Goal: Task Accomplishment & Management: Use online tool/utility

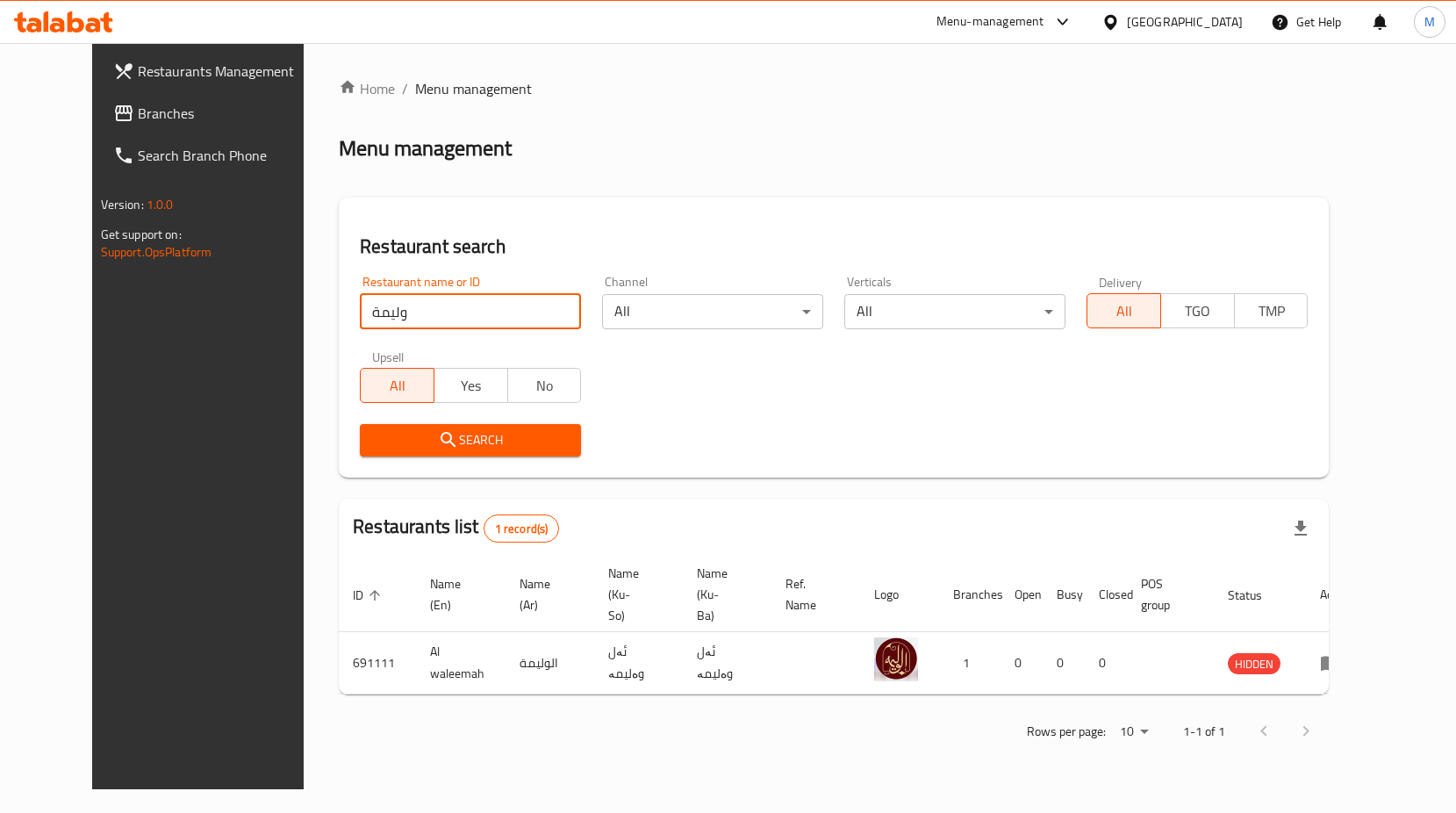
click at [430, 316] on input "وليمة" at bounding box center [470, 311] width 222 height 35
type input "ب"
click button "Search" at bounding box center [470, 440] width 222 height 33
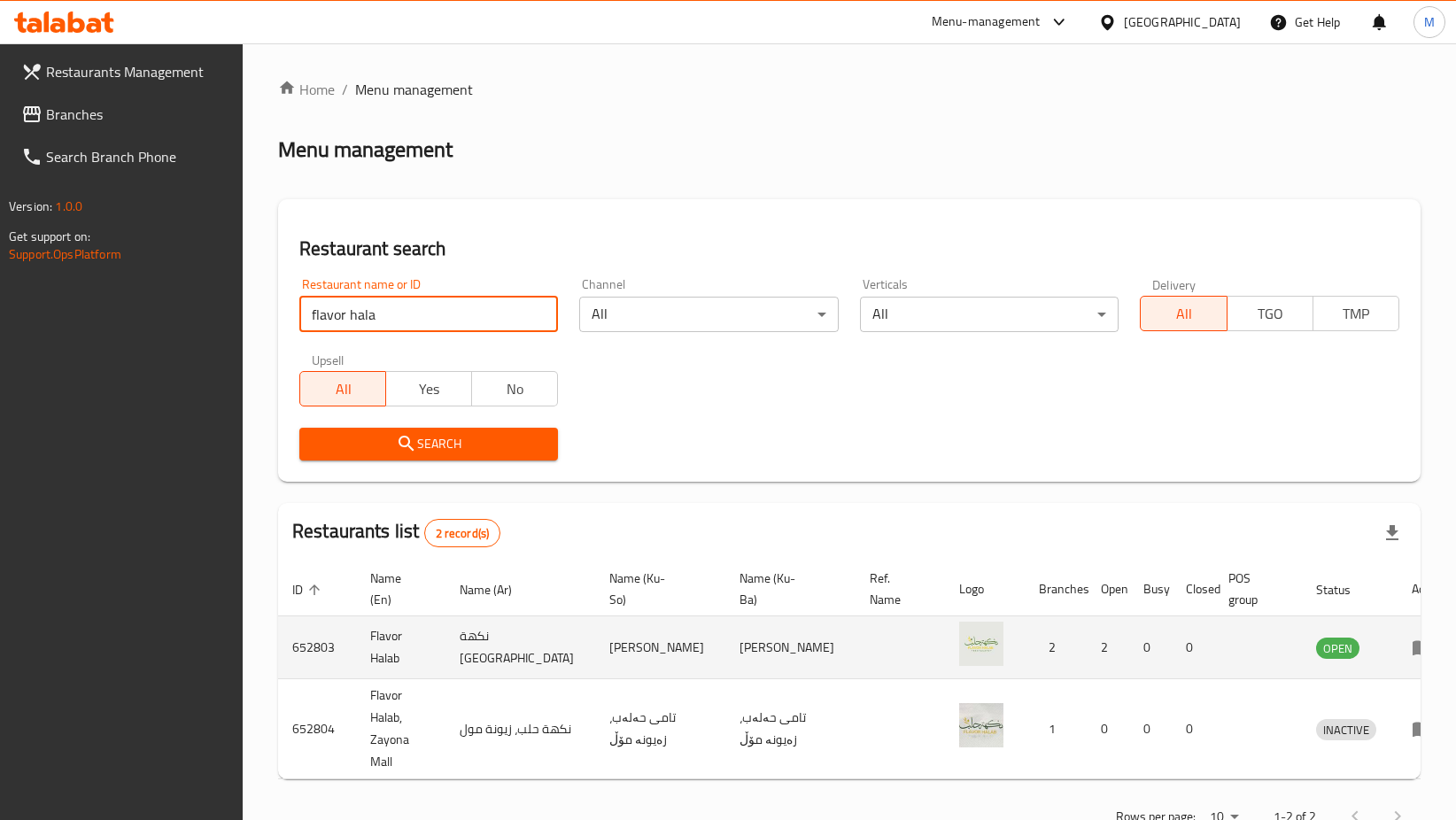
type input "flavor hala"
click at [1411, 652] on icon "enhanced table" at bounding box center [1421, 647] width 21 height 21
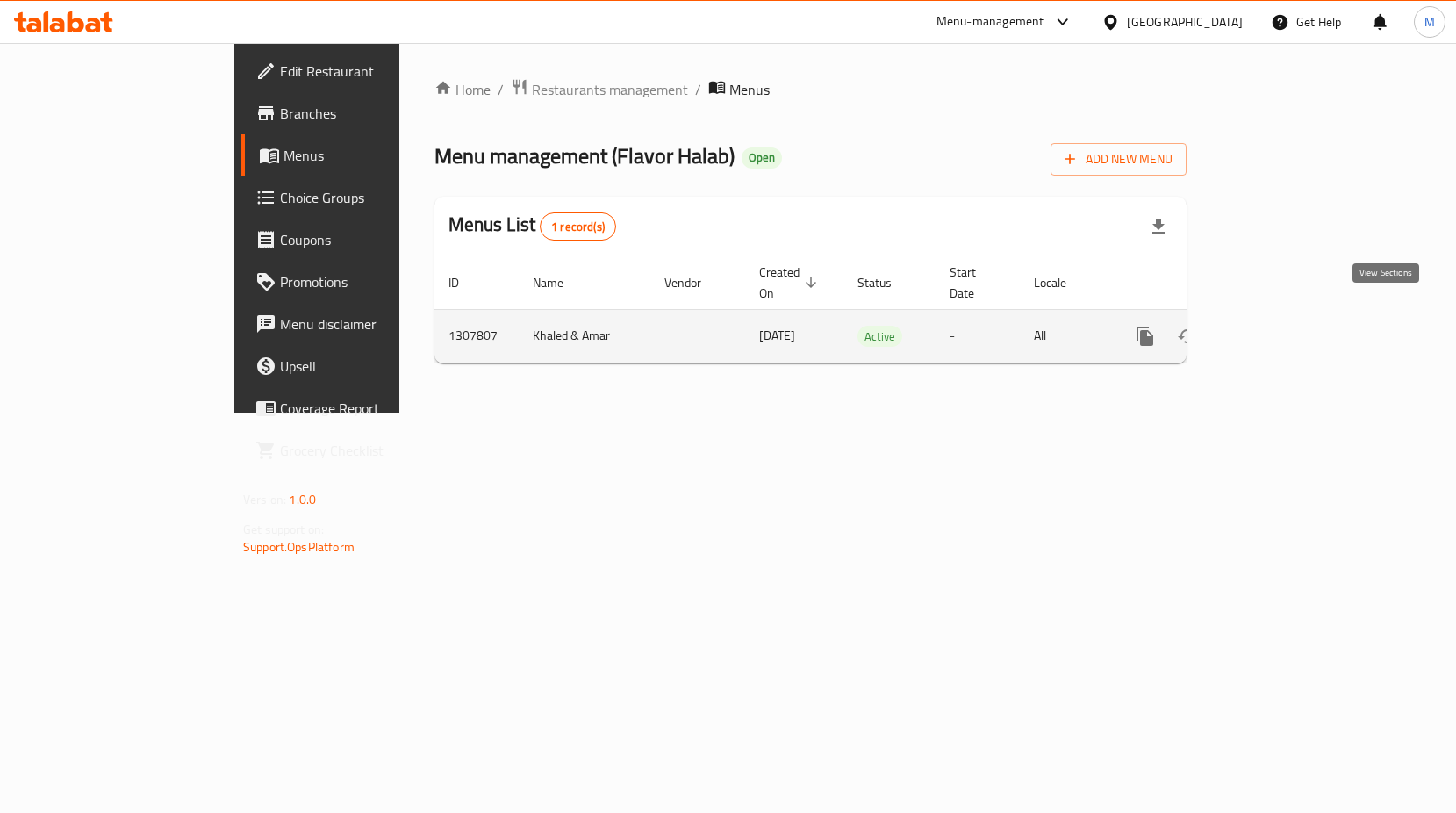
click at [1283, 326] on icon "enhanced table" at bounding box center [1271, 336] width 21 height 21
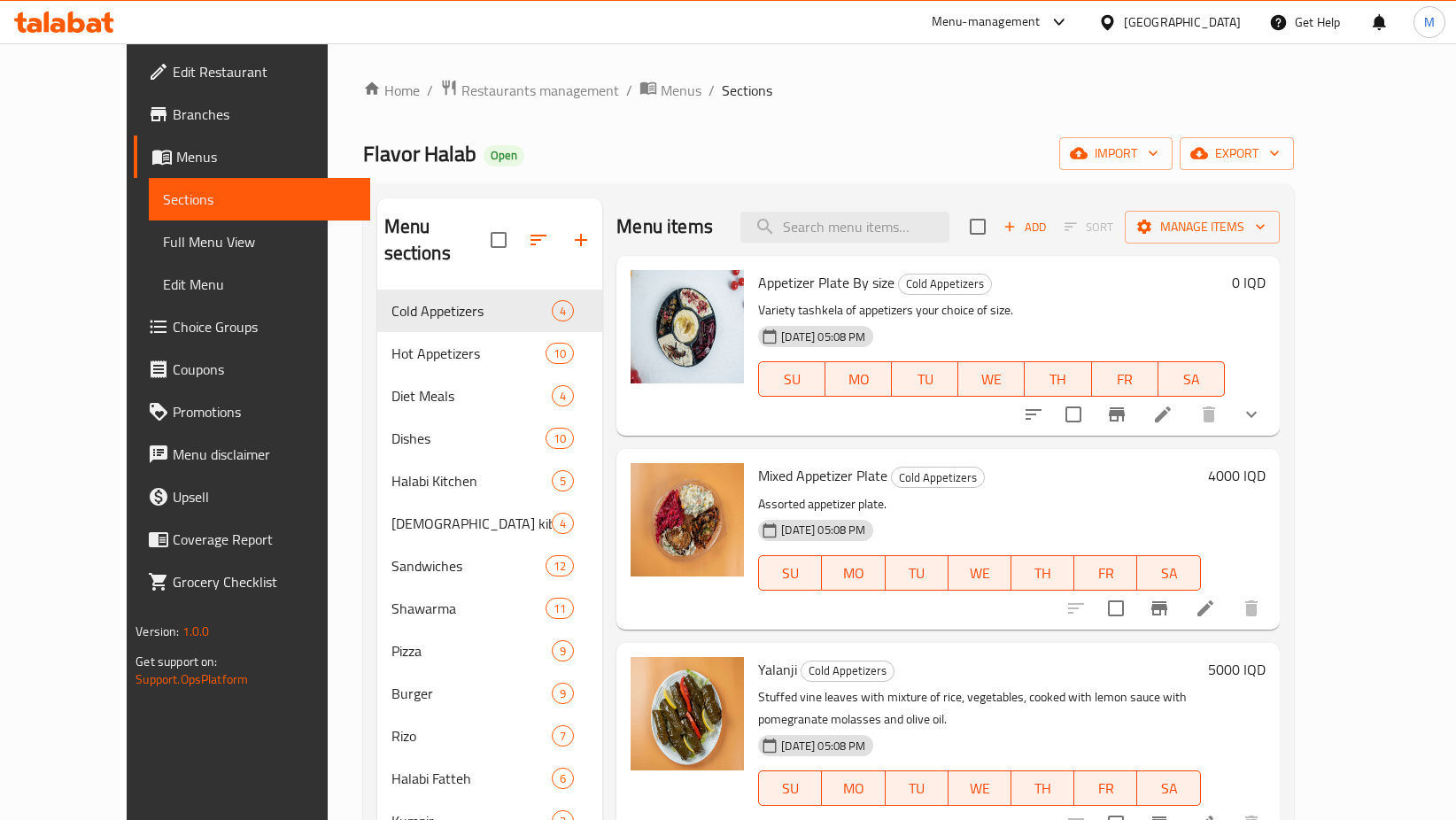
click at [1173, 418] on icon at bounding box center [1162, 413] width 21 height 21
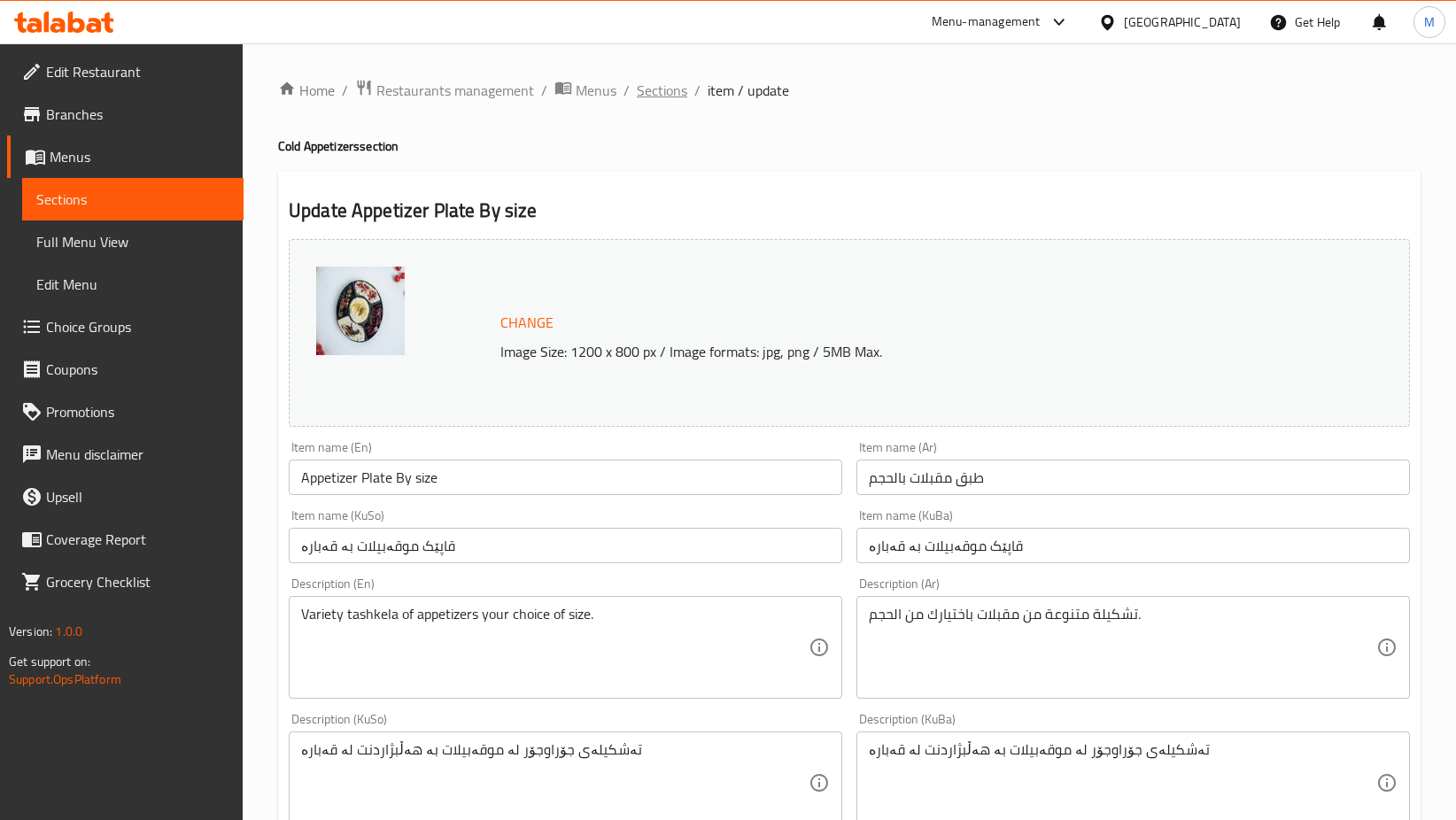
click at [671, 98] on span "Sections" at bounding box center [662, 89] width 51 height 21
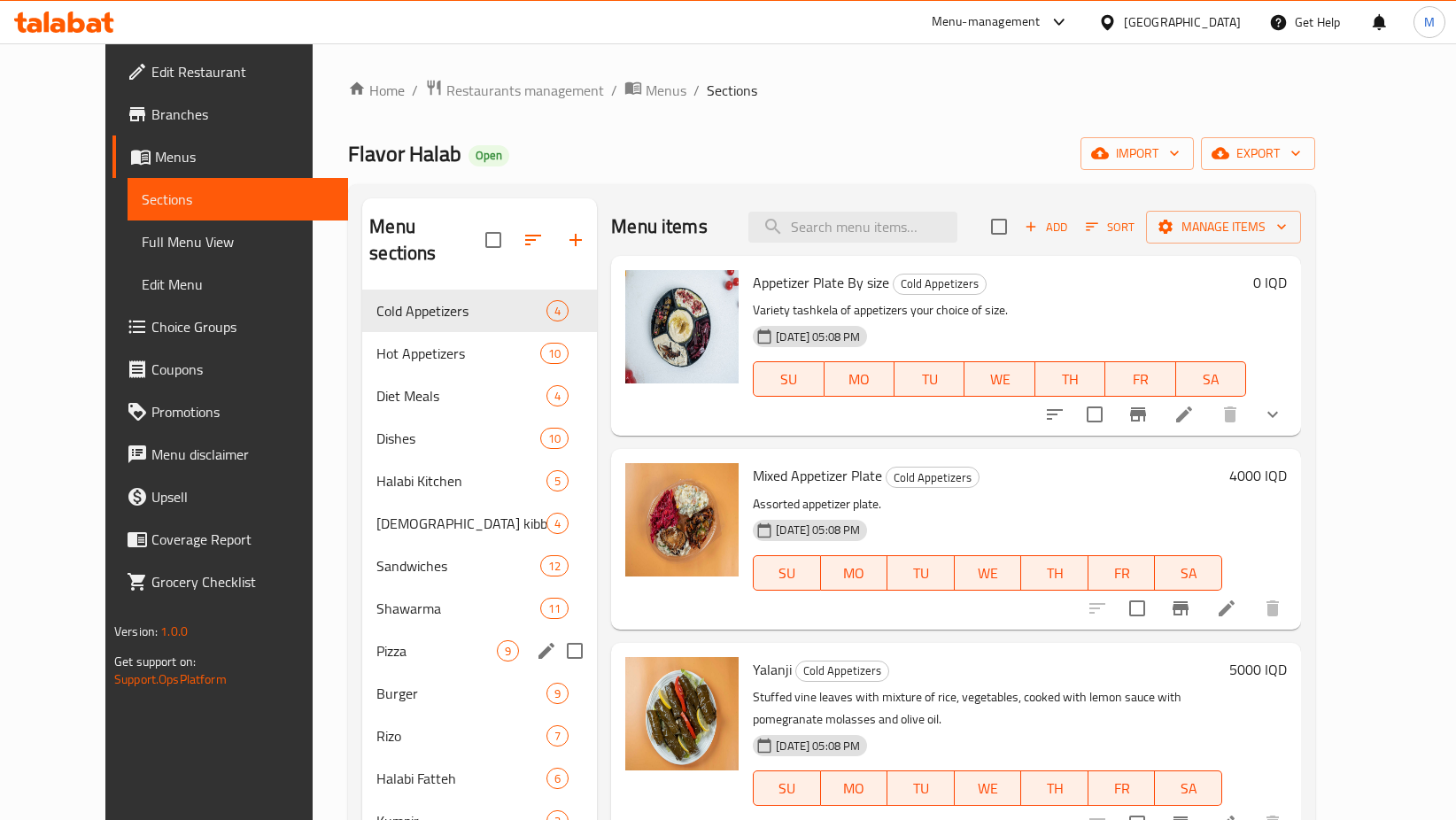
scroll to position [247, 0]
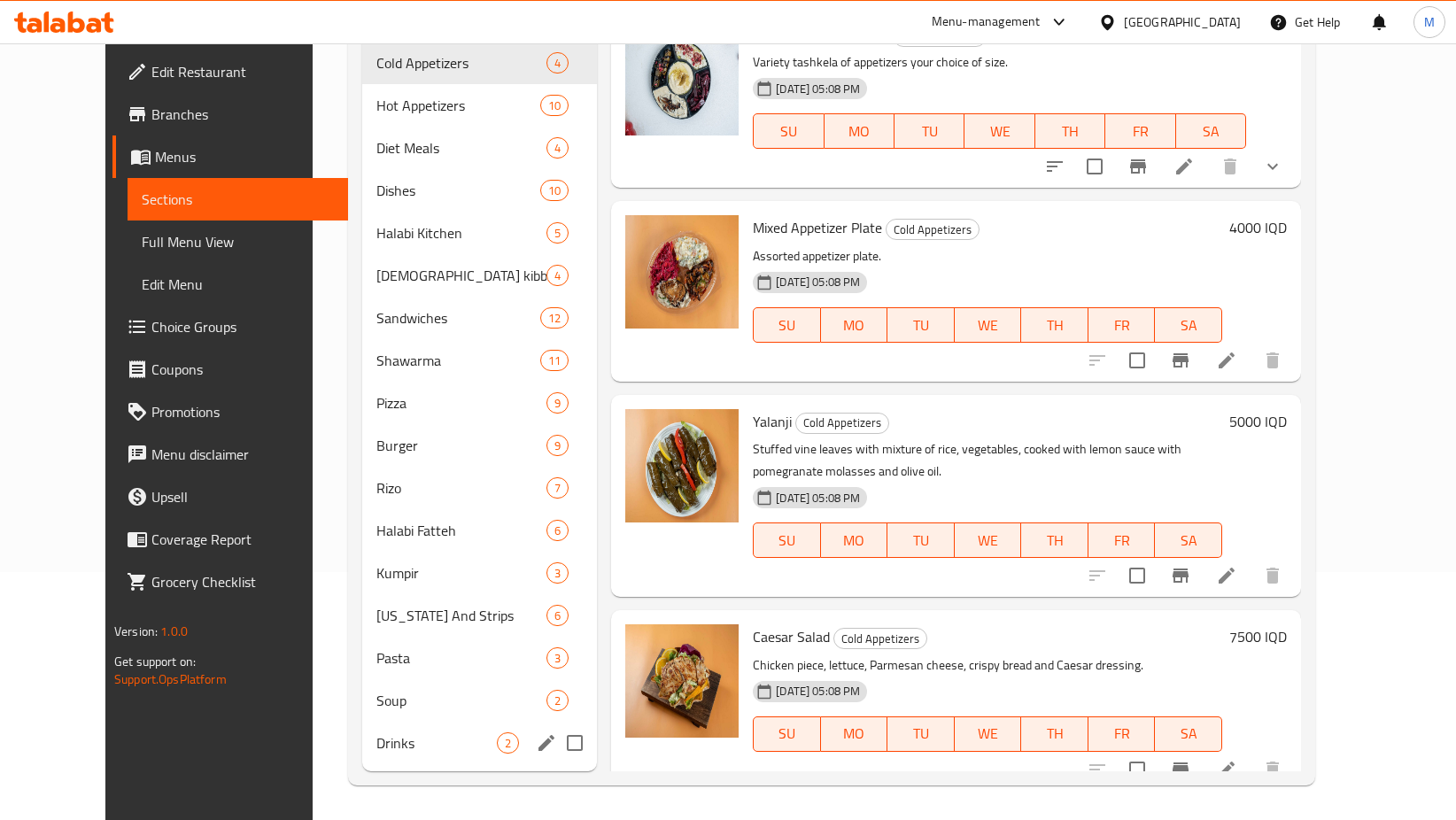
click at [362, 727] on div "Drinks 2" at bounding box center [479, 742] width 235 height 43
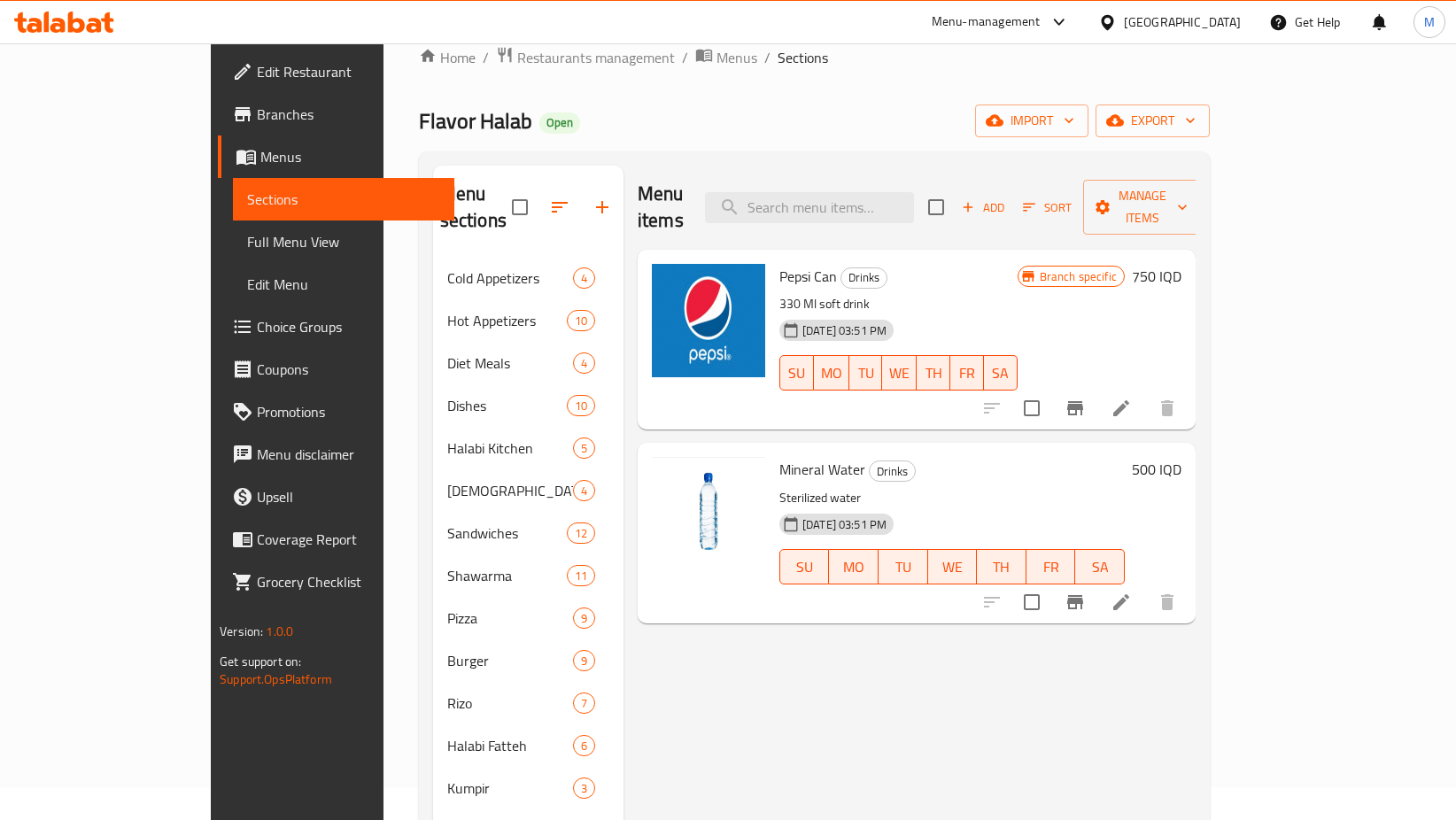
scroll to position [32, 0]
click at [1181, 264] on h6 "750 IQD" at bounding box center [1157, 276] width 50 height 25
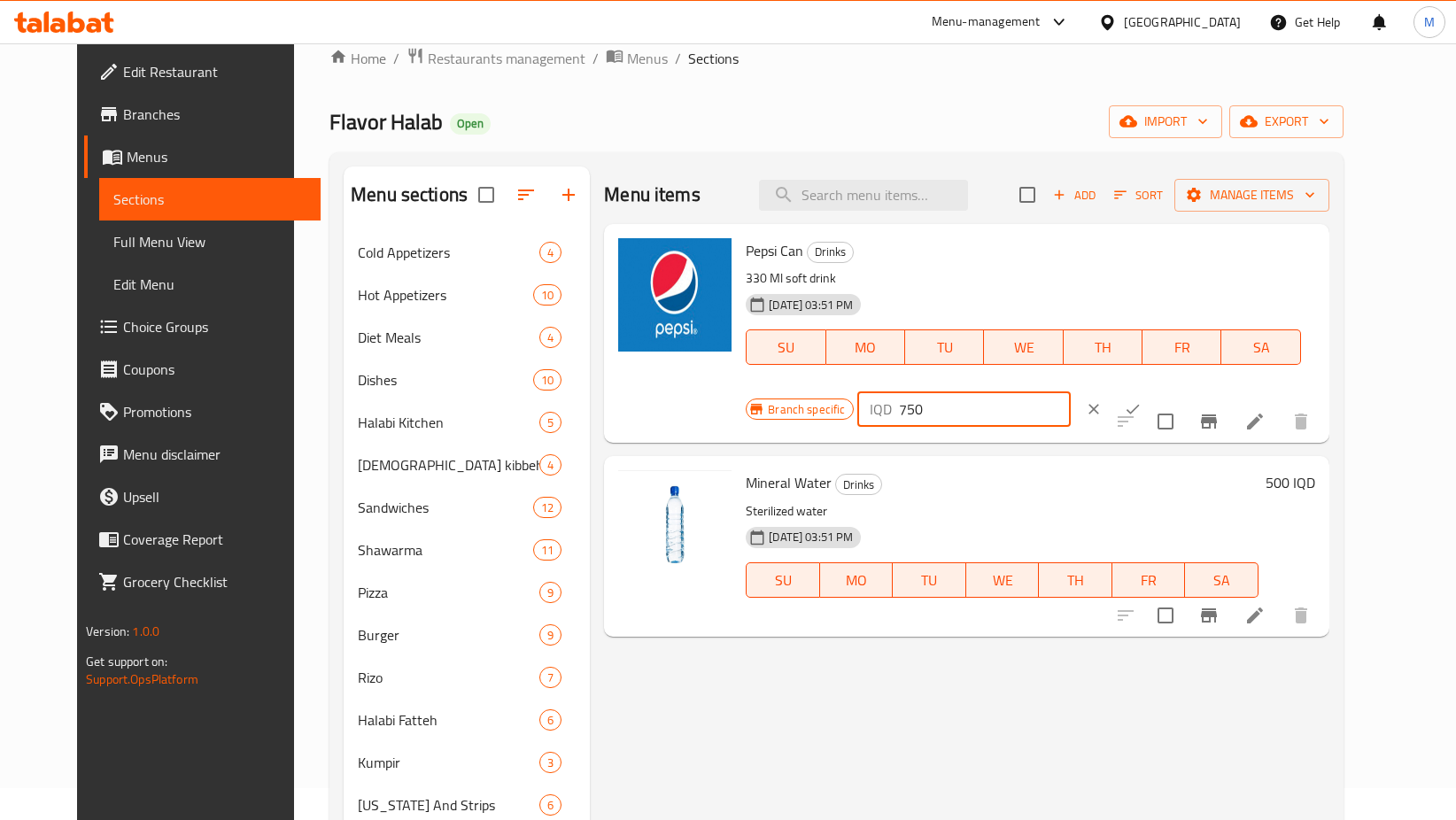
drag, startPoint x: 1180, startPoint y: 254, endPoint x: 1115, endPoint y: 254, distance: 65.0
click at [1070, 392] on div "IQD 750 ​" at bounding box center [963, 410] width 214 height 36
type input "1000"
click at [1141, 401] on icon "ok" at bounding box center [1133, 410] width 18 height 18
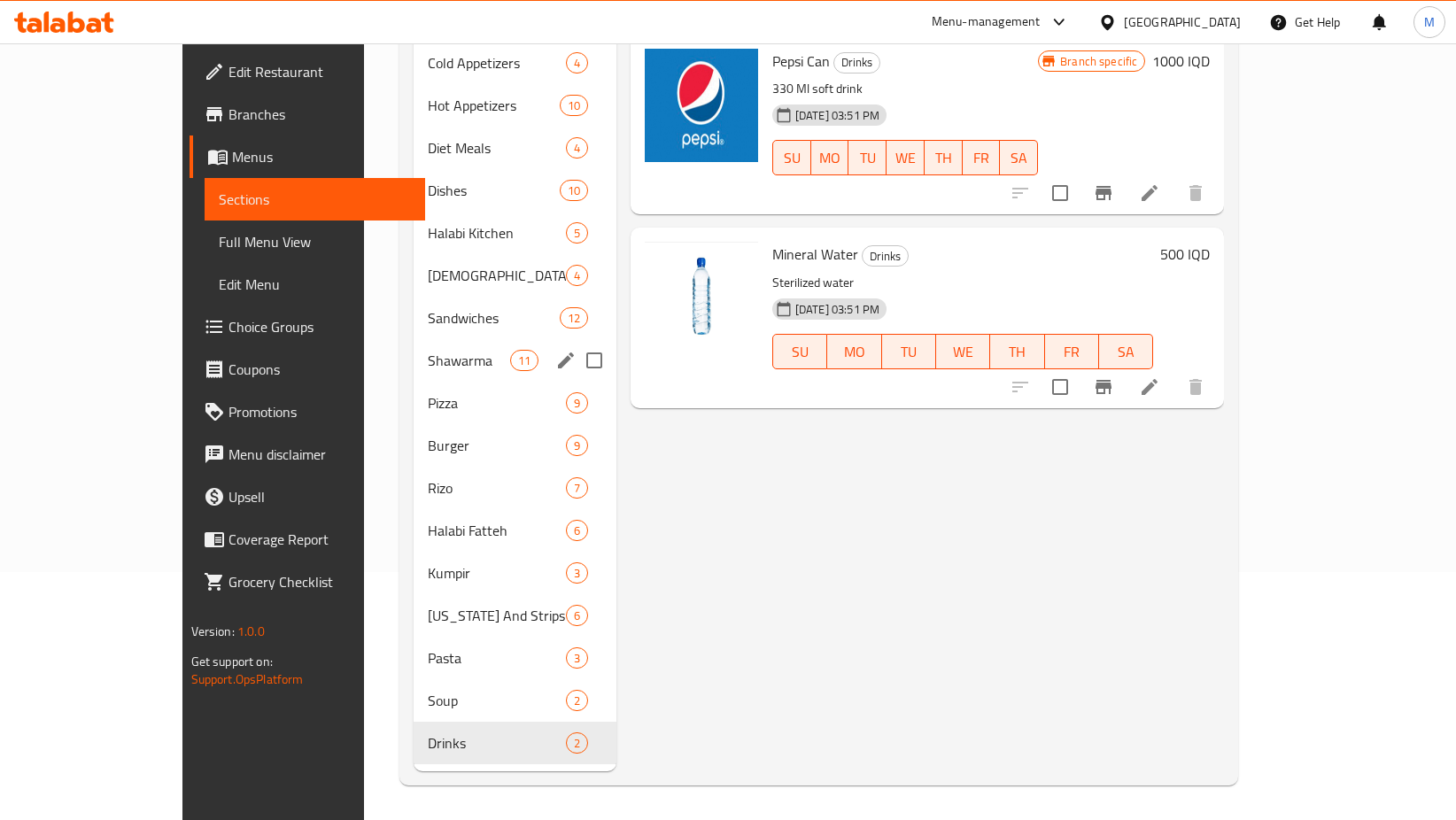
scroll to position [0, 0]
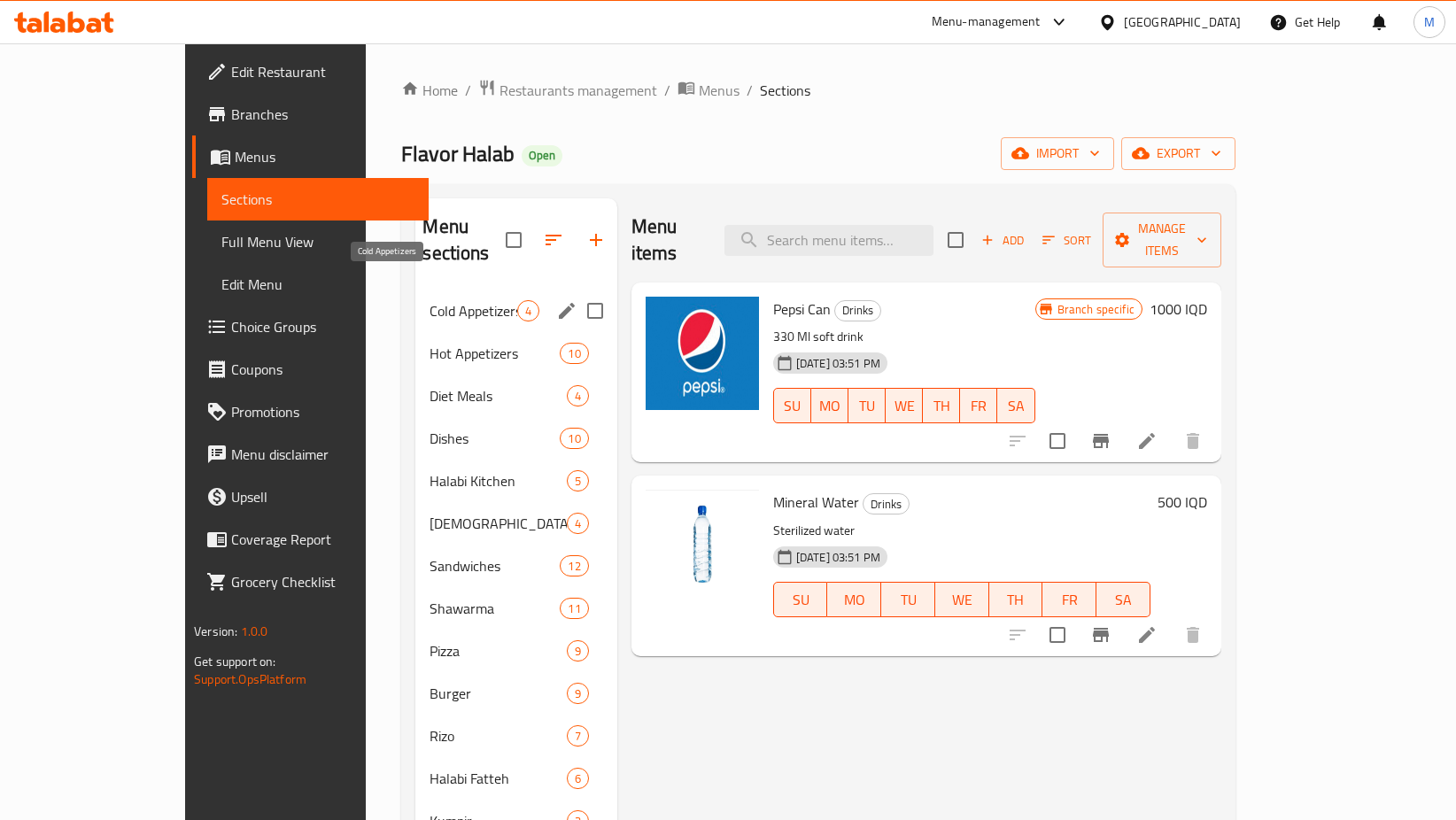
click at [429, 300] on span "Cold Appetizers" at bounding box center [472, 310] width 86 height 21
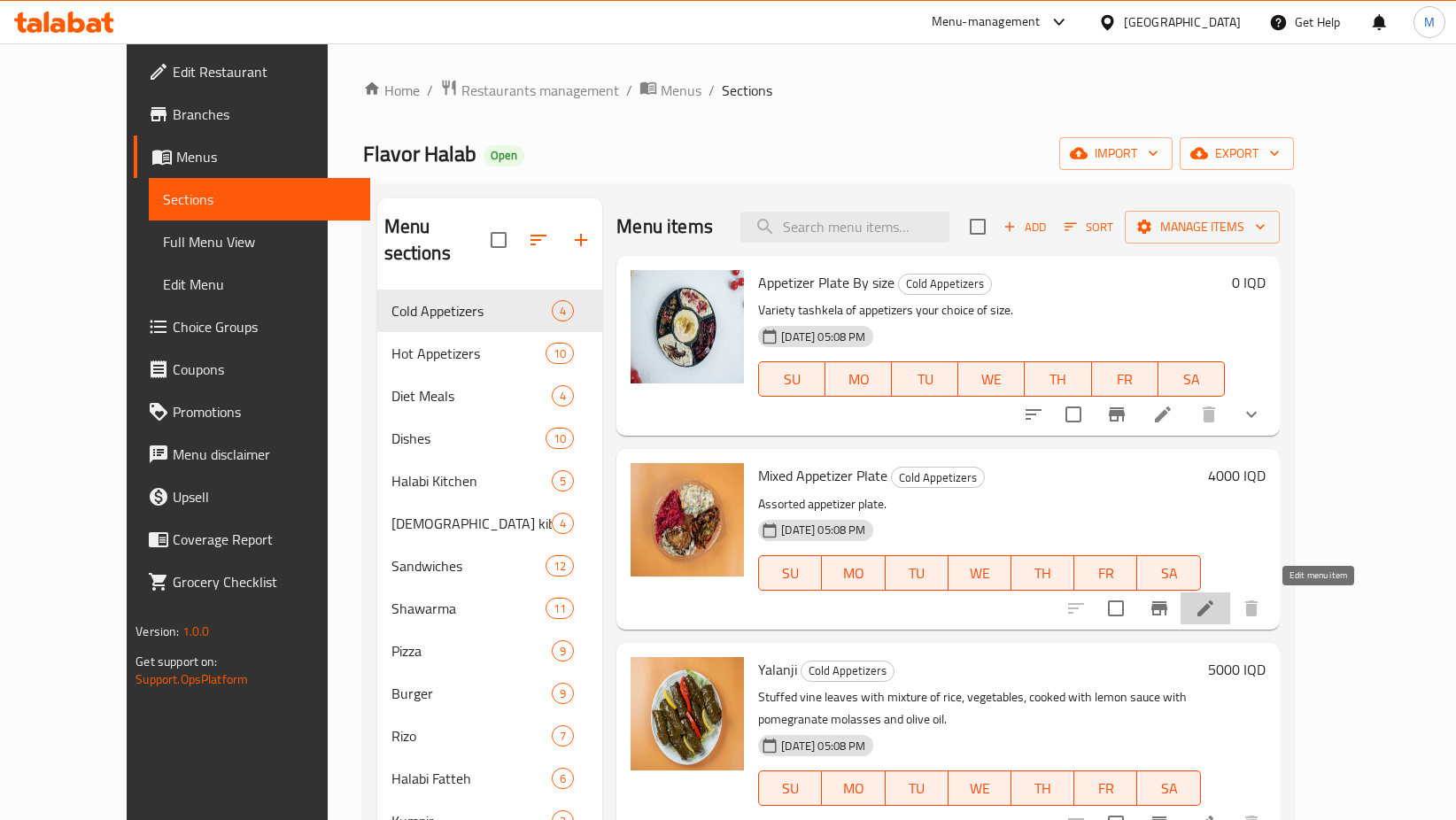
click at [1215, 604] on icon at bounding box center [1205, 607] width 21 height 21
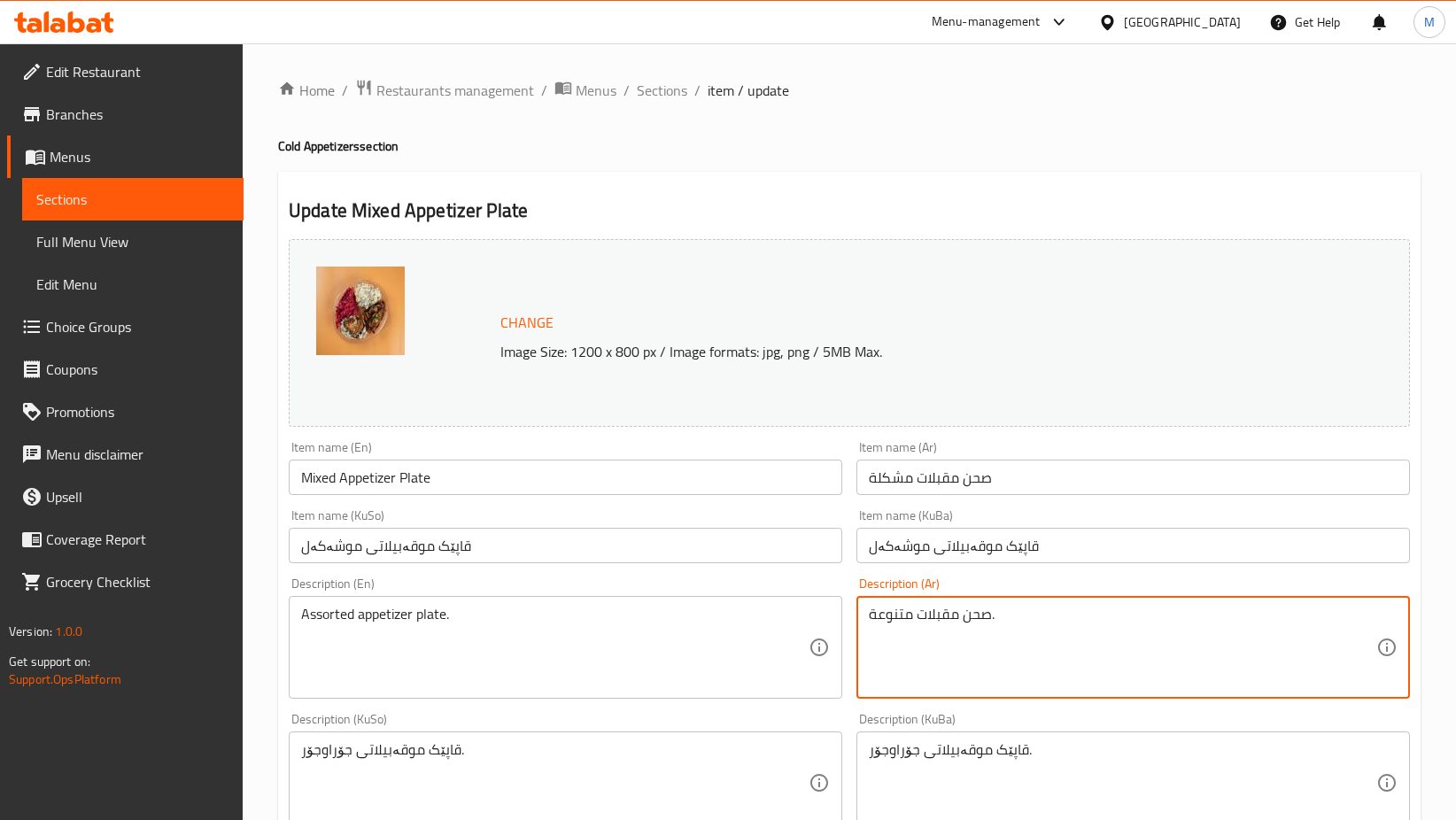
click at [889, 619] on textarea "صحن مقبلات متنوعة." at bounding box center [1122, 647] width 507 height 84
type textarea "صحن مقبلات نوع واحد من اختيارك."
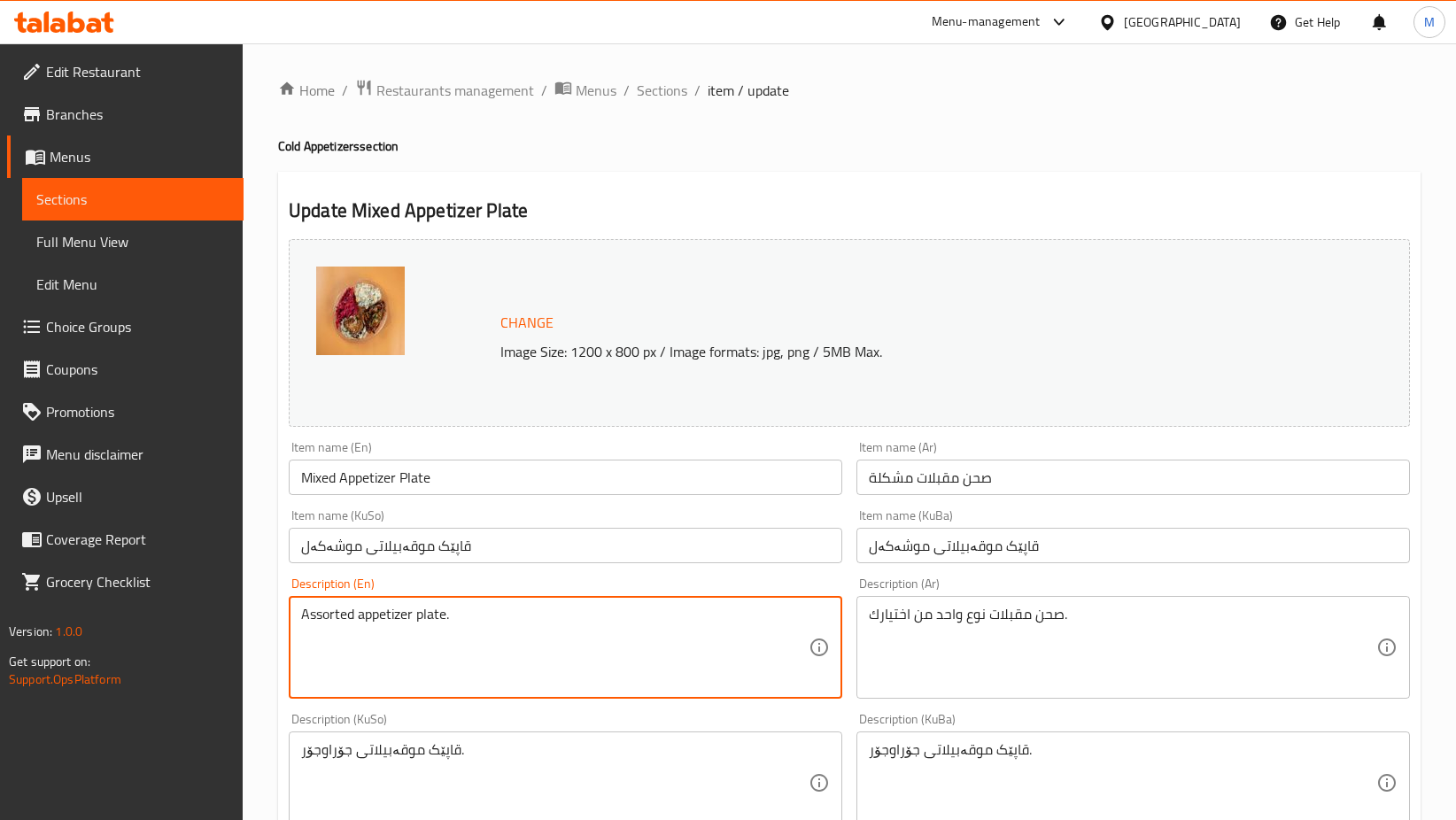
click at [323, 620] on textarea "Assorted appetizer plate." at bounding box center [555, 647] width 507 height 84
click at [324, 617] on textarea "Assorted appetizer plate." at bounding box center [555, 647] width 507 height 84
click at [426, 612] on textarea "appetizer plate." at bounding box center [555, 647] width 507 height 84
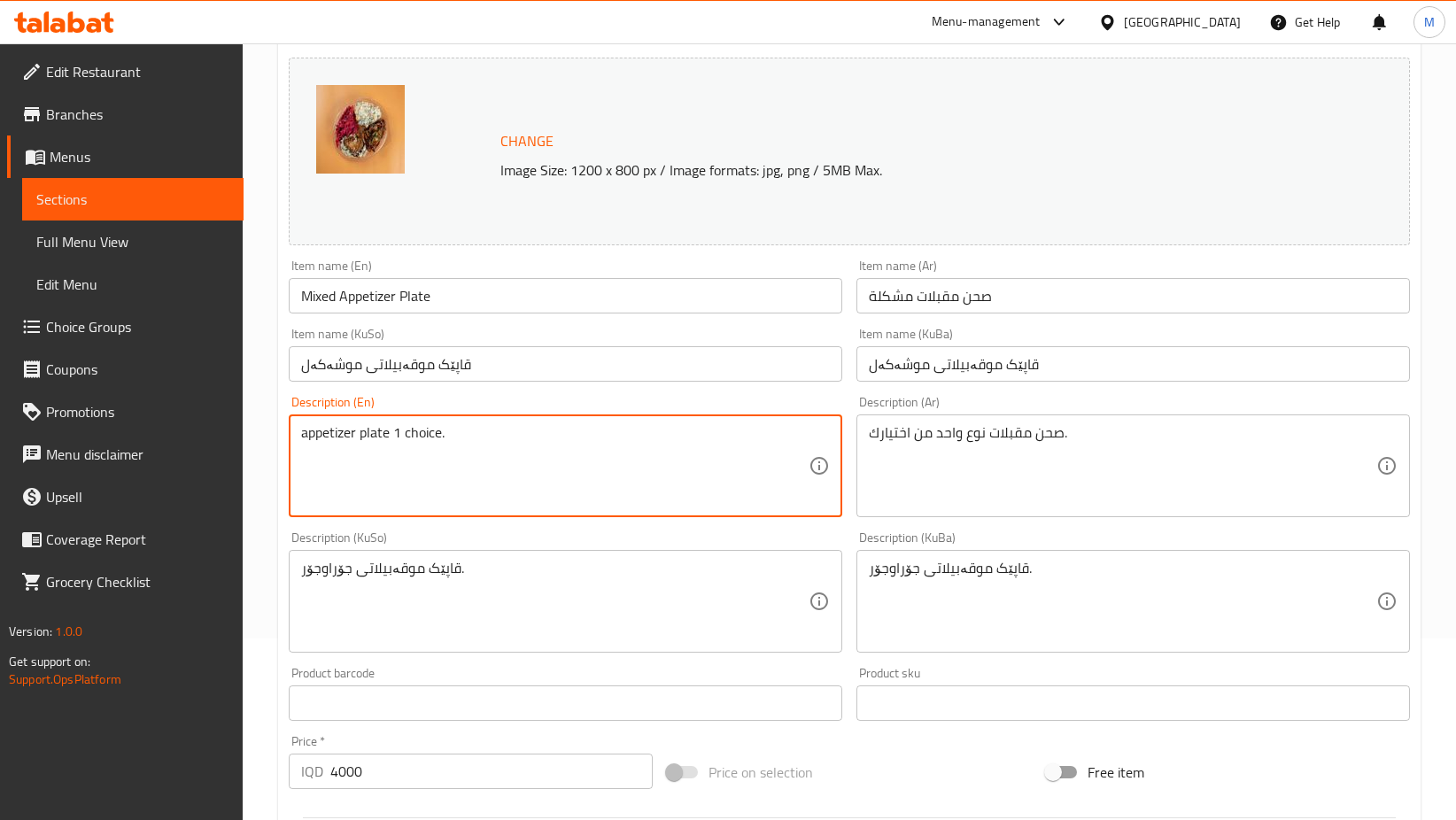
scroll to position [183, 0]
type textarea "appetizer plate 1 choice."
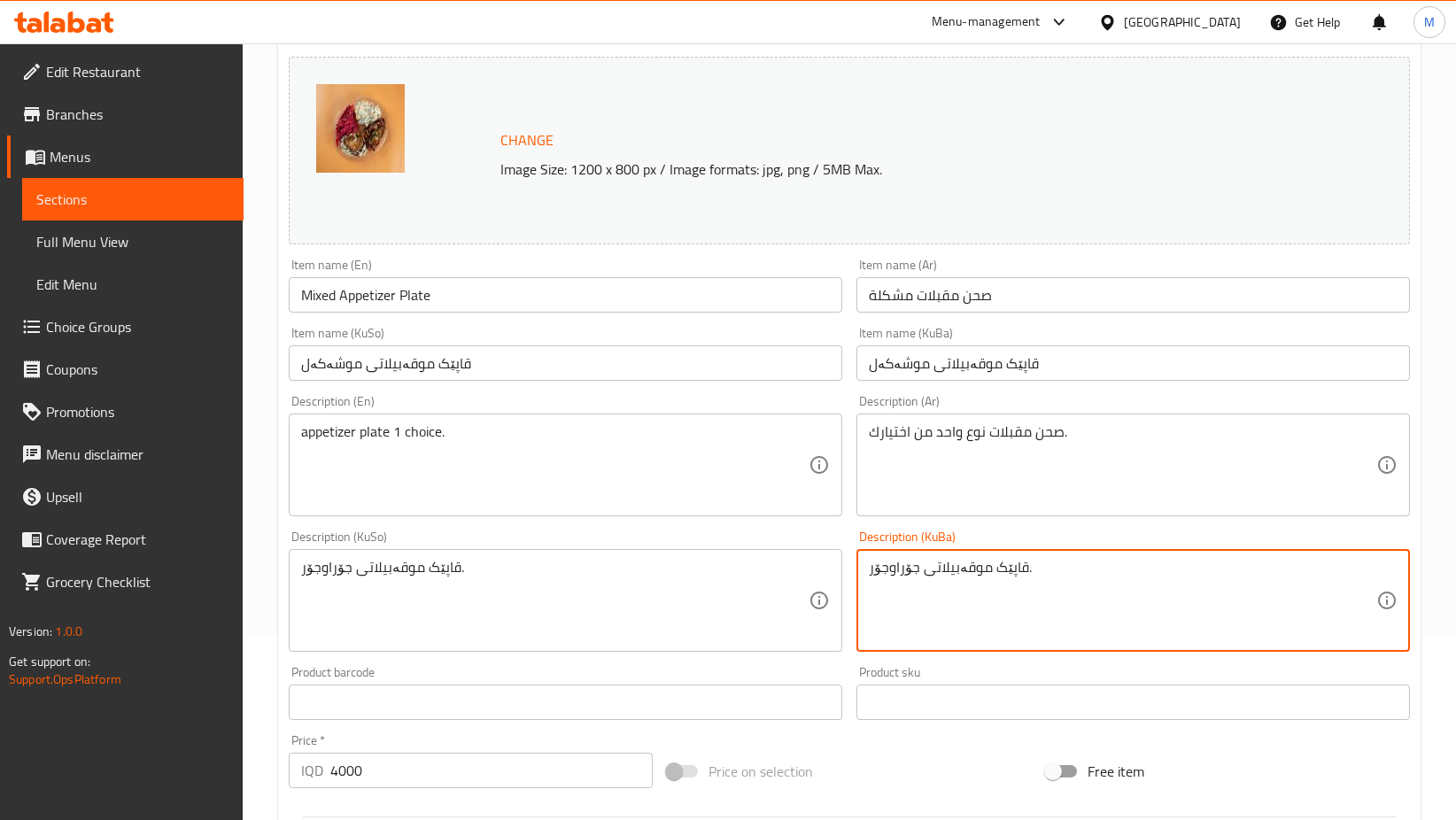
click at [890, 574] on textarea "قاپێک موقەبیلاتی جۆراوجۆر." at bounding box center [1122, 600] width 507 height 84
type textarea "قاپێک موقەبیلاتی ."
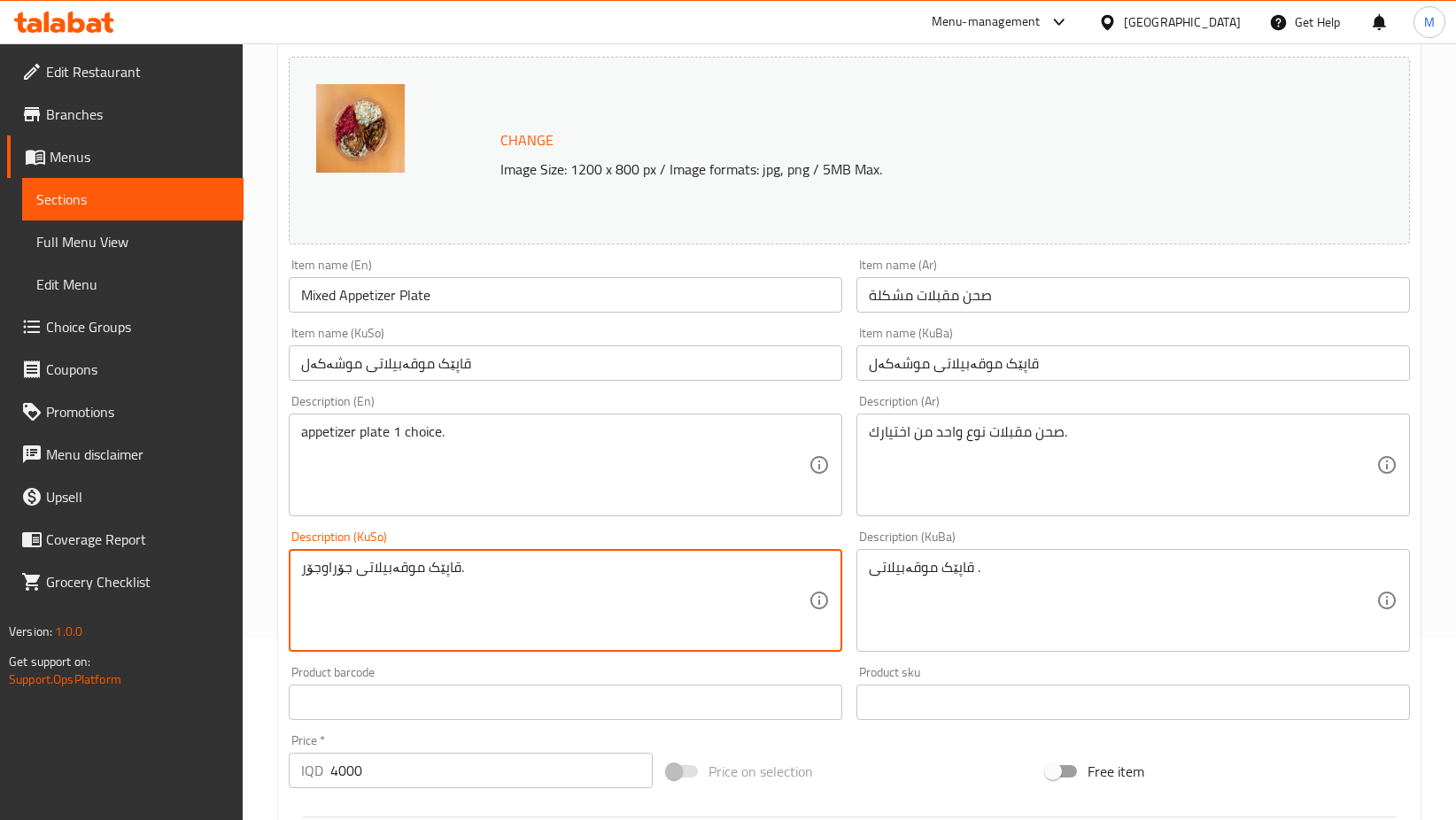
click at [334, 571] on textarea "قاپێک موقەبیلاتی جۆراوجۆر." at bounding box center [555, 600] width 507 height 84
click at [401, 567] on textarea "قاپێک موقەبیلاتی ." at bounding box center [555, 600] width 507 height 84
click at [382, 569] on textarea "قاپێک موقەبیلاتی ." at bounding box center [555, 600] width 507 height 84
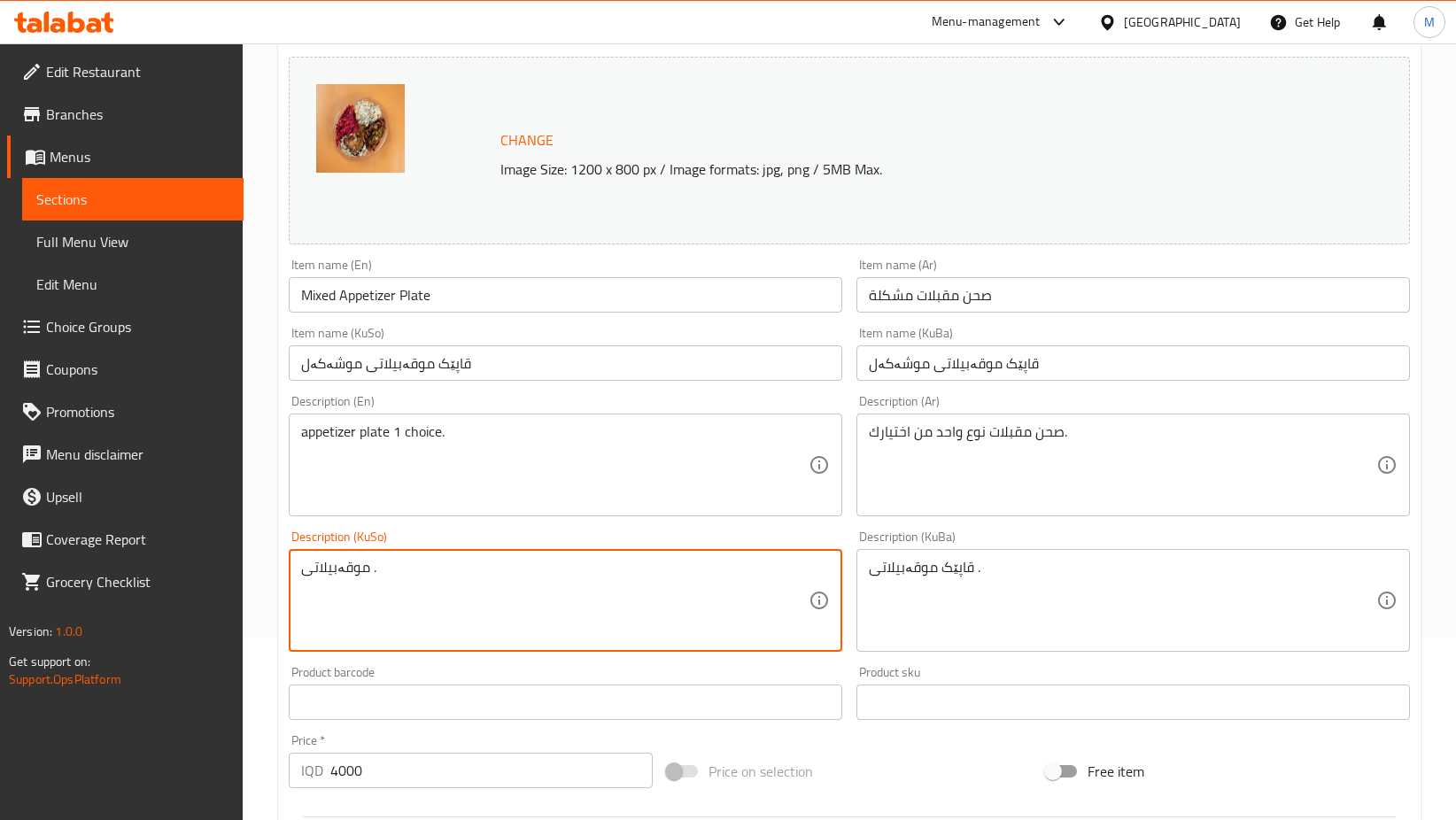
type textarea "موقەبیلاتی ."
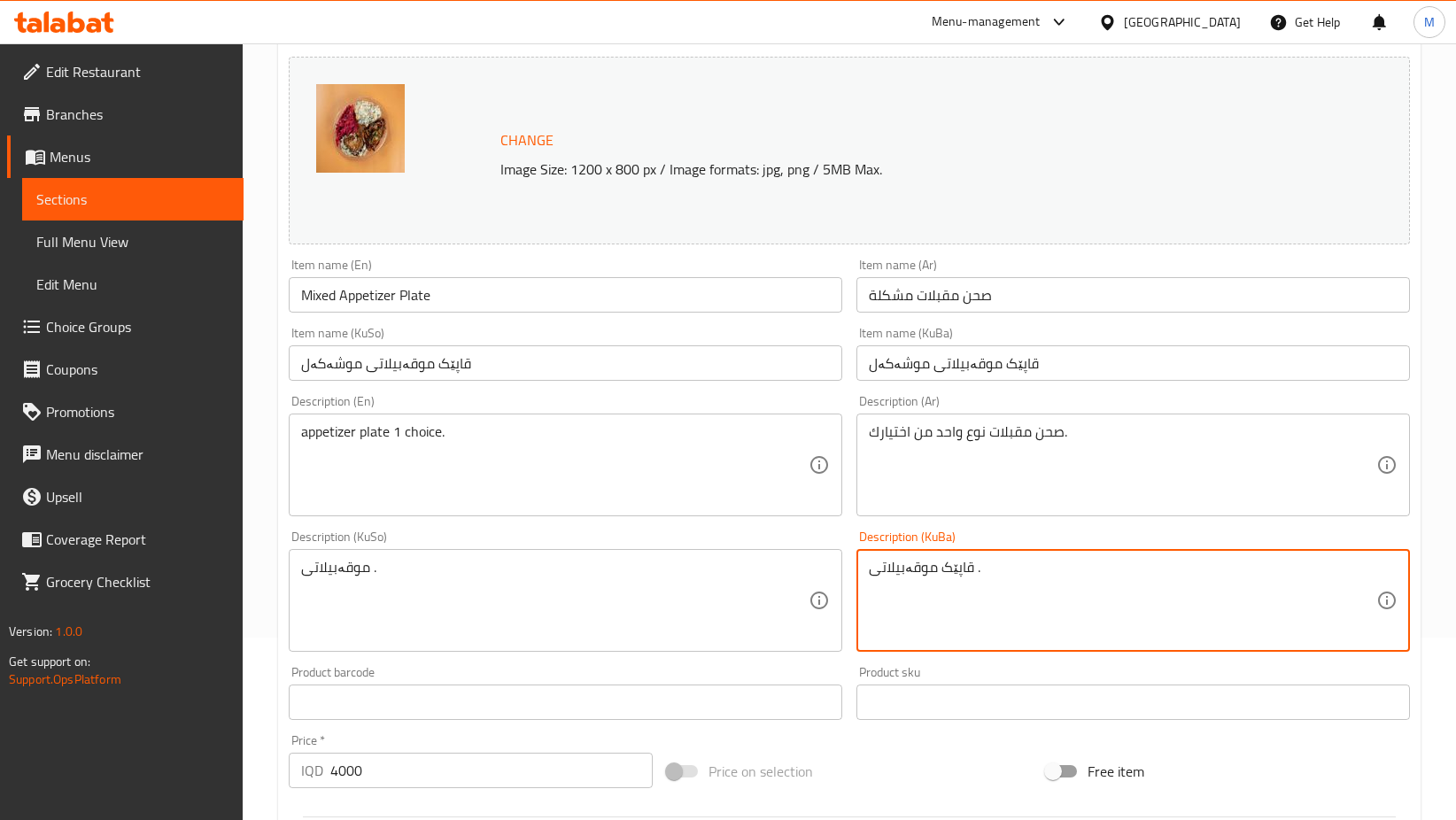
click at [954, 573] on textarea "قاپێک موقەبیلاتی ." at bounding box center [1122, 600] width 507 height 84
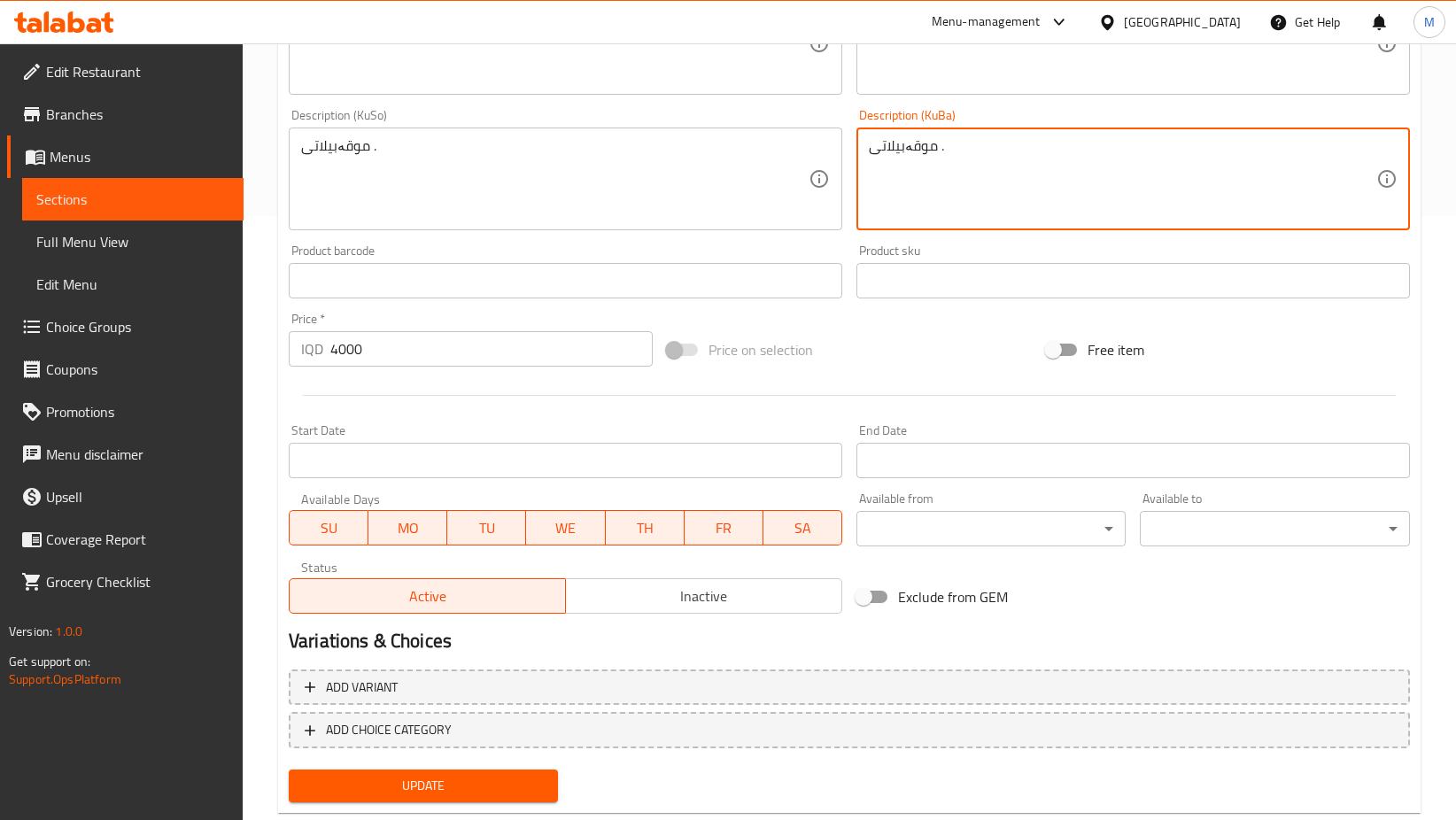
scroll to position [646, 0]
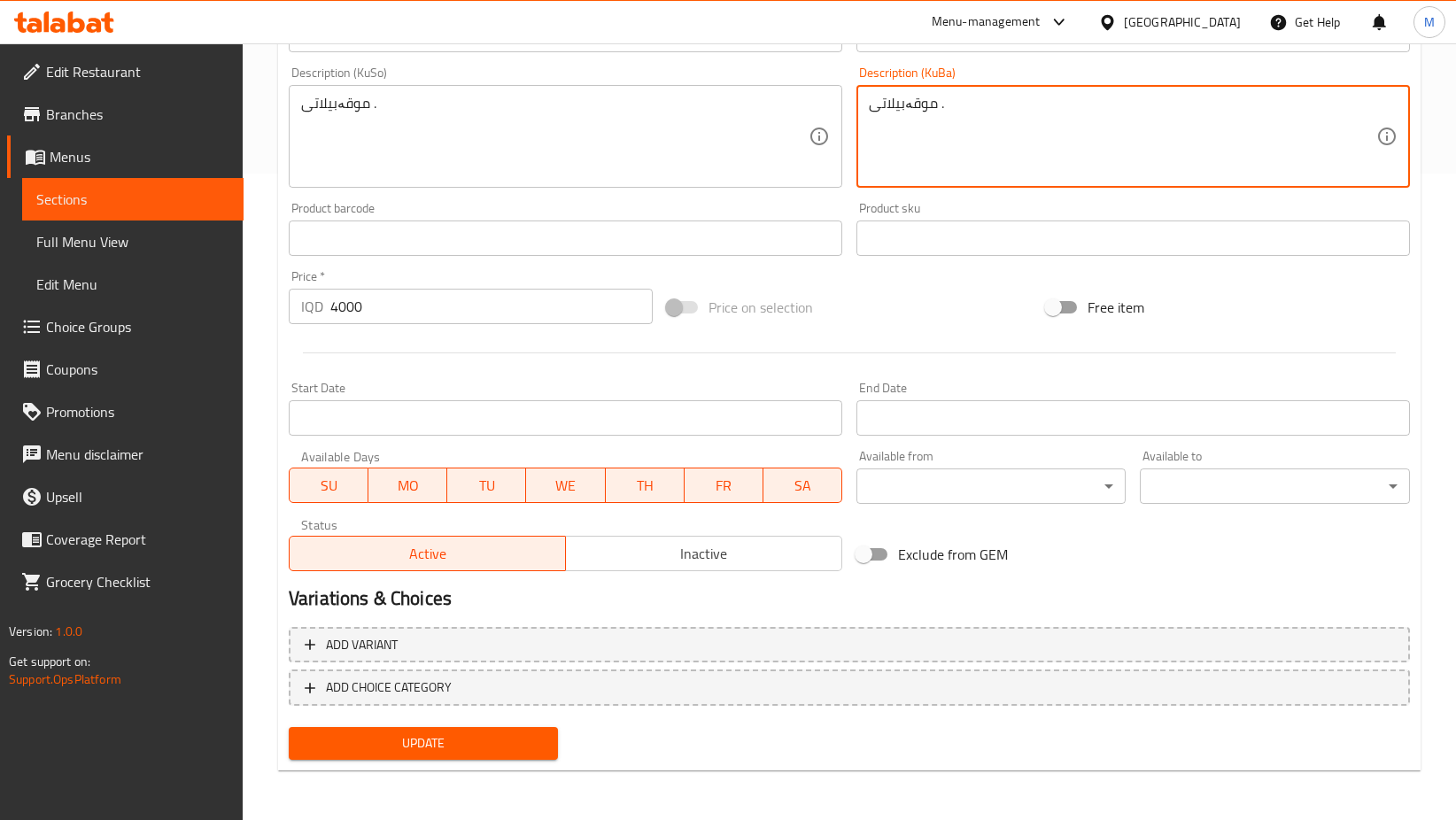
type textarea "موقەبیلاتی ."
click at [415, 750] on span "Update" at bounding box center [423, 743] width 241 height 22
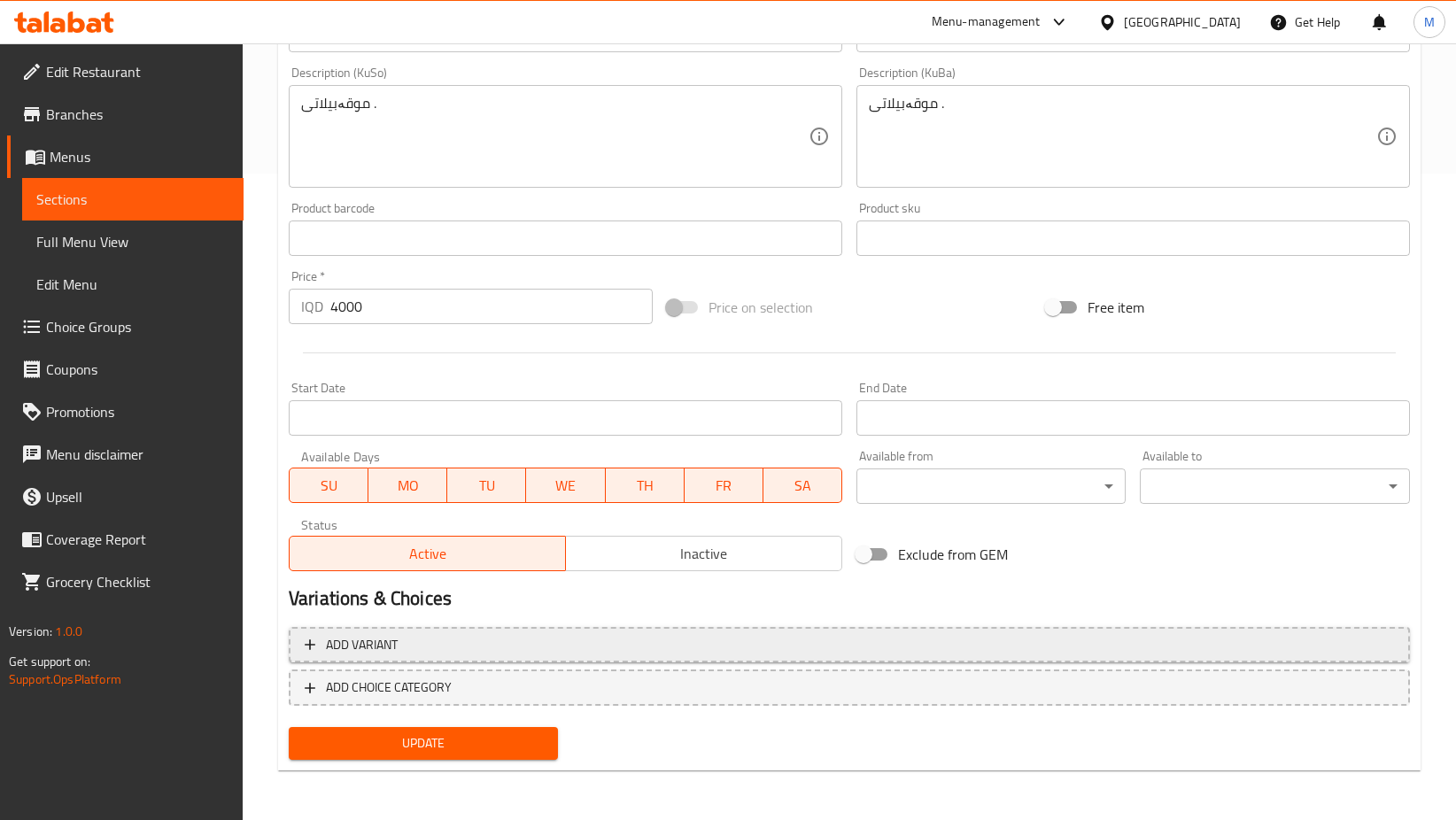
click at [378, 642] on span "Add variant" at bounding box center [362, 645] width 72 height 22
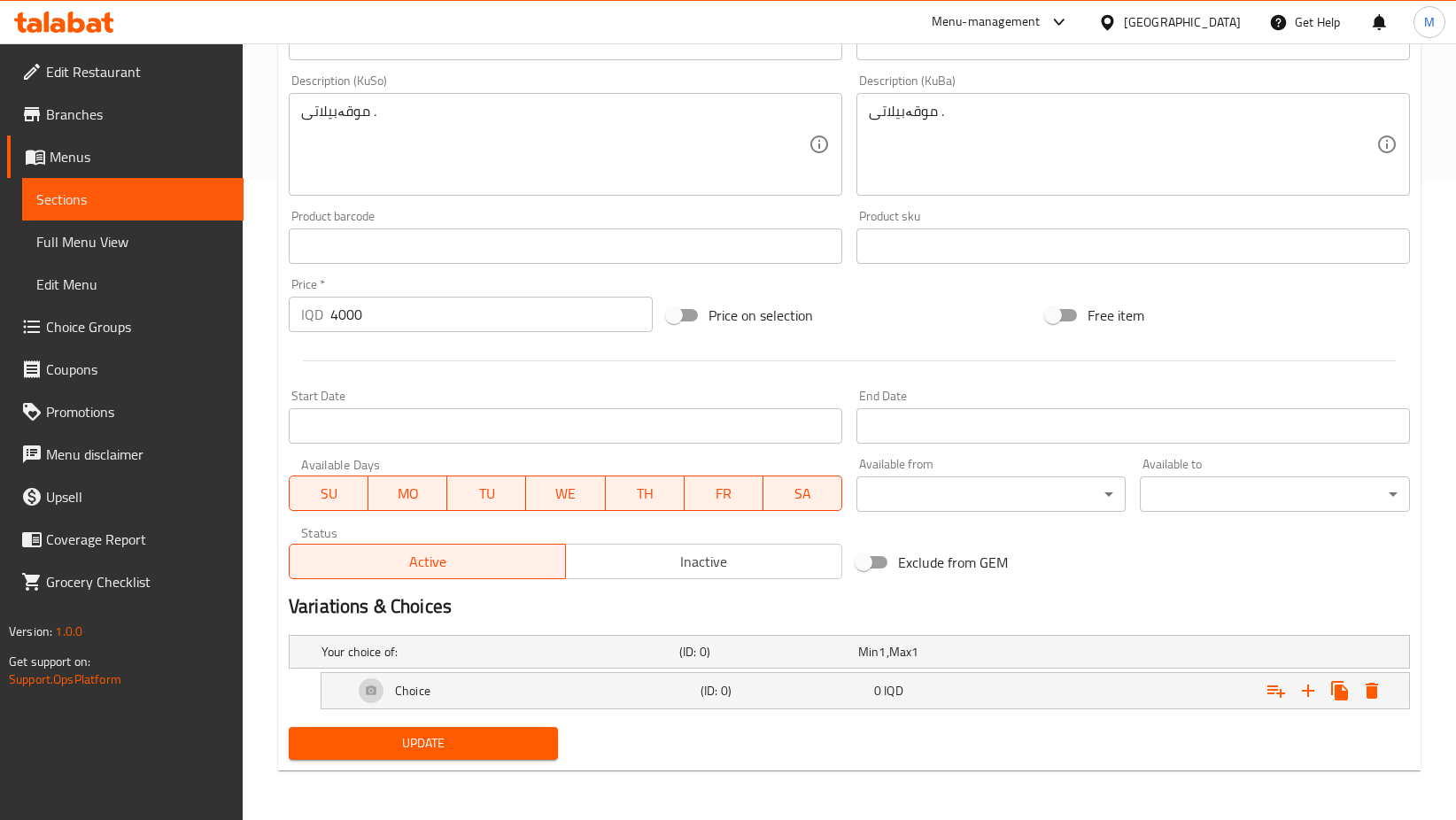
scroll to position [638, 0]
click at [397, 645] on h5 "Your choice of:" at bounding box center [496, 652] width 351 height 18
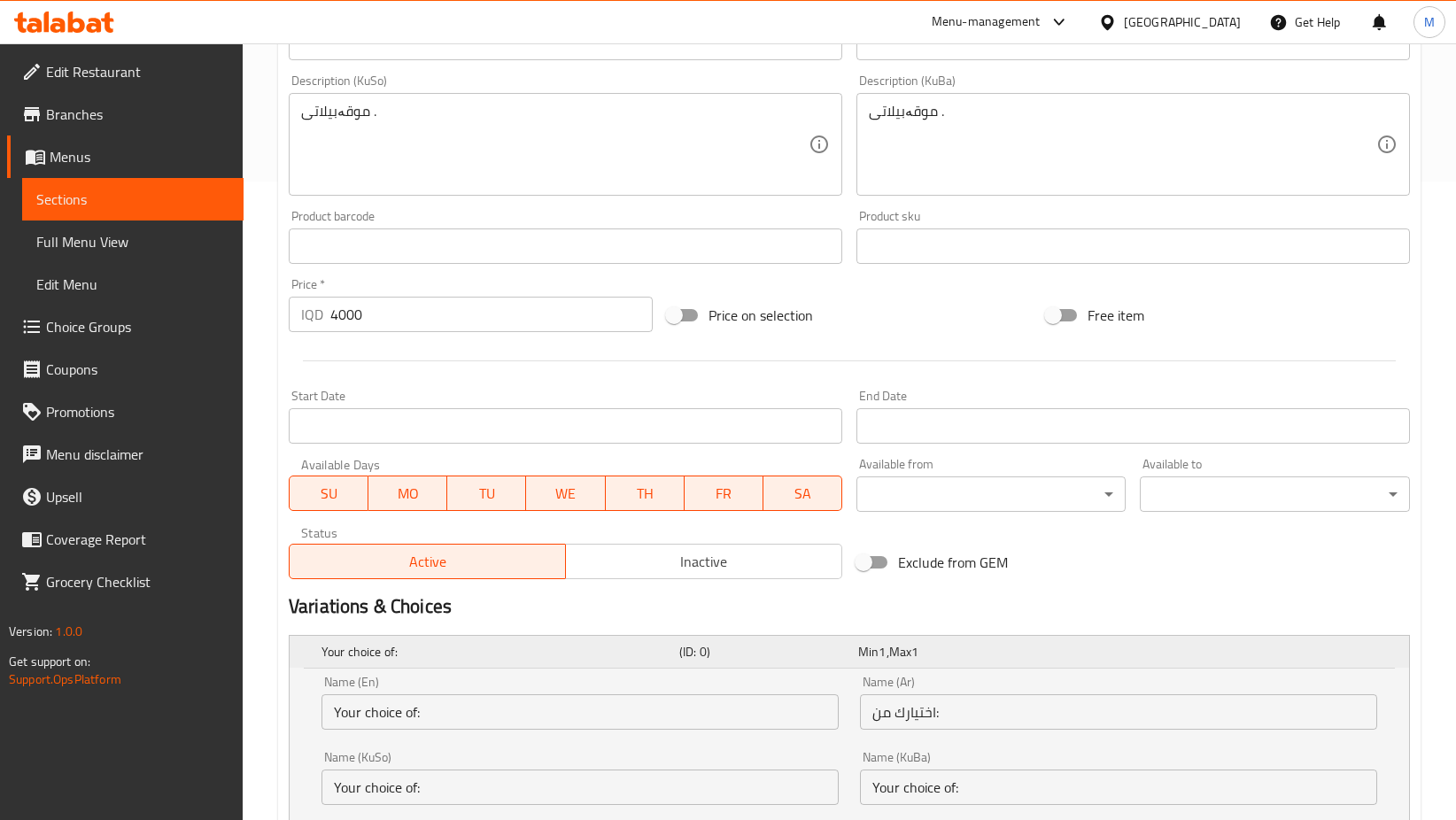
scroll to position [865, 0]
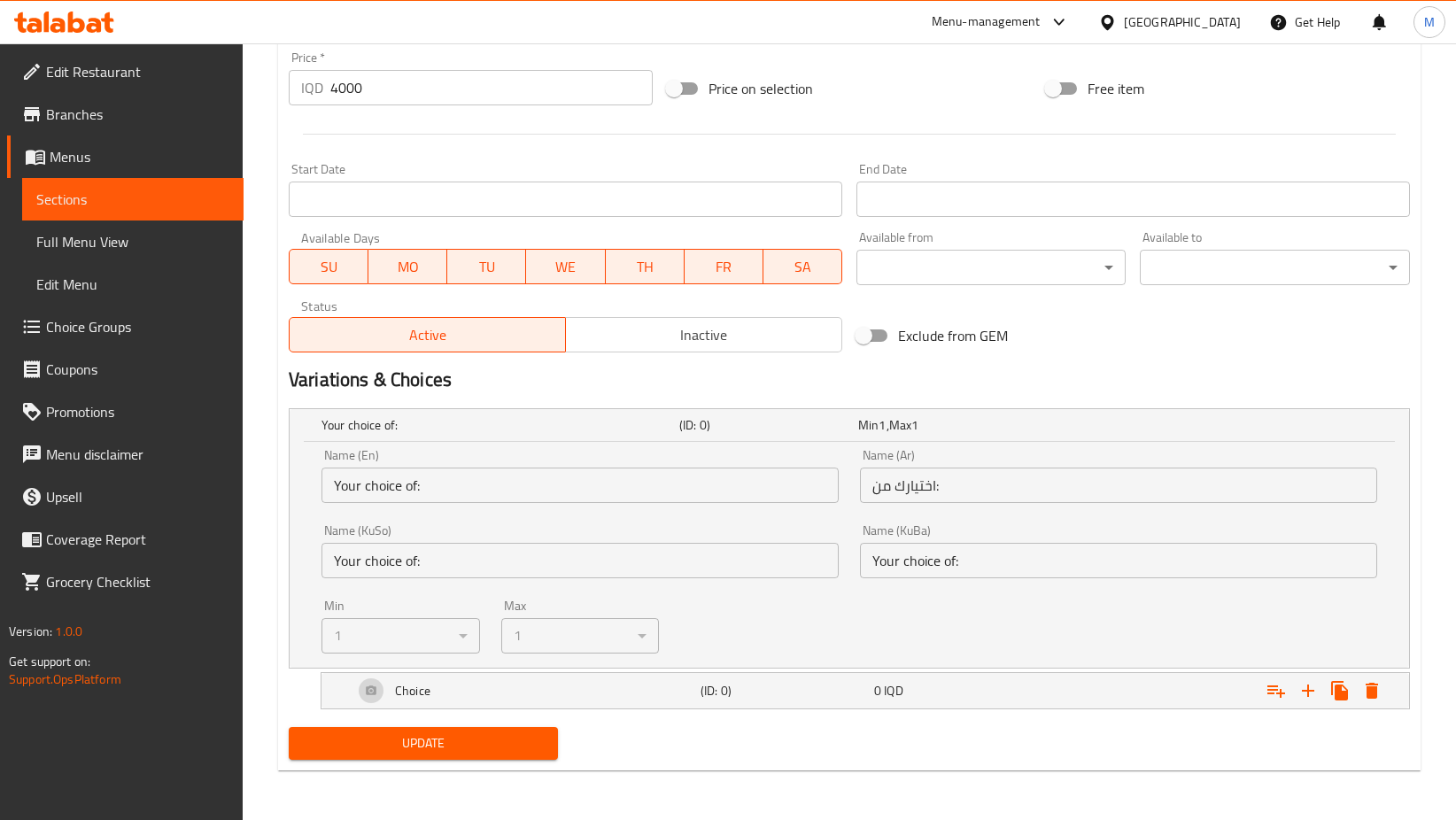
click at [510, 482] on input "Your choice of:" at bounding box center [579, 485] width 517 height 36
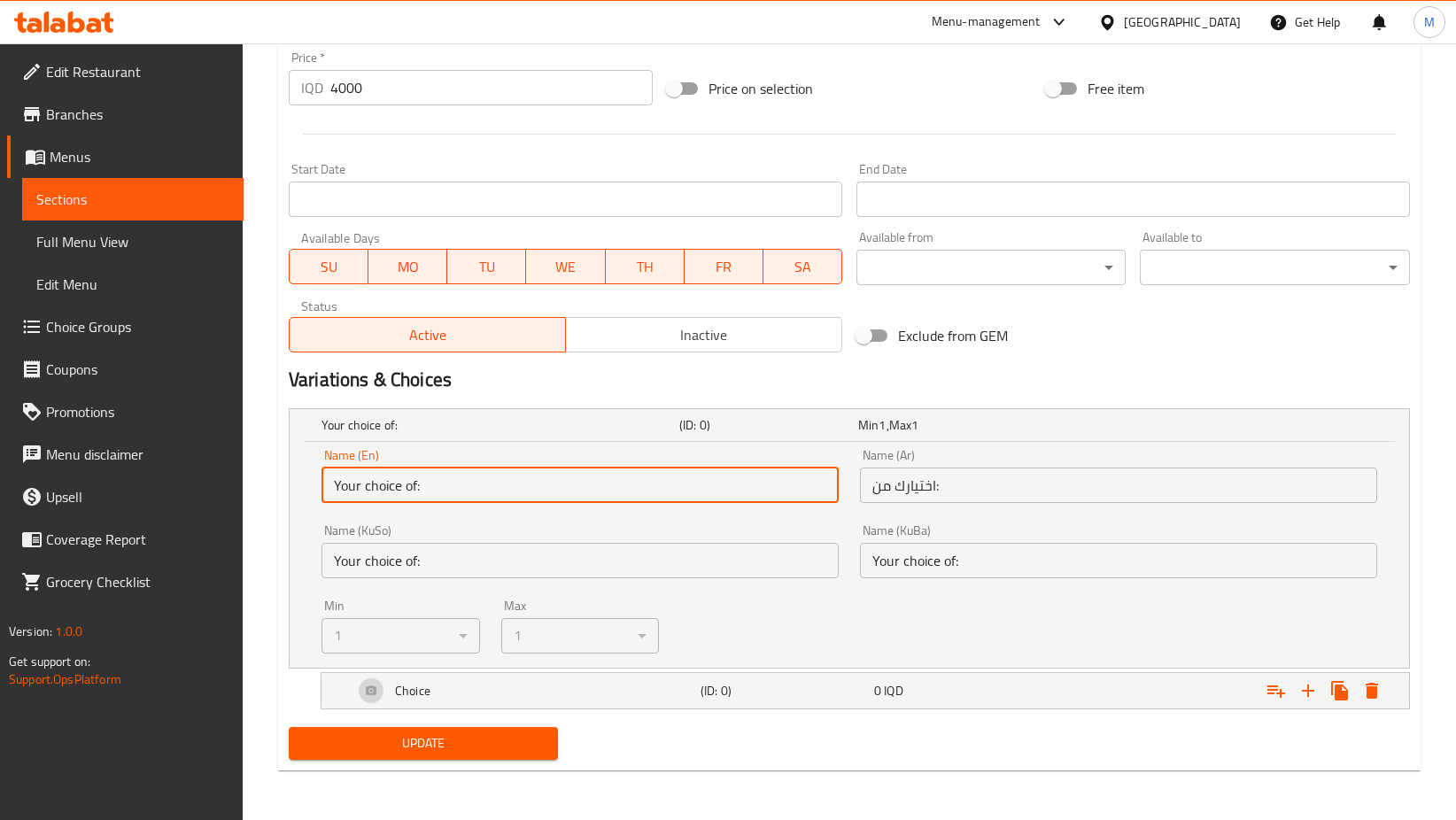
click at [1051, 476] on input "اختيارك من:" at bounding box center [1118, 485] width 517 height 36
click at [686, 483] on input "Your choice of:" at bounding box center [579, 485] width 517 height 36
click at [337, 480] on input "Your choice of:" at bounding box center [579, 485] width 517 height 36
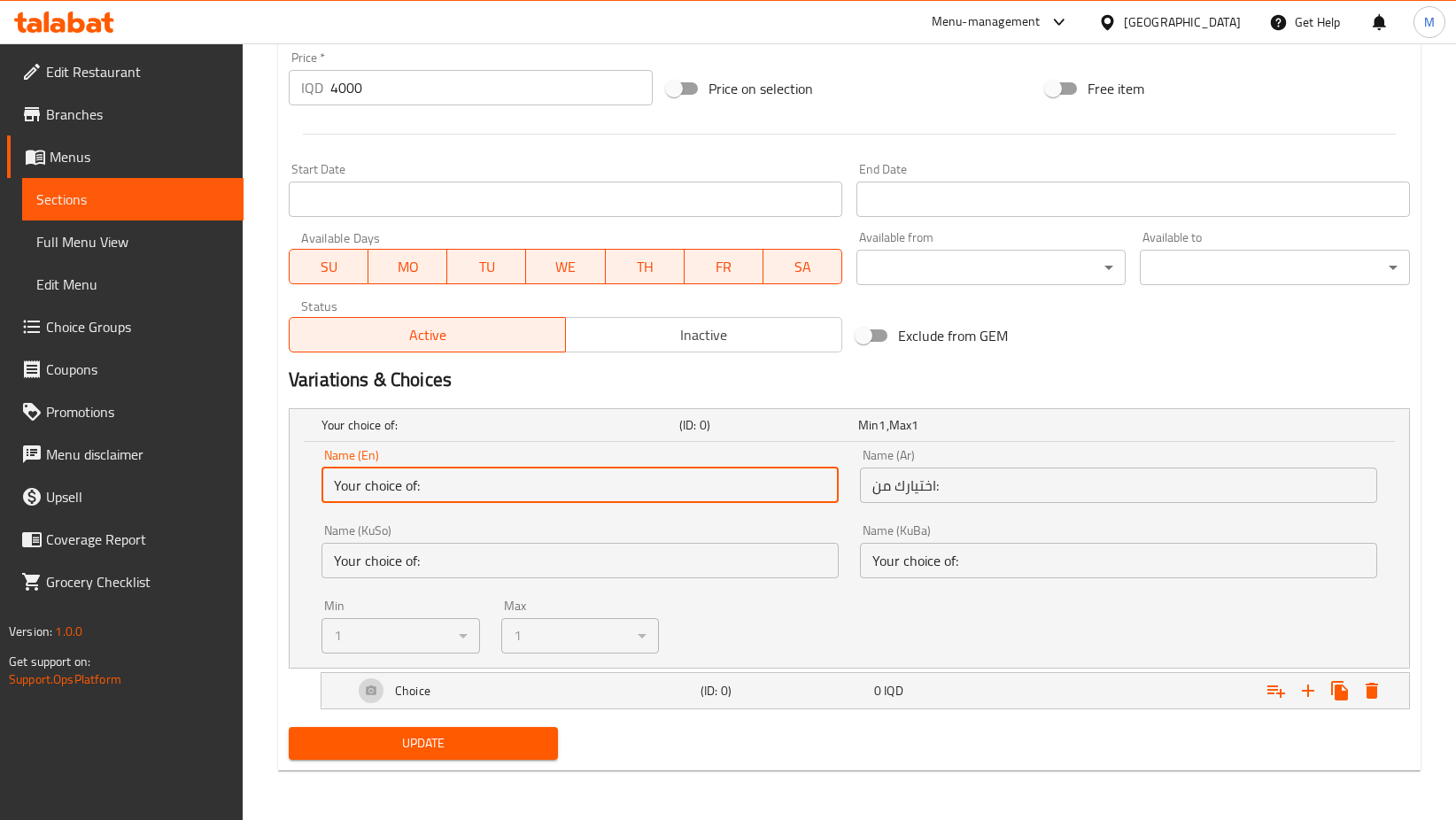
click at [337, 480] on input "Your choice of:" at bounding box center [579, 485] width 517 height 36
drag, startPoint x: 337, startPoint y: 480, endPoint x: 819, endPoint y: 657, distance: 513.5
click at [823, 658] on div "Name (En) Your choice of: Name (En) Name (Ar) اختيارك من: Name (Ar) Name (KuSo)…" at bounding box center [849, 551] width 1076 height 226
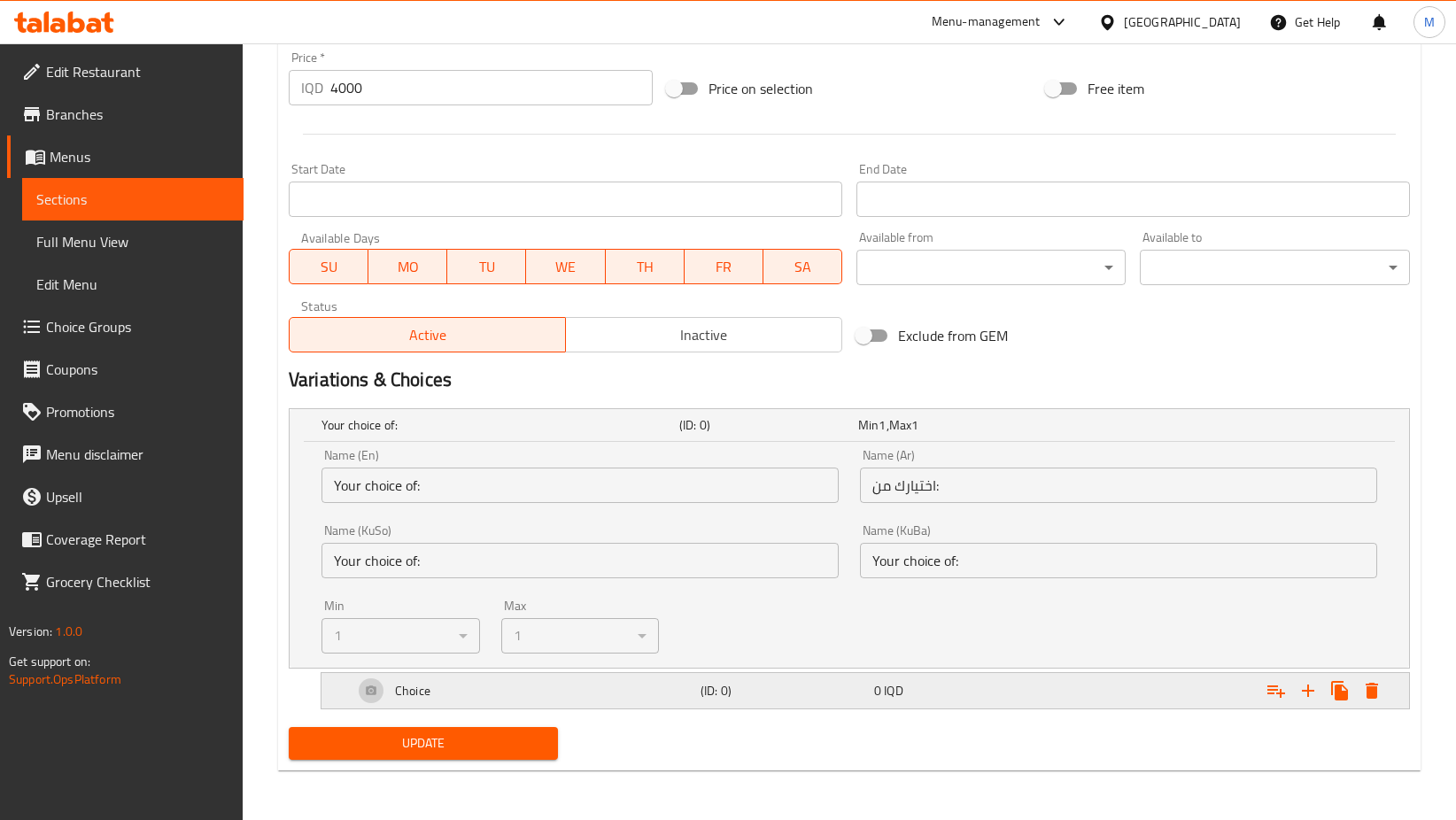
click at [870, 689] on div "(ID: 0)" at bounding box center [783, 690] width 174 height 25
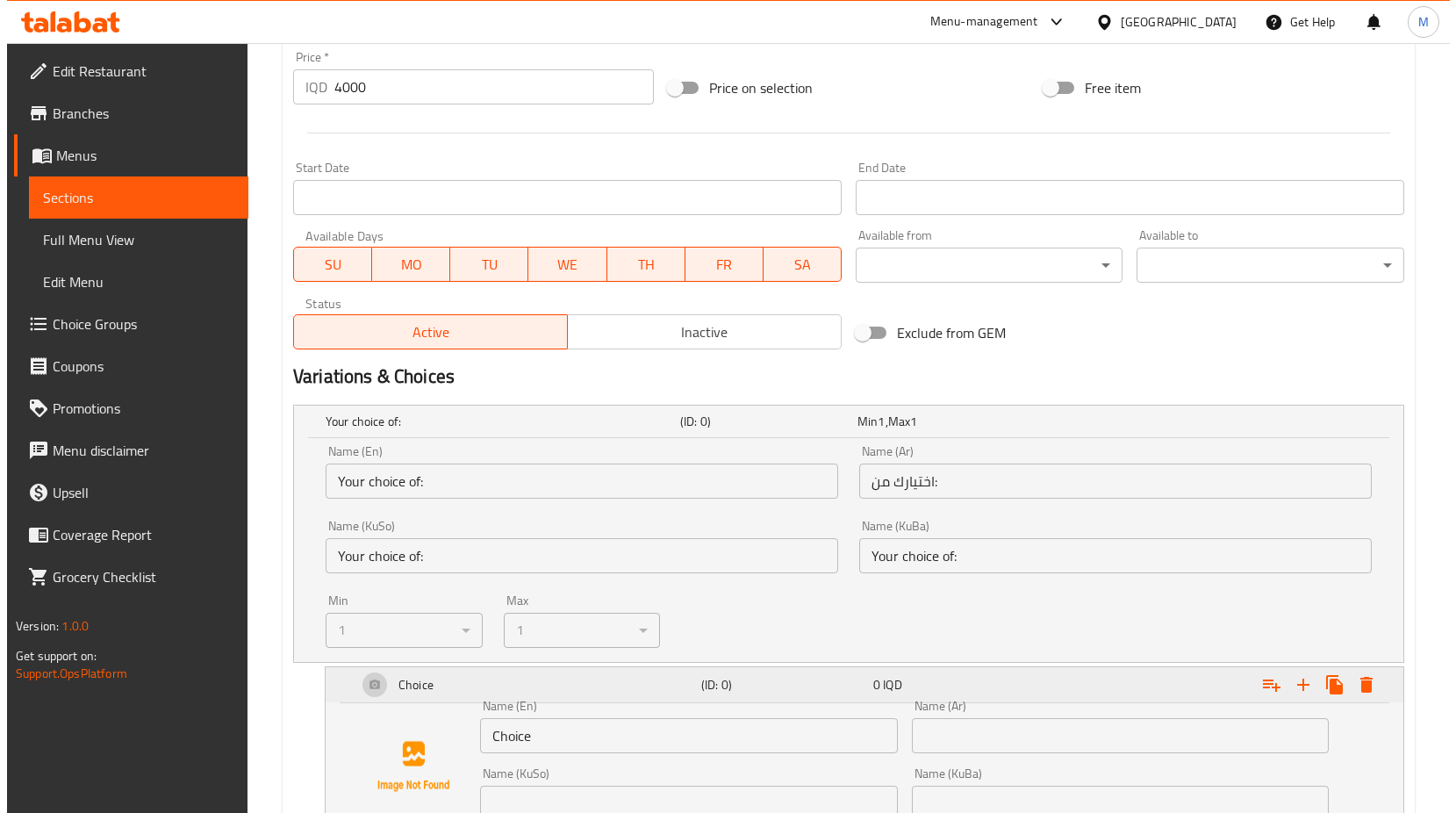
scroll to position [1048, 0]
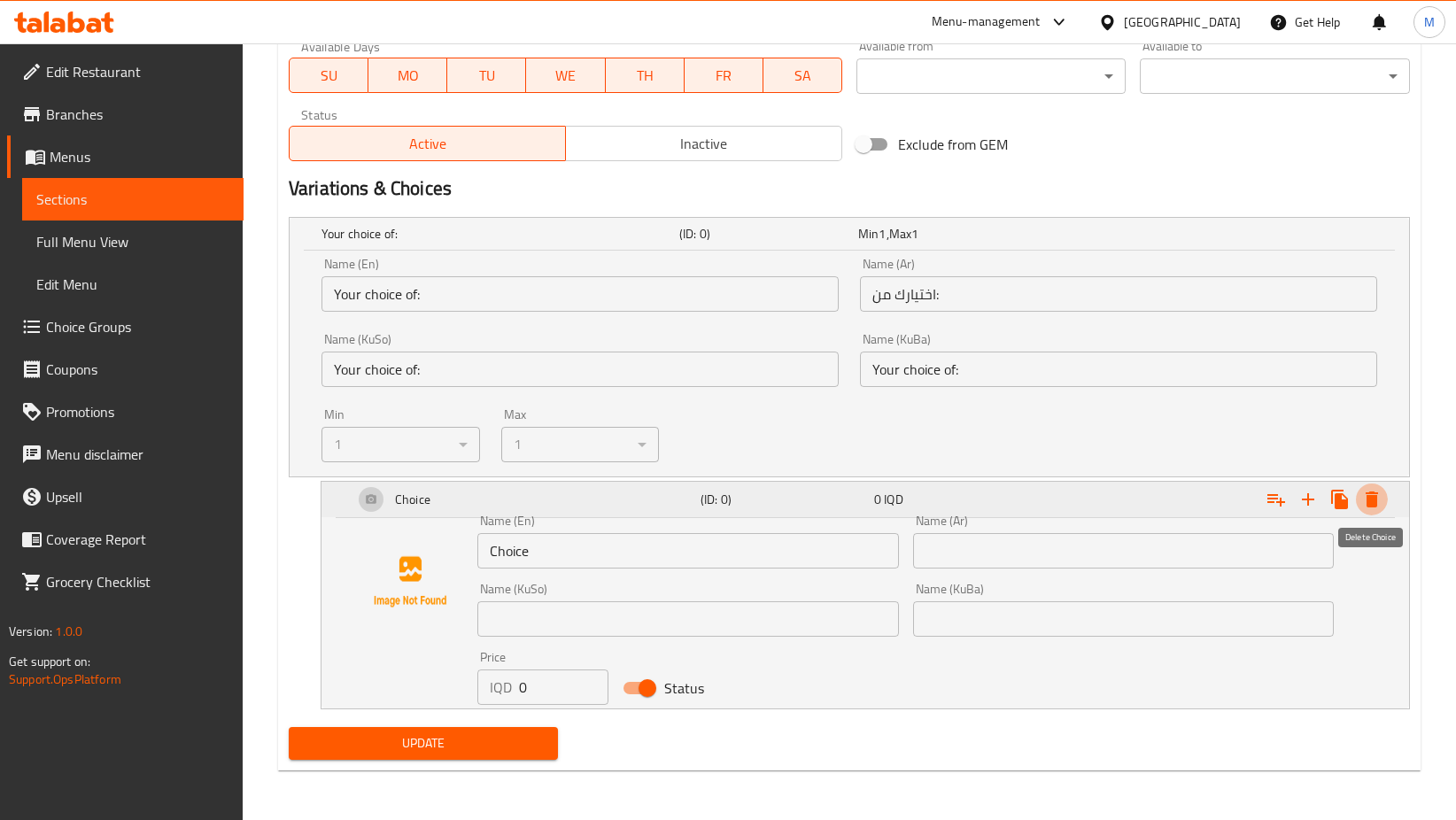
click at [1376, 499] on icon "Expand" at bounding box center [1372, 499] width 12 height 16
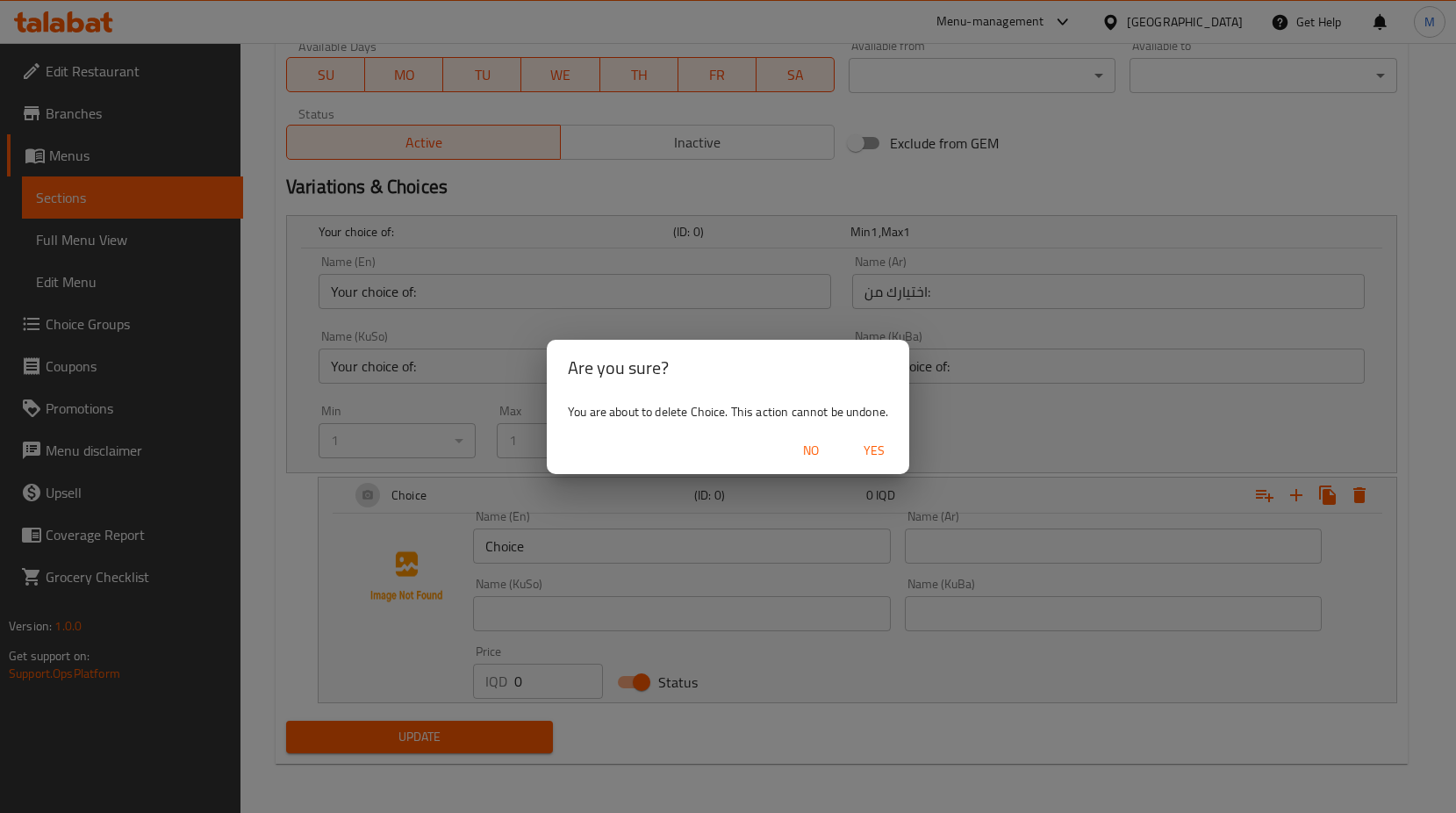
click at [884, 456] on span "Yes" at bounding box center [874, 450] width 42 height 22
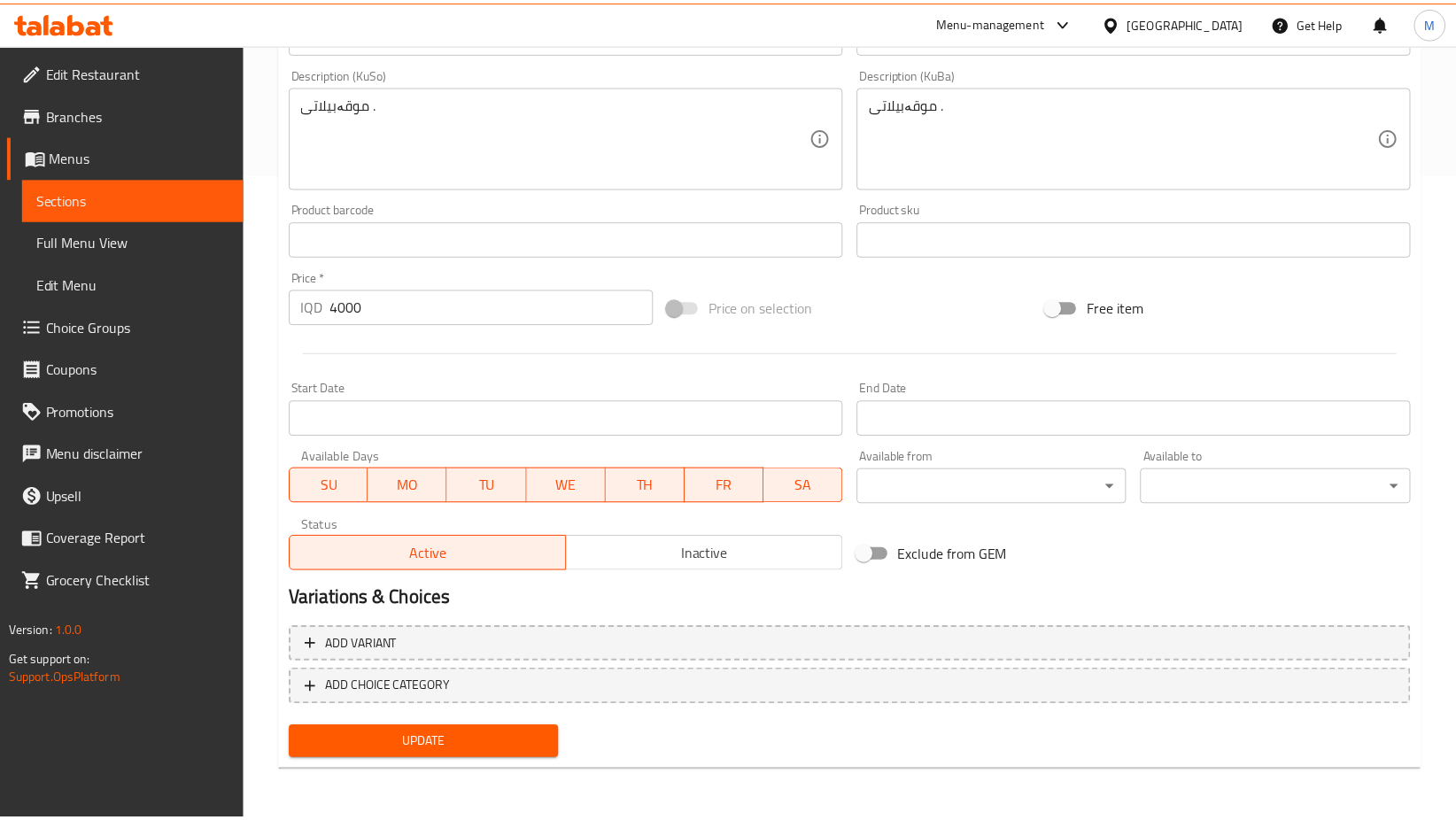
scroll to position [646, 0]
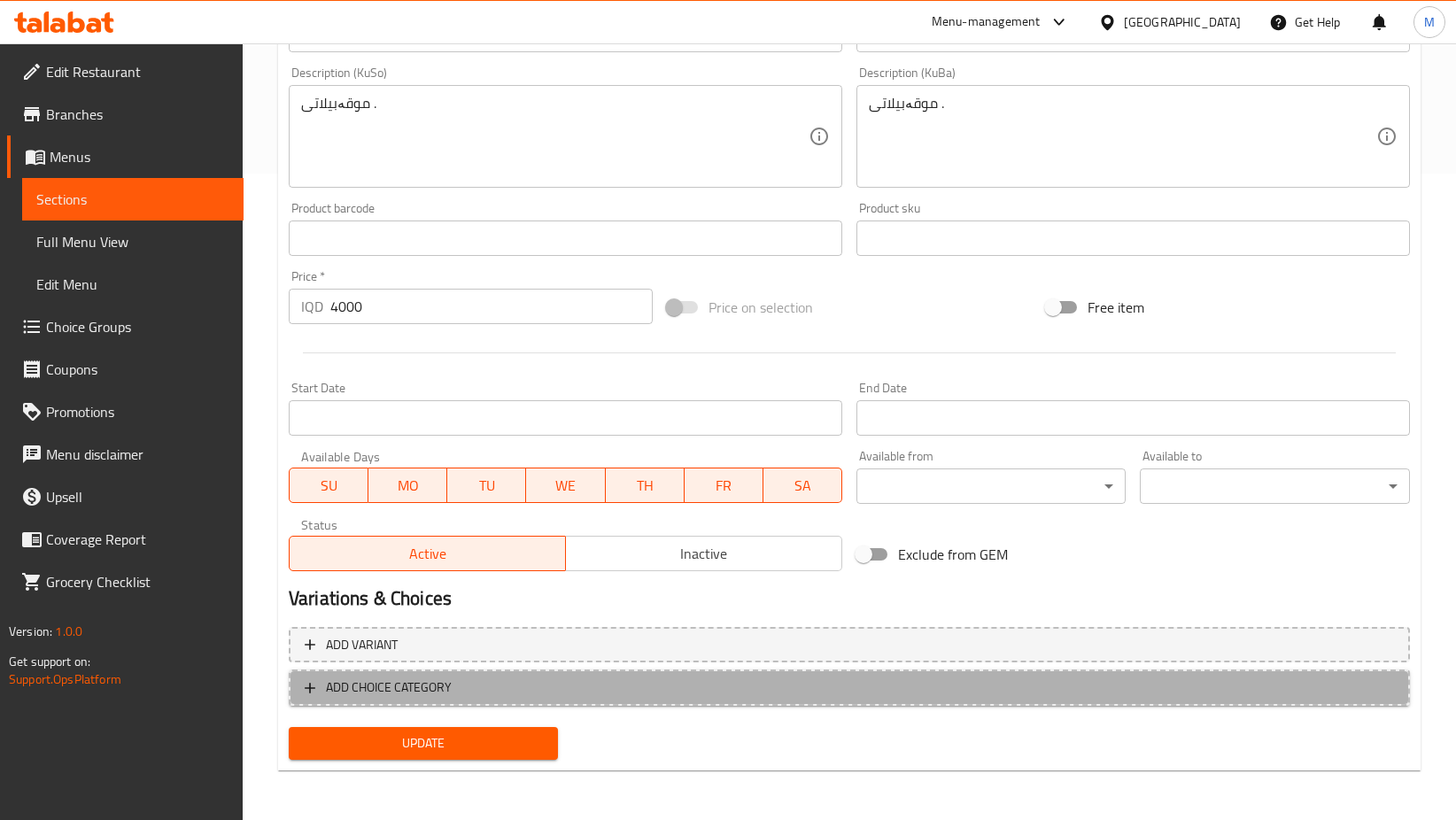
click at [386, 687] on span "ADD CHOICE CATEGORY" at bounding box center [389, 688] width 126 height 22
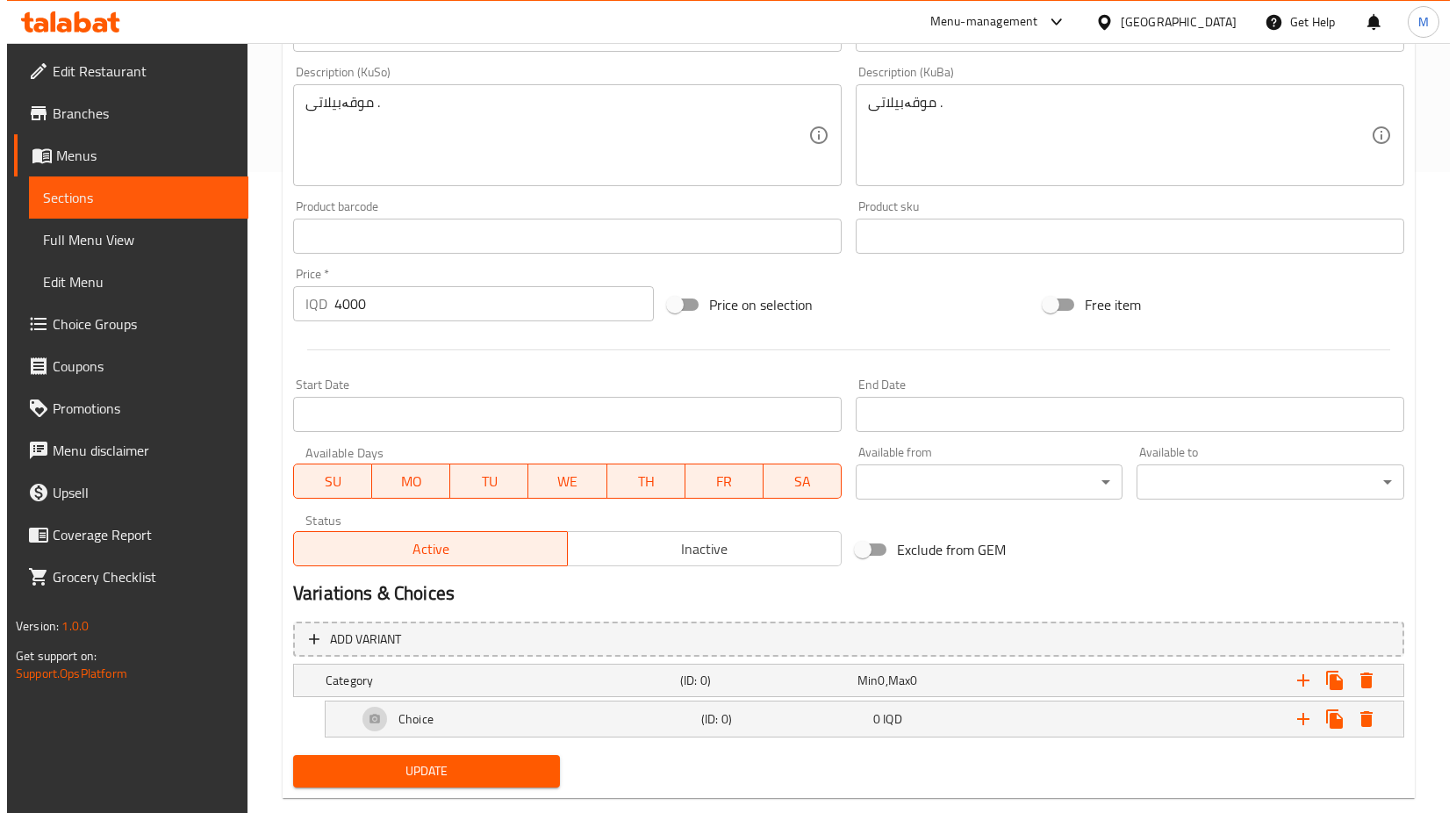
scroll to position [675, 0]
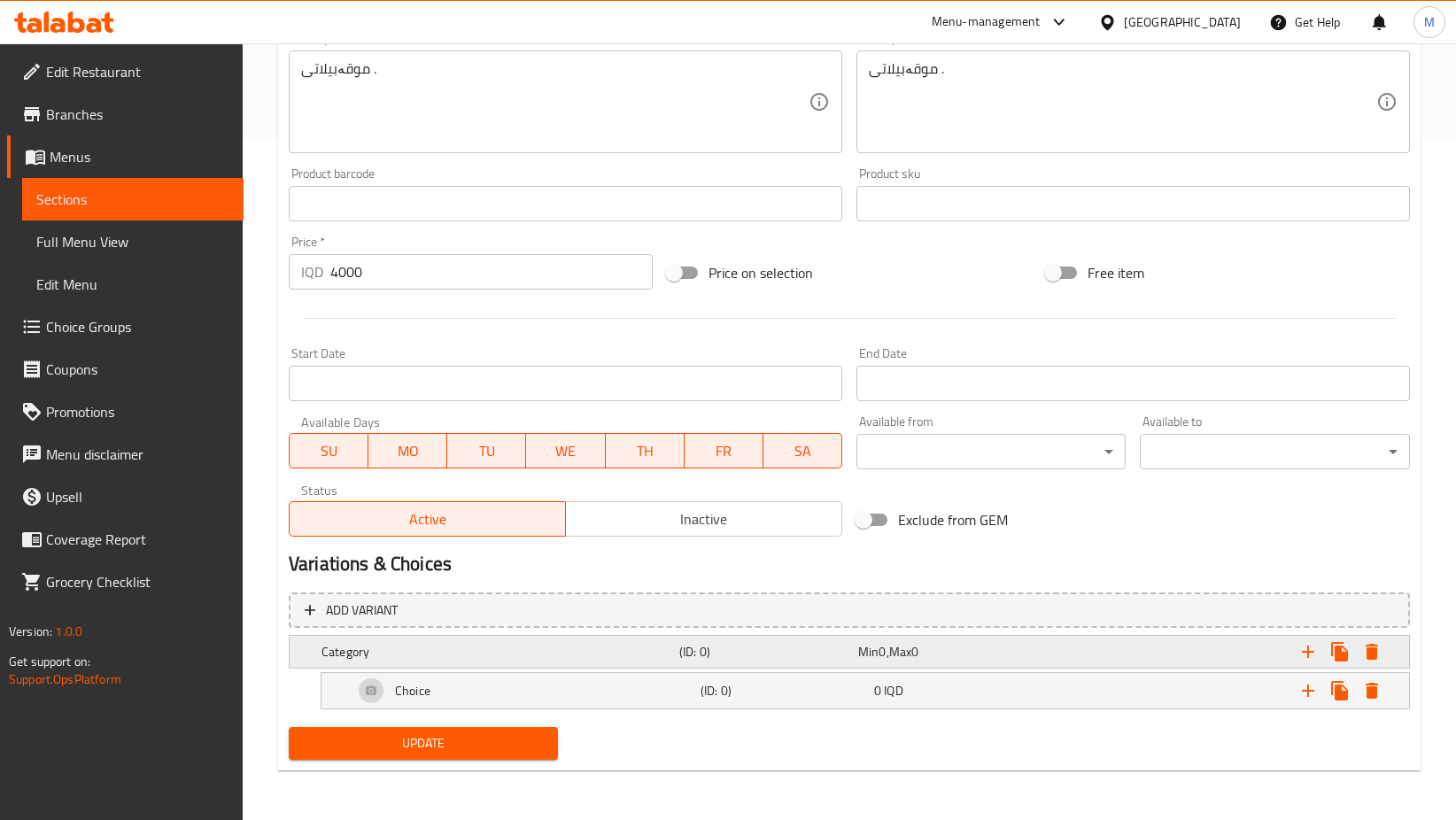
click at [1362, 651] on icon "Expand" at bounding box center [1371, 651] width 21 height 21
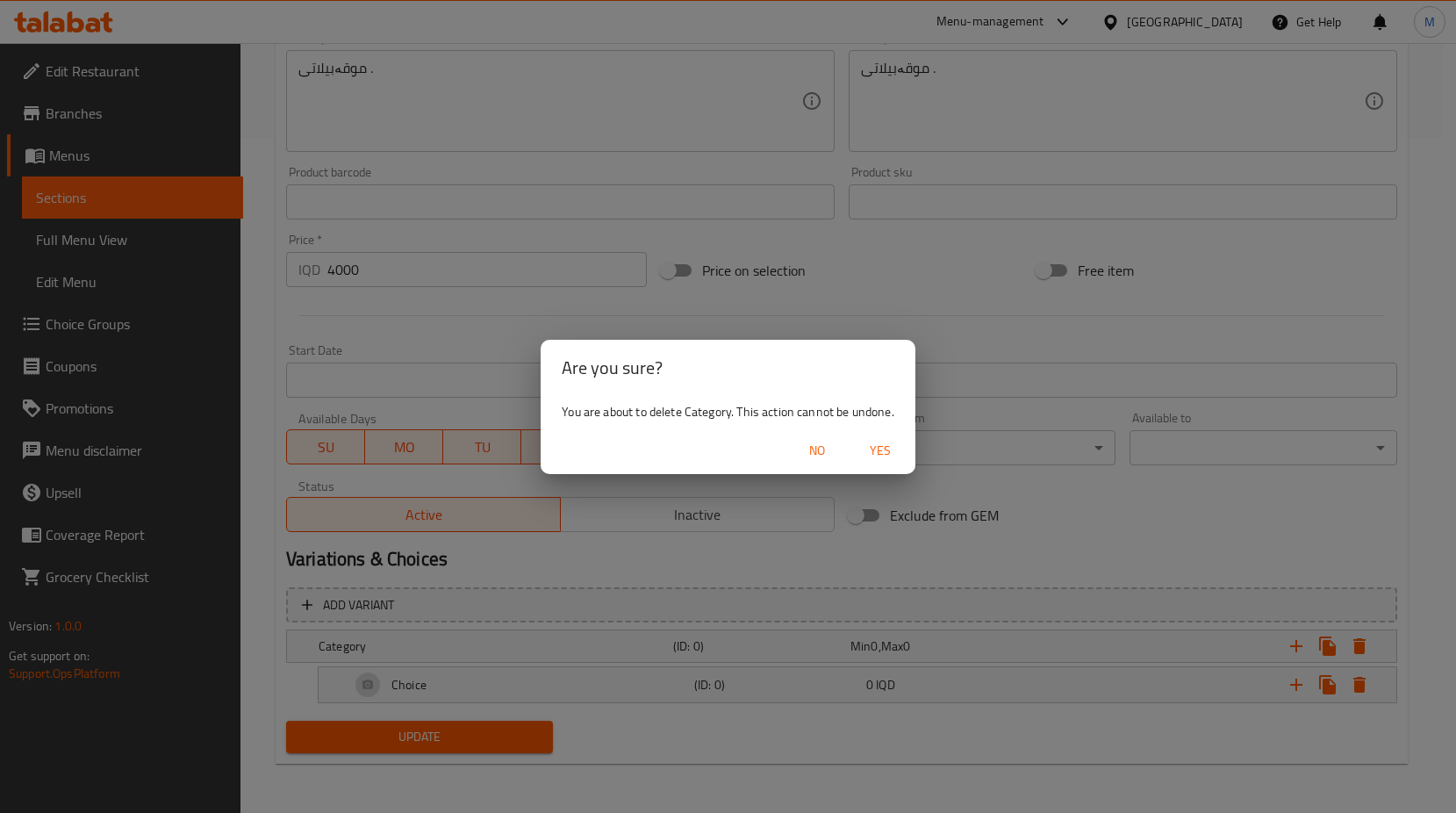
click at [901, 456] on span "Yes" at bounding box center [880, 450] width 42 height 22
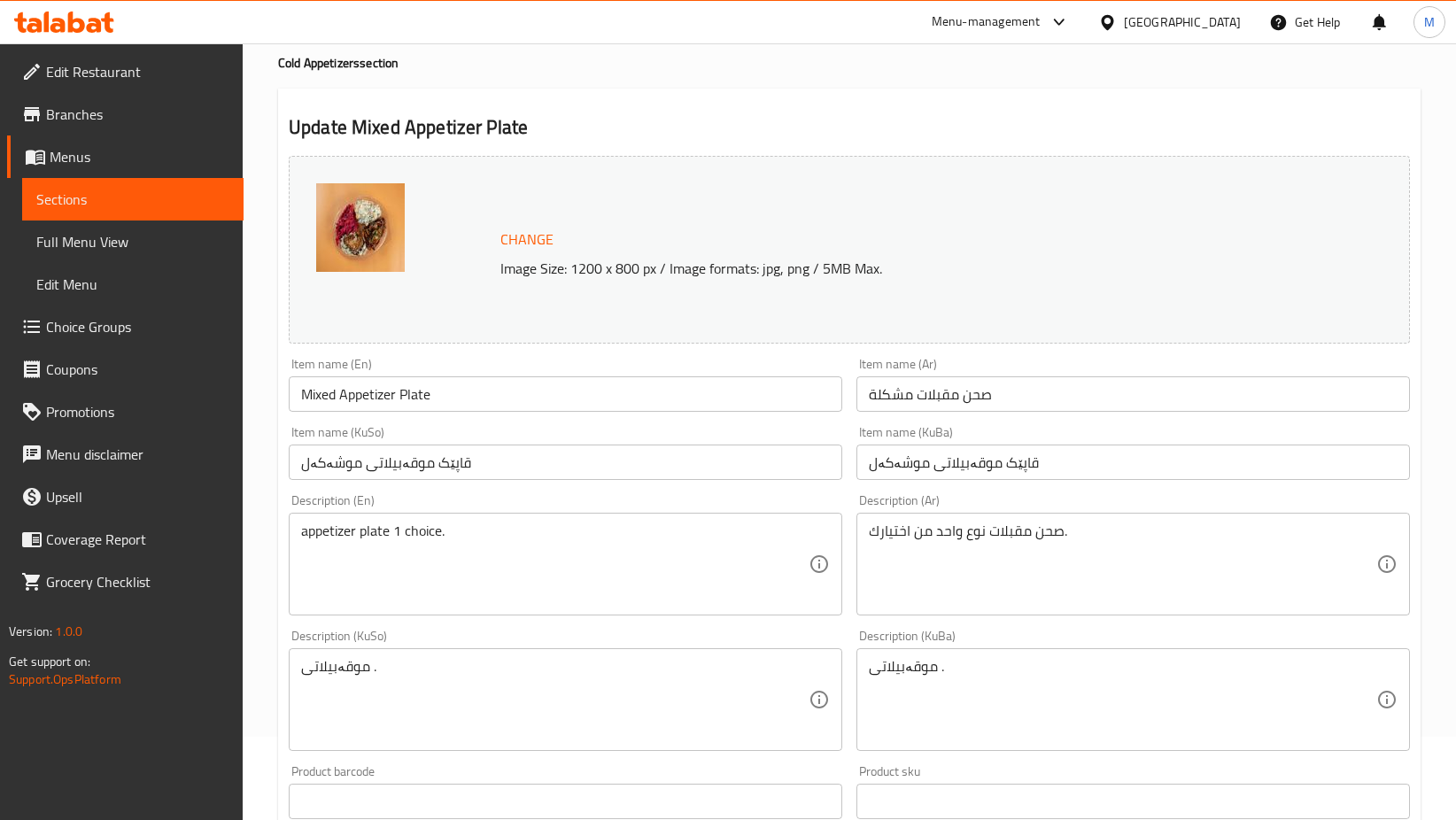
scroll to position [0, 0]
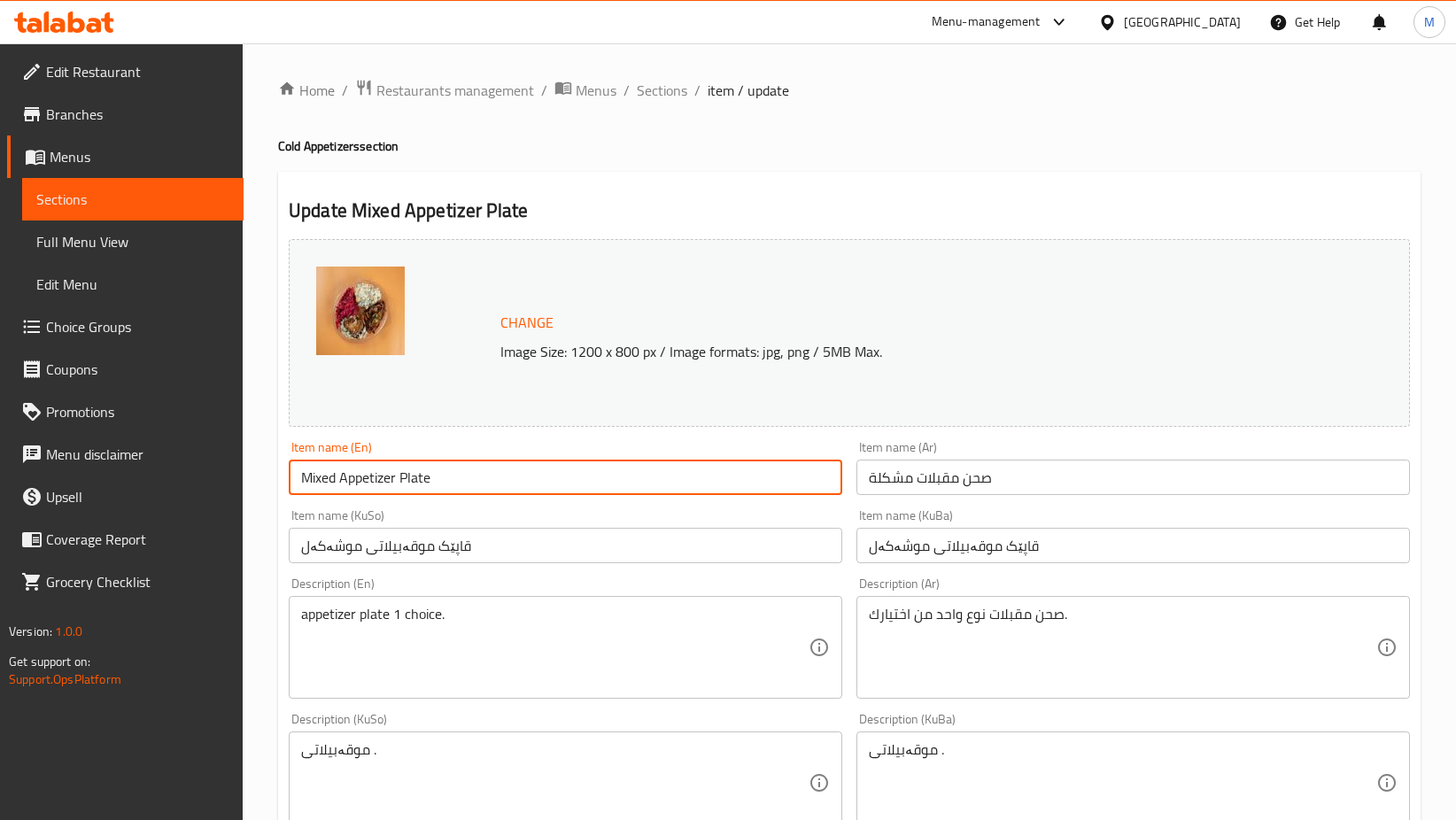
drag, startPoint x: 440, startPoint y: 479, endPoint x: 244, endPoint y: 452, distance: 197.9
click at [244, 452] on div "Home / Restaurants management / Menus / Sections / item / update Cold Appetizer…" at bounding box center [849, 755] width 1213 height 1423
click at [653, 93] on span "Sections" at bounding box center [662, 89] width 51 height 21
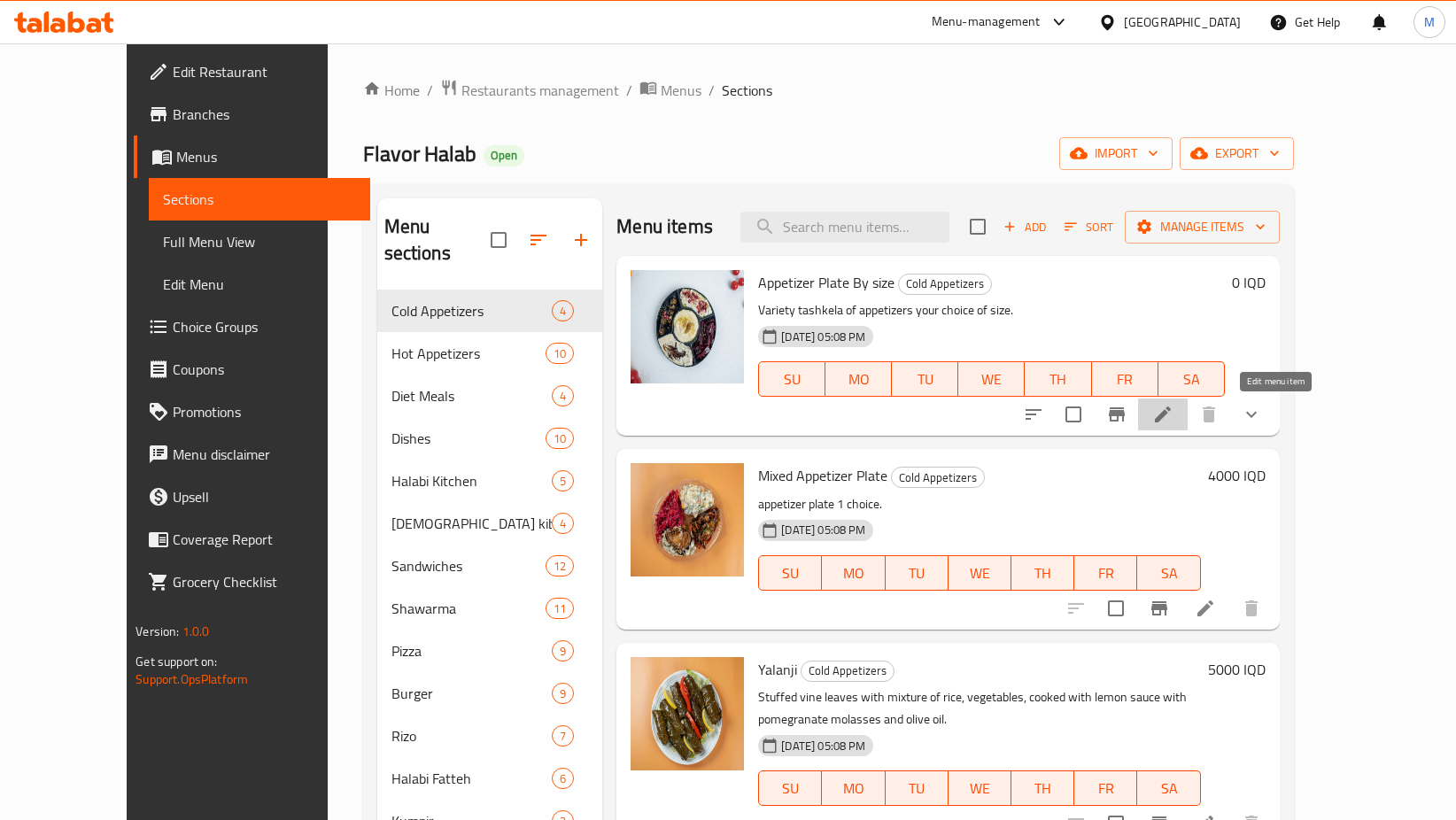
click at [1171, 413] on icon at bounding box center [1163, 414] width 16 height 16
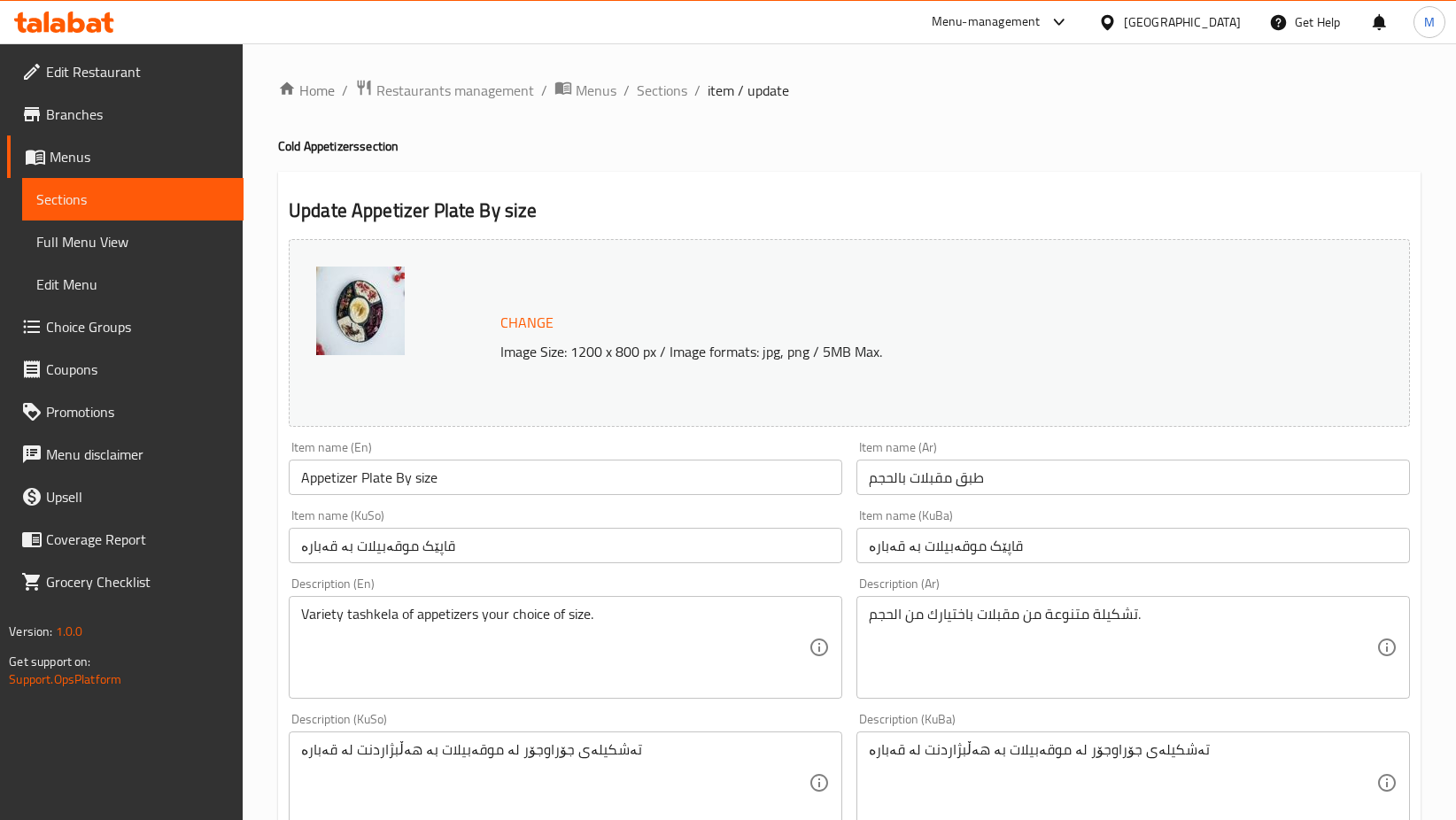
scroll to position [762, 0]
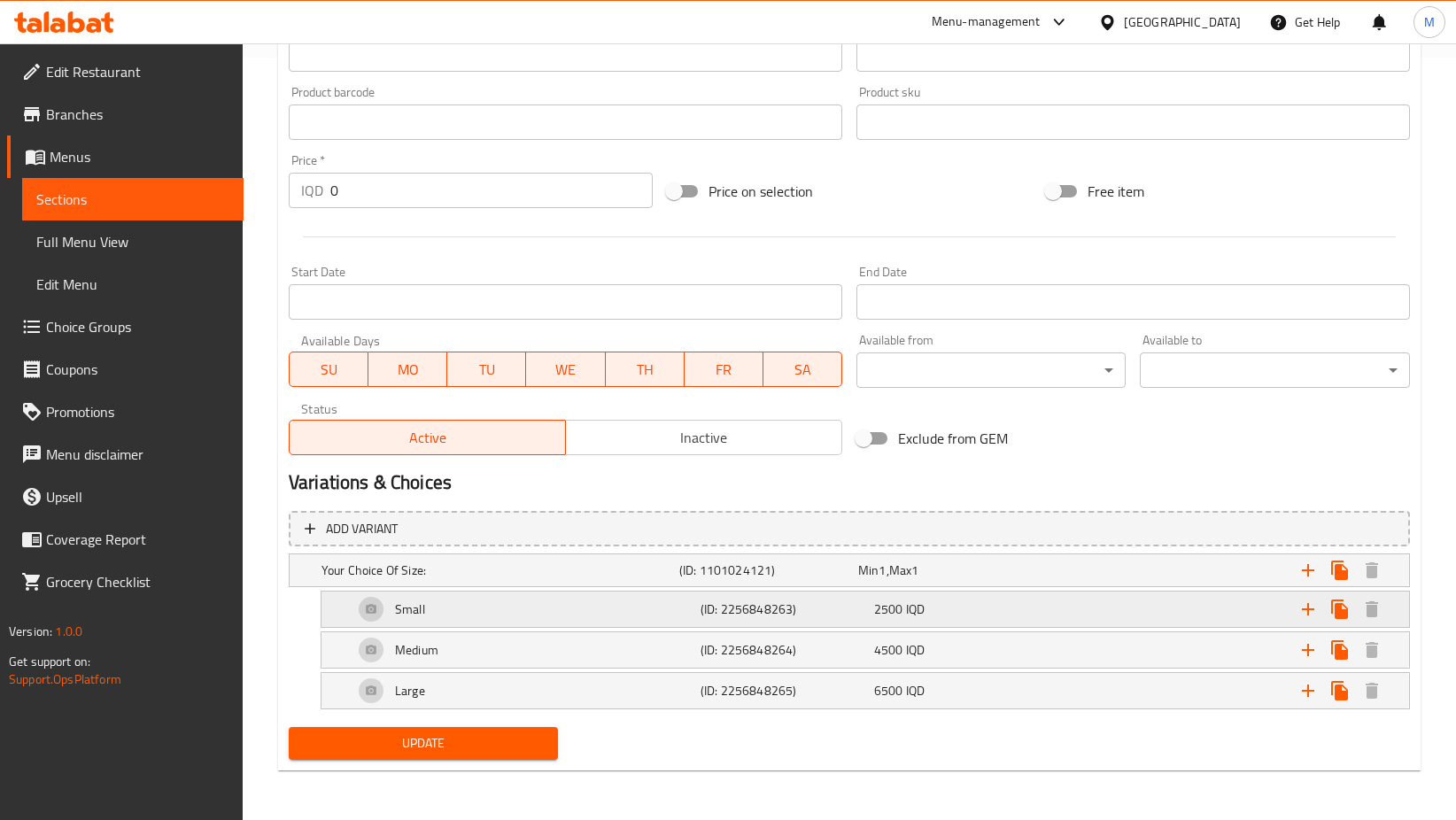
click at [878, 601] on span "2500" at bounding box center [888, 608] width 29 height 23
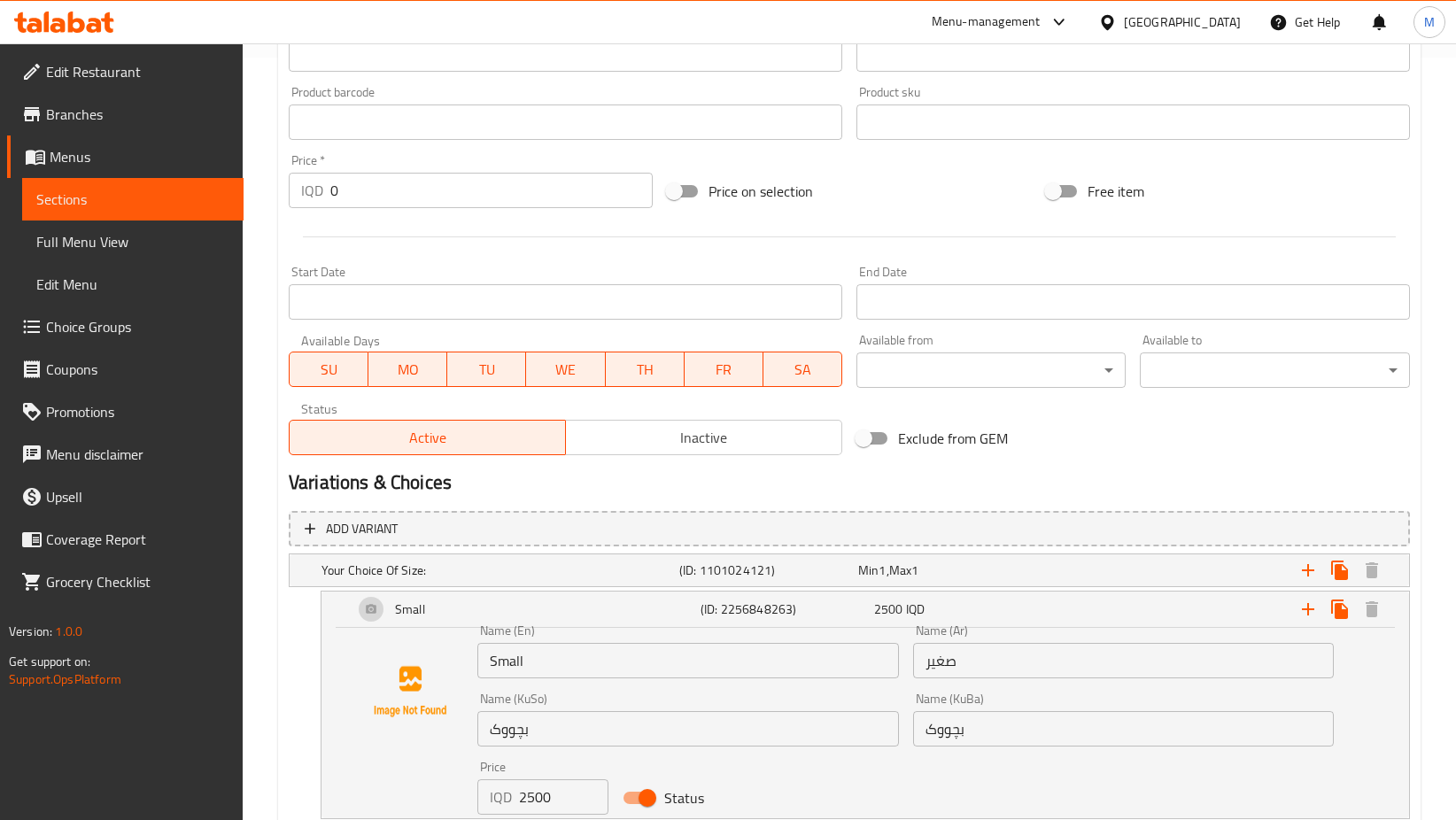
scroll to position [954, 0]
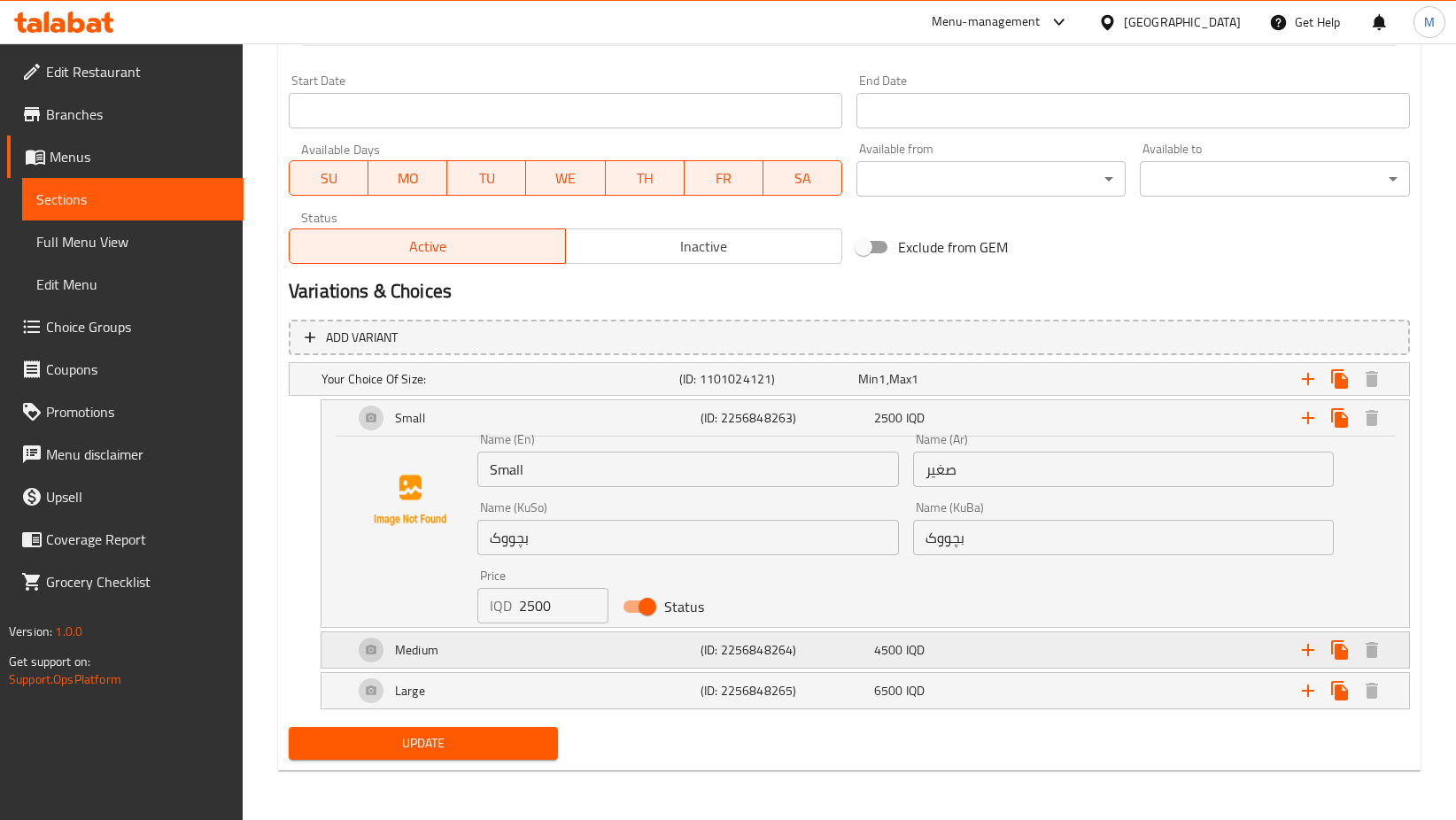
click at [566, 662] on div "Medium" at bounding box center [523, 650] width 347 height 43
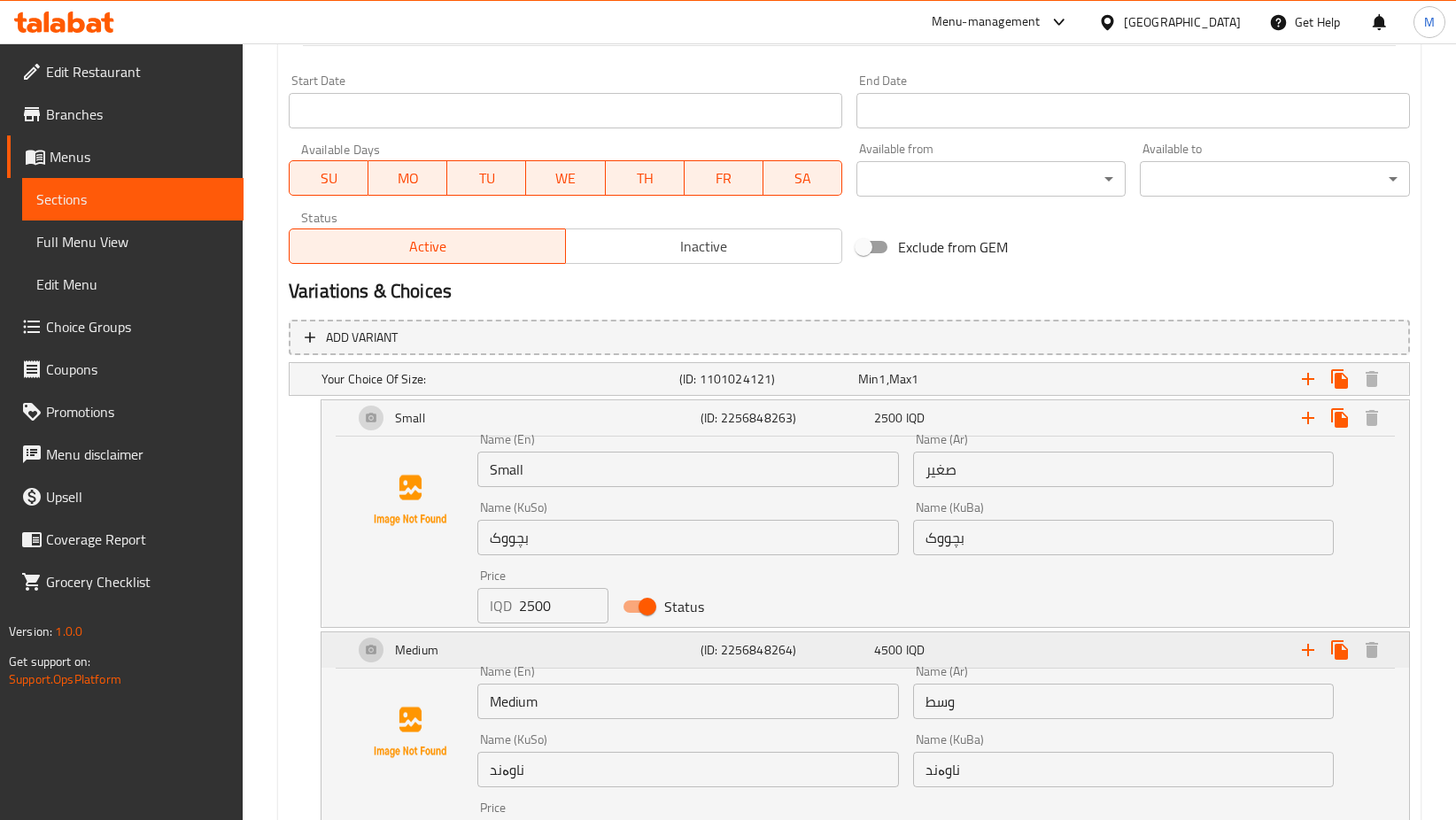
scroll to position [1145, 0]
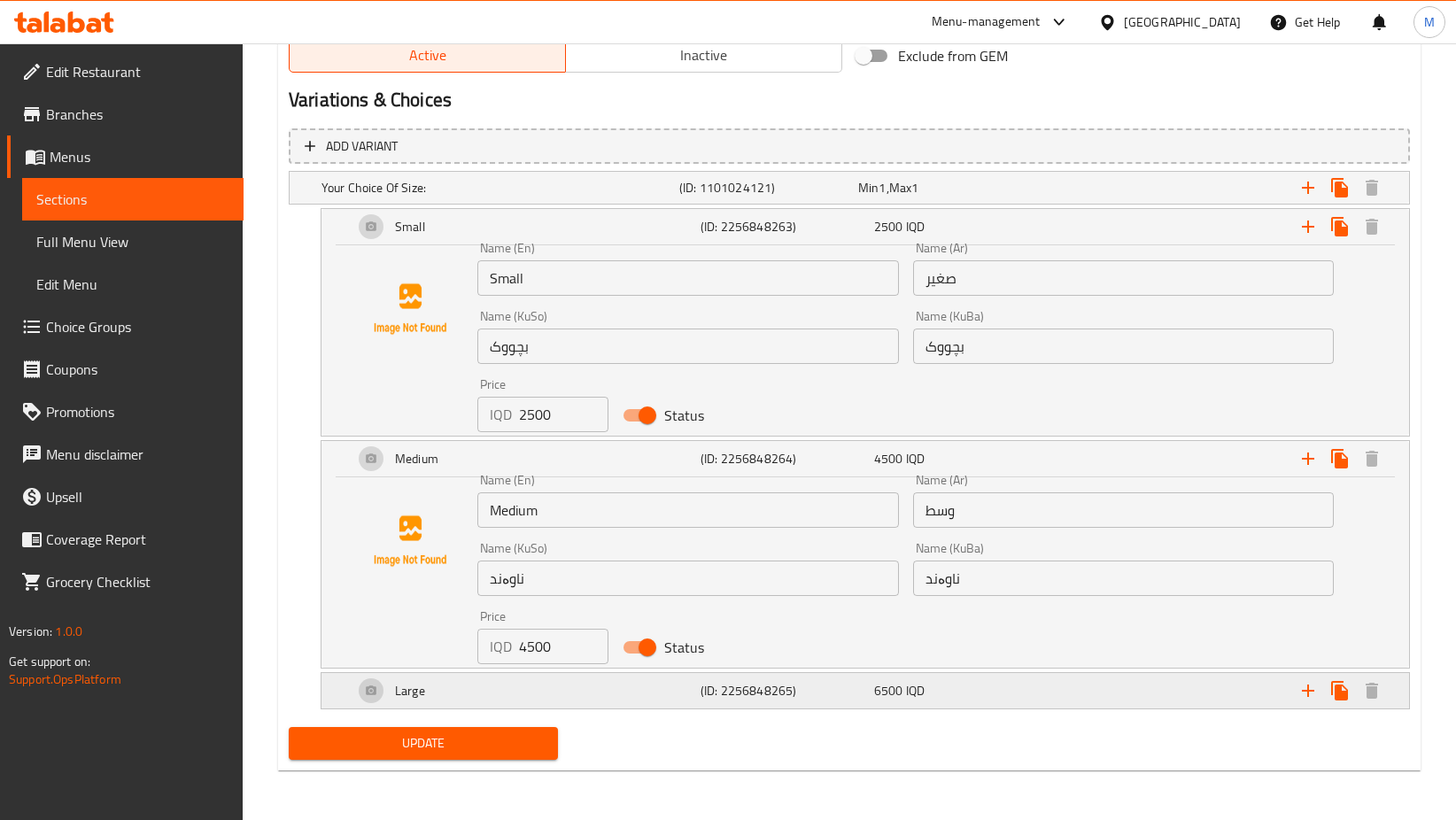
click at [662, 699] on div "Large" at bounding box center [523, 691] width 347 height 43
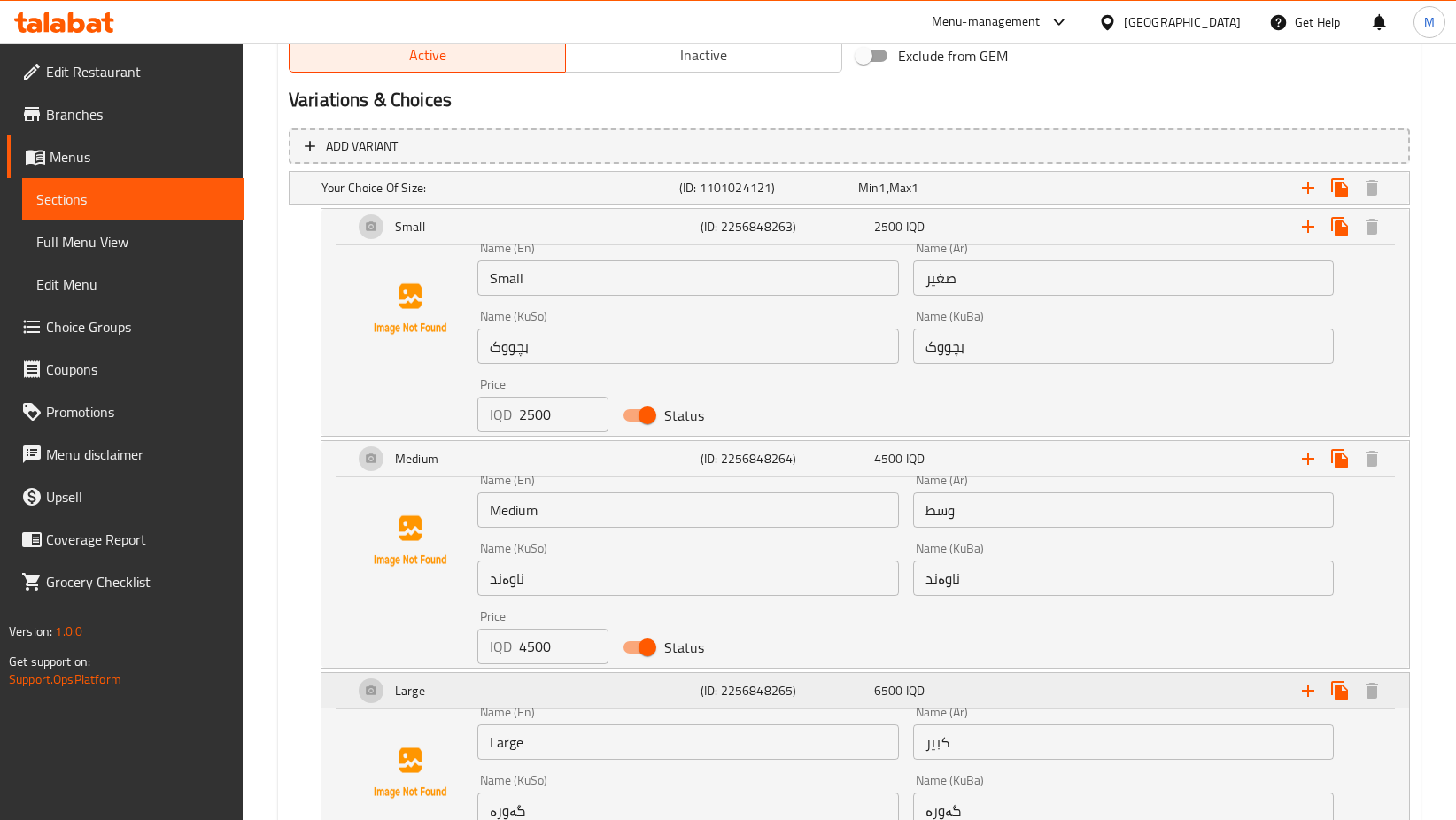
scroll to position [1336, 0]
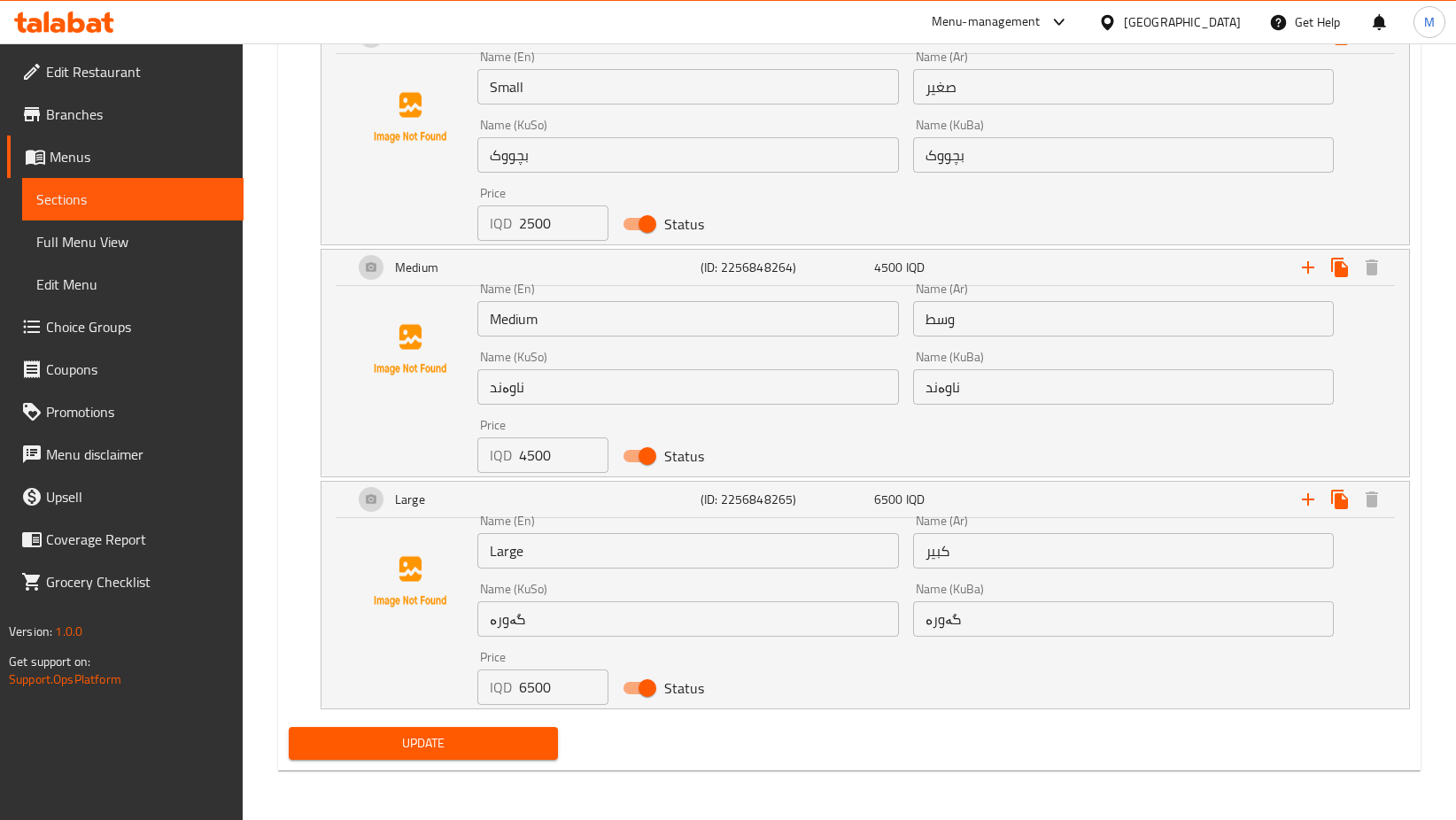
click at [604, 553] on input "Large" at bounding box center [688, 551] width 421 height 36
type input "Large 5 choices"
click at [987, 544] on input "كبير" at bounding box center [1124, 551] width 421 height 36
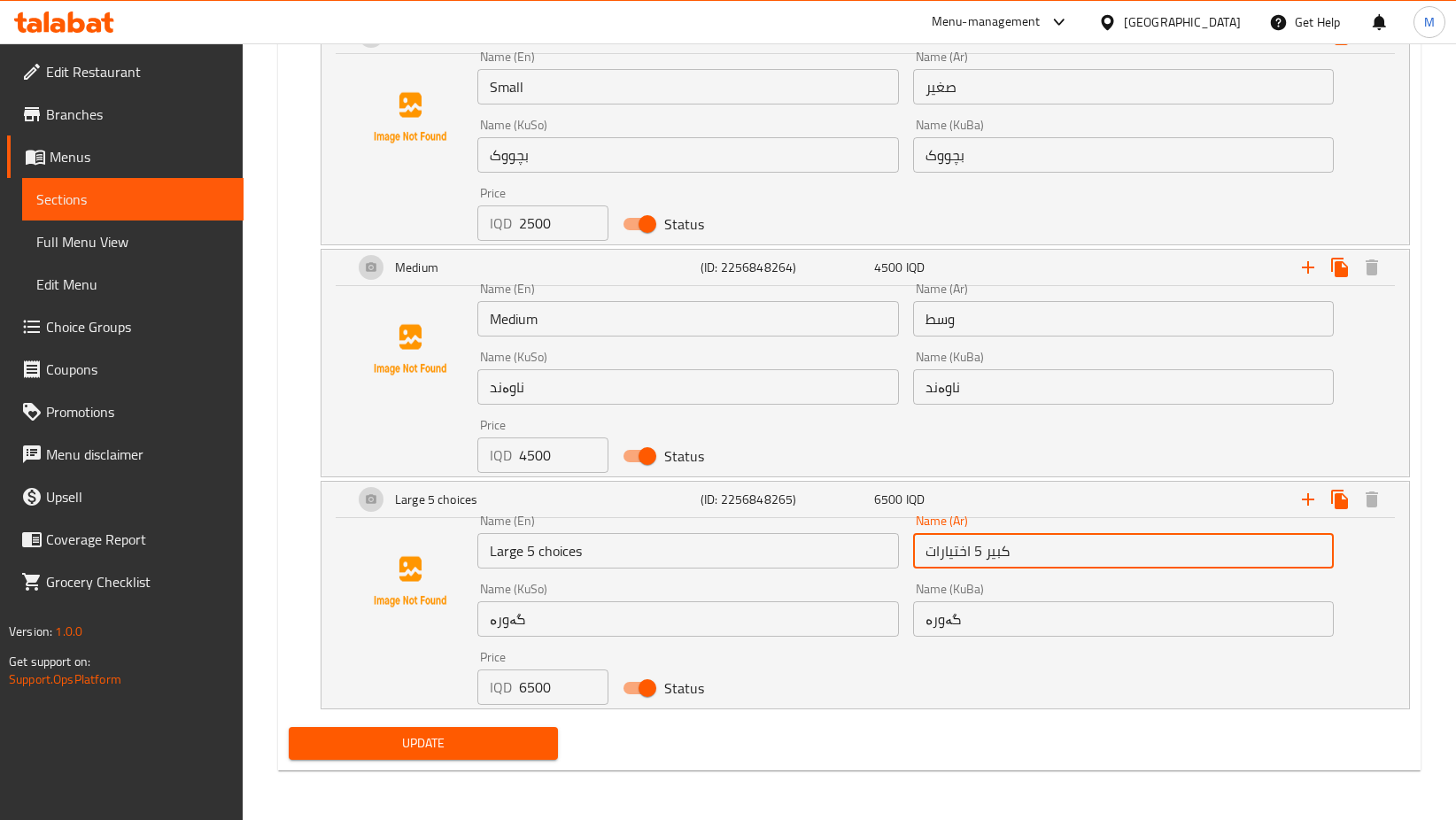
type input "كبير 5 اختيارات"
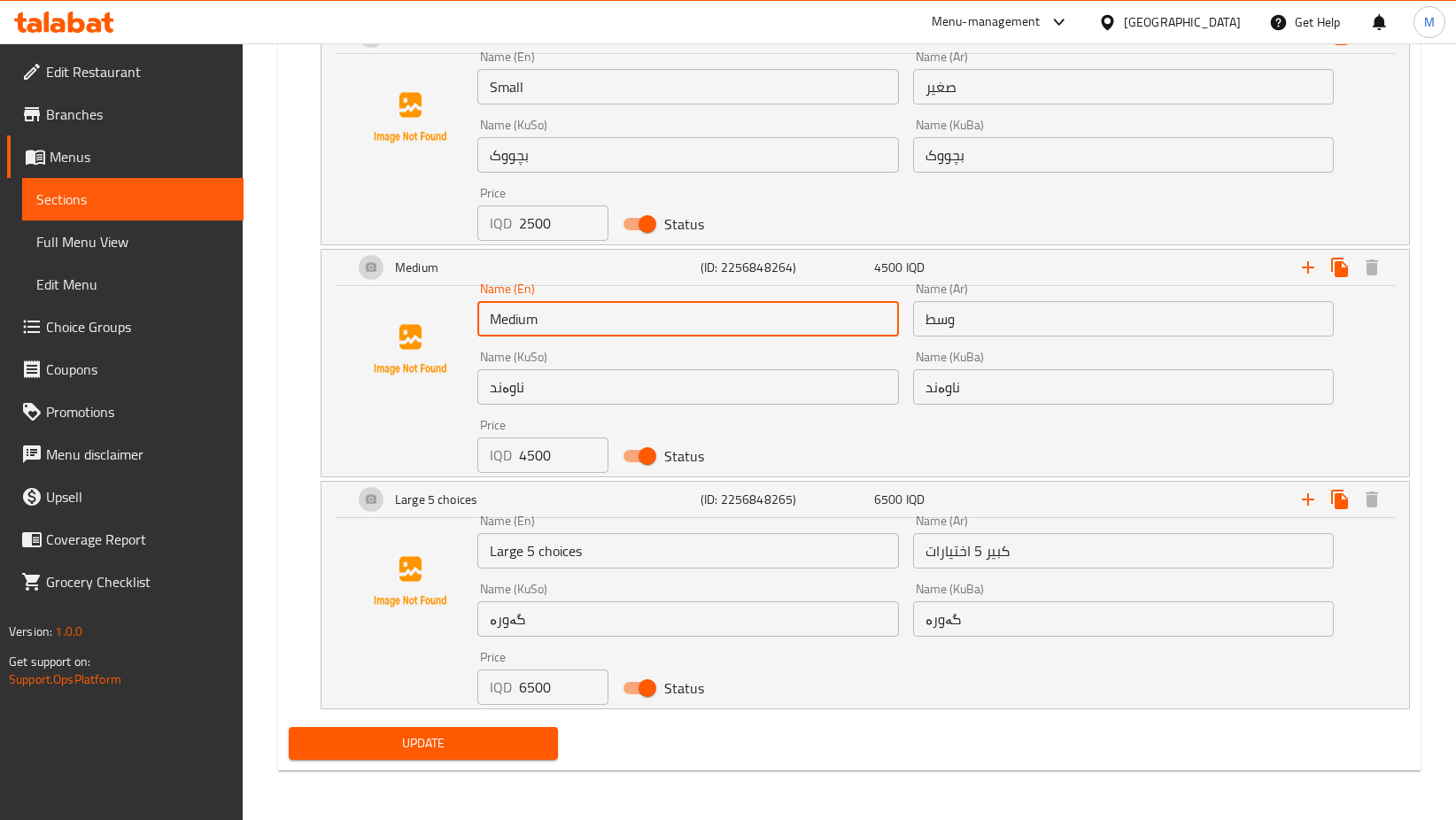
click at [610, 318] on input "Medium" at bounding box center [688, 319] width 421 height 36
type input "Medium 4 Choices"
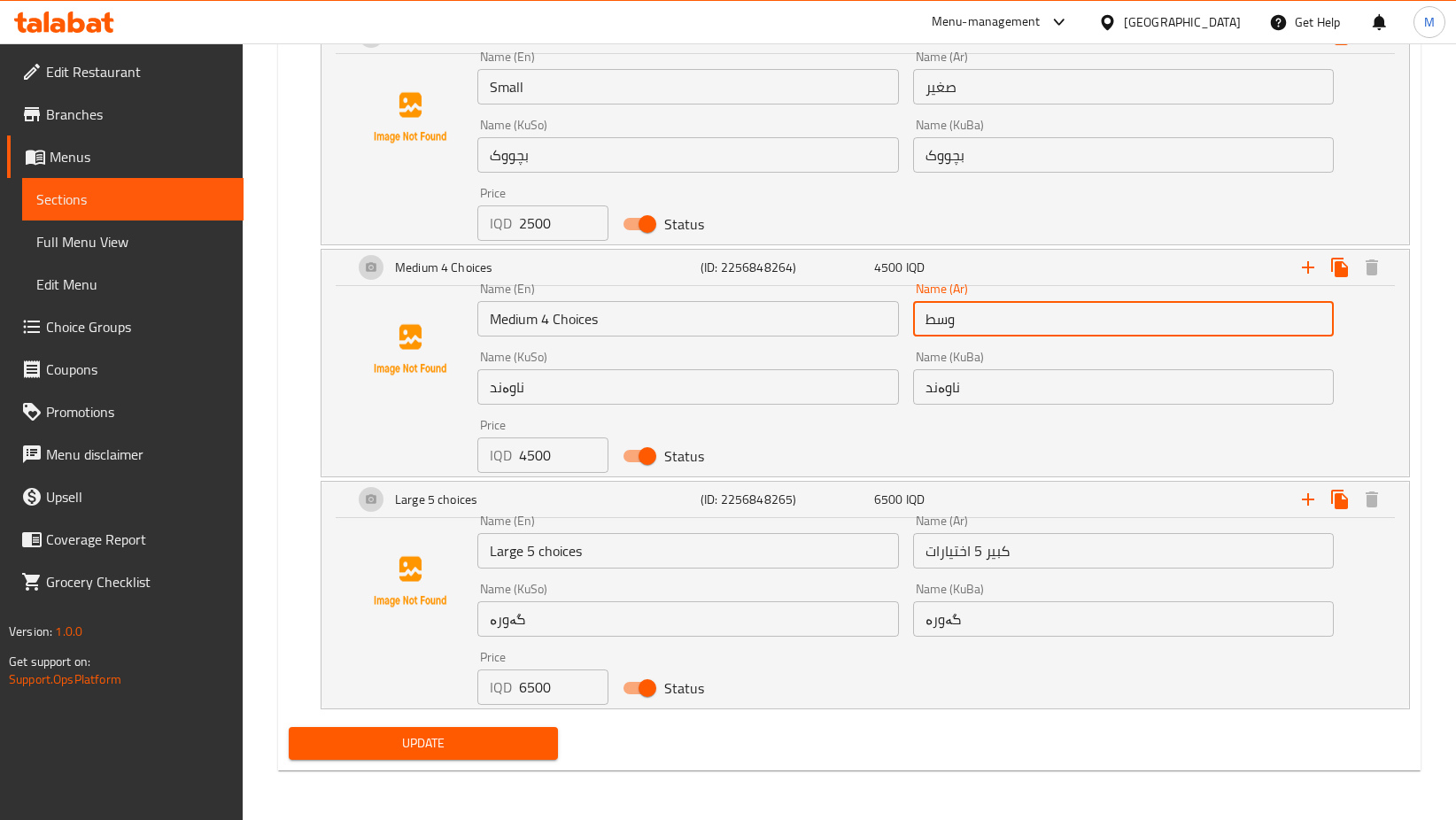
click at [1039, 309] on input "وسط" at bounding box center [1124, 319] width 421 height 36
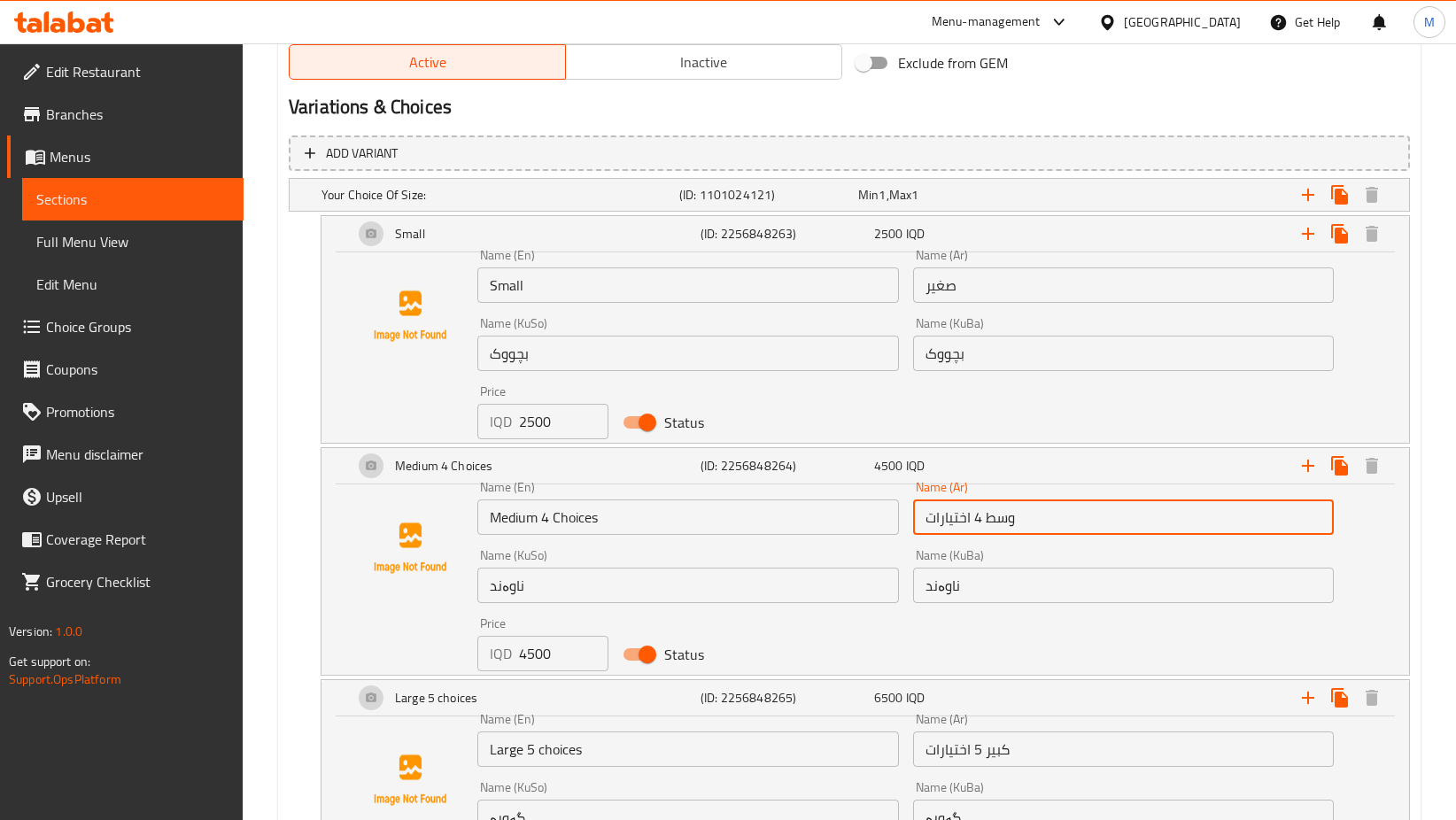
scroll to position [1137, 0]
type input "وسط 4 اختيارات"
click at [601, 277] on input "Small" at bounding box center [688, 286] width 421 height 36
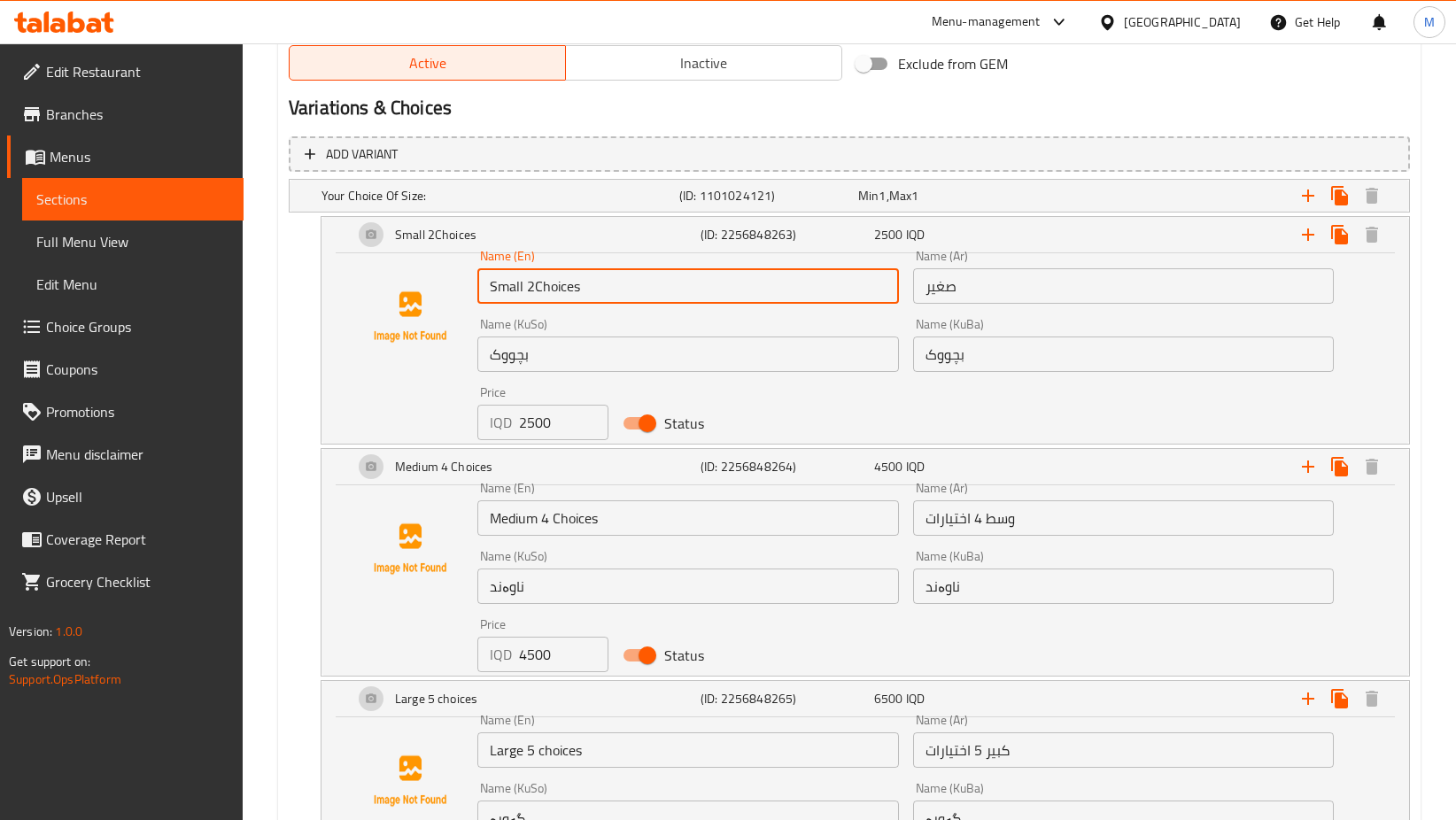
click at [535, 281] on input "Small 2Choices" at bounding box center [688, 286] width 421 height 36
type input "Small 2 Choices"
click at [999, 284] on input "صغير" at bounding box center [1124, 286] width 421 height 36
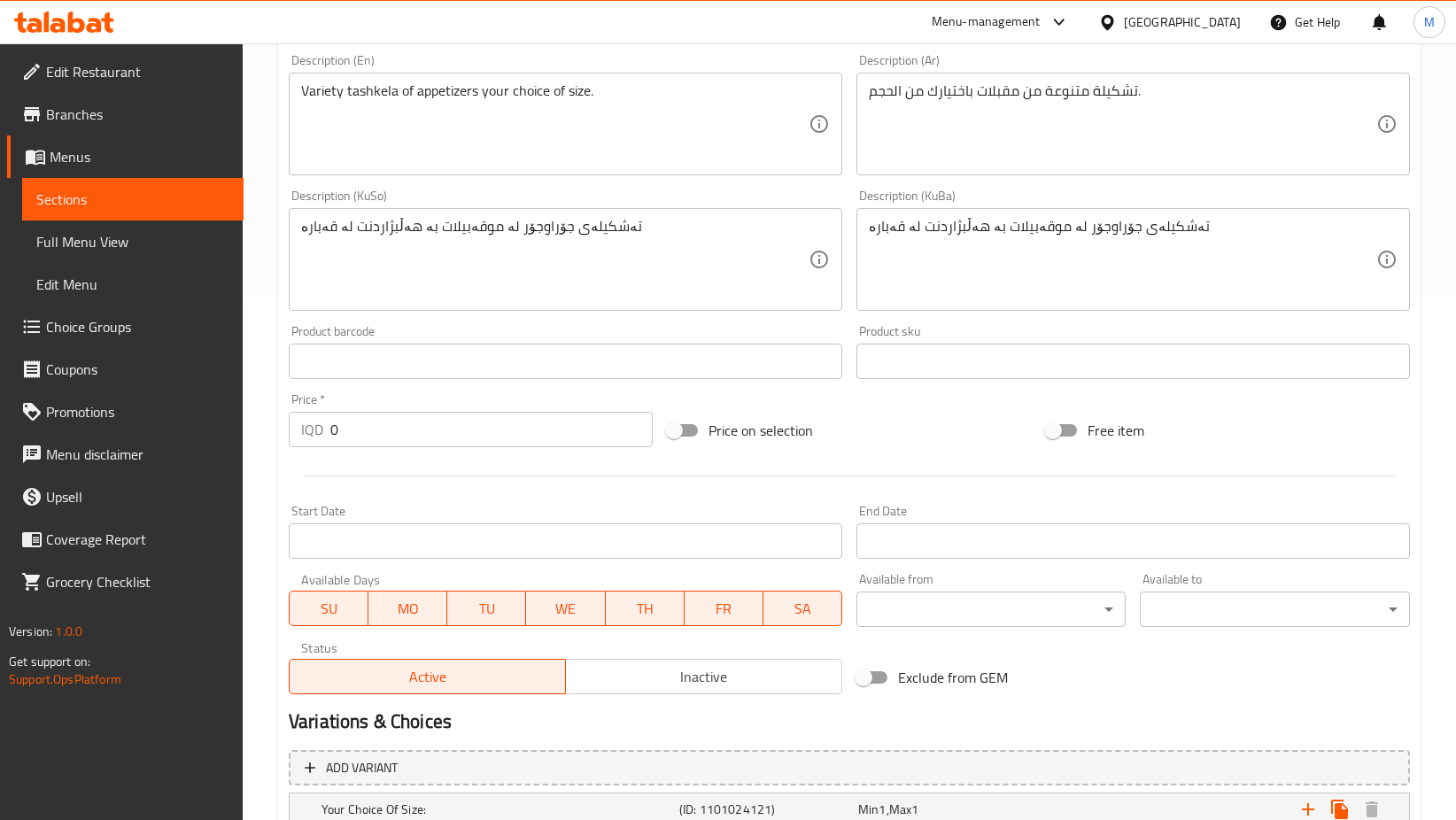
scroll to position [523, 0]
type input "صغير نوعين"
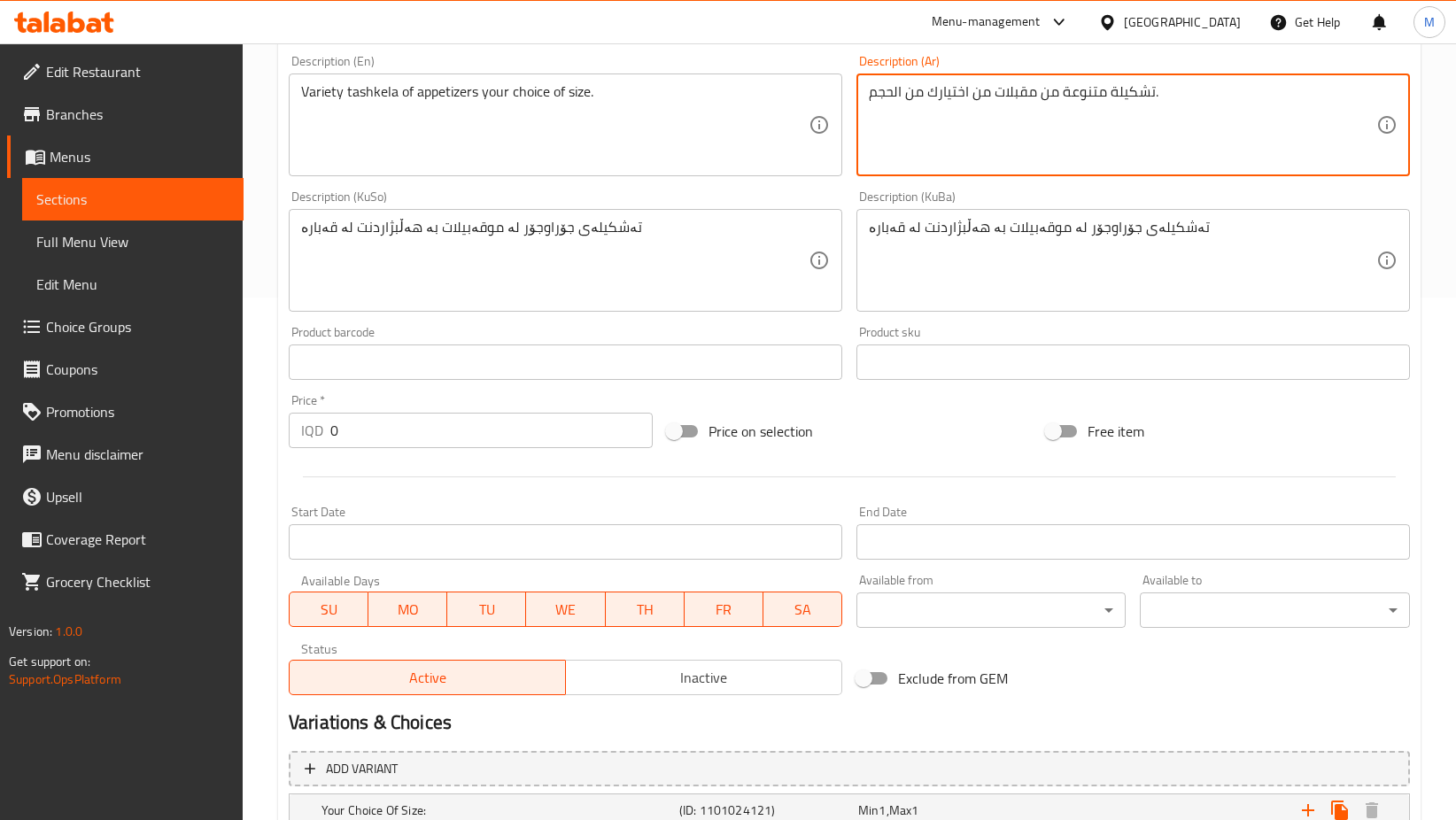
click at [870, 92] on textarea "تشكيلة متنوعة من مقبلات من اختيارك من الحجم." at bounding box center [1122, 125] width 507 height 84
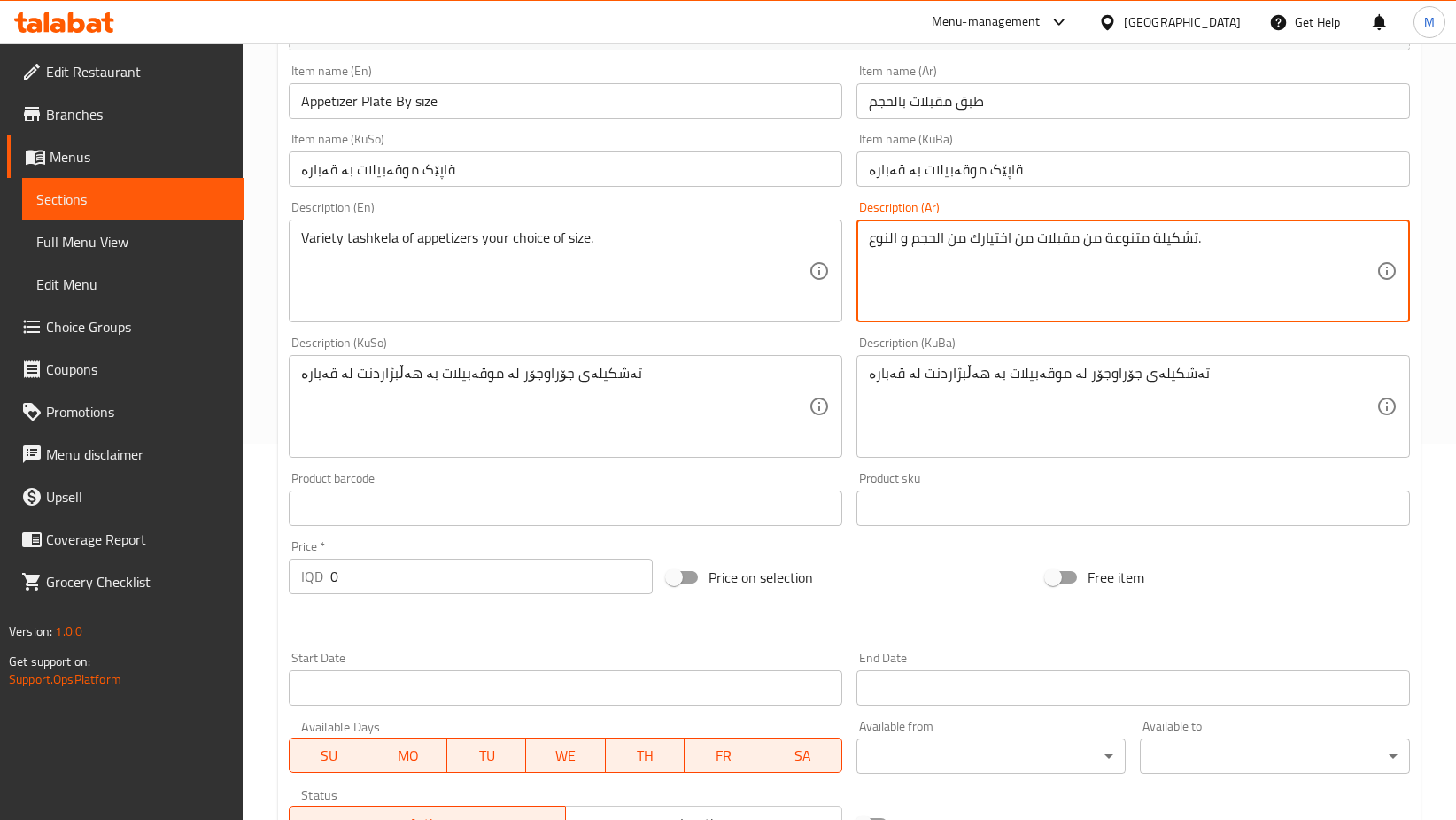
scroll to position [376, 0]
type textarea "تشكيلة متنوعة من مقبلات من اختيارك من الحجم و النوع."
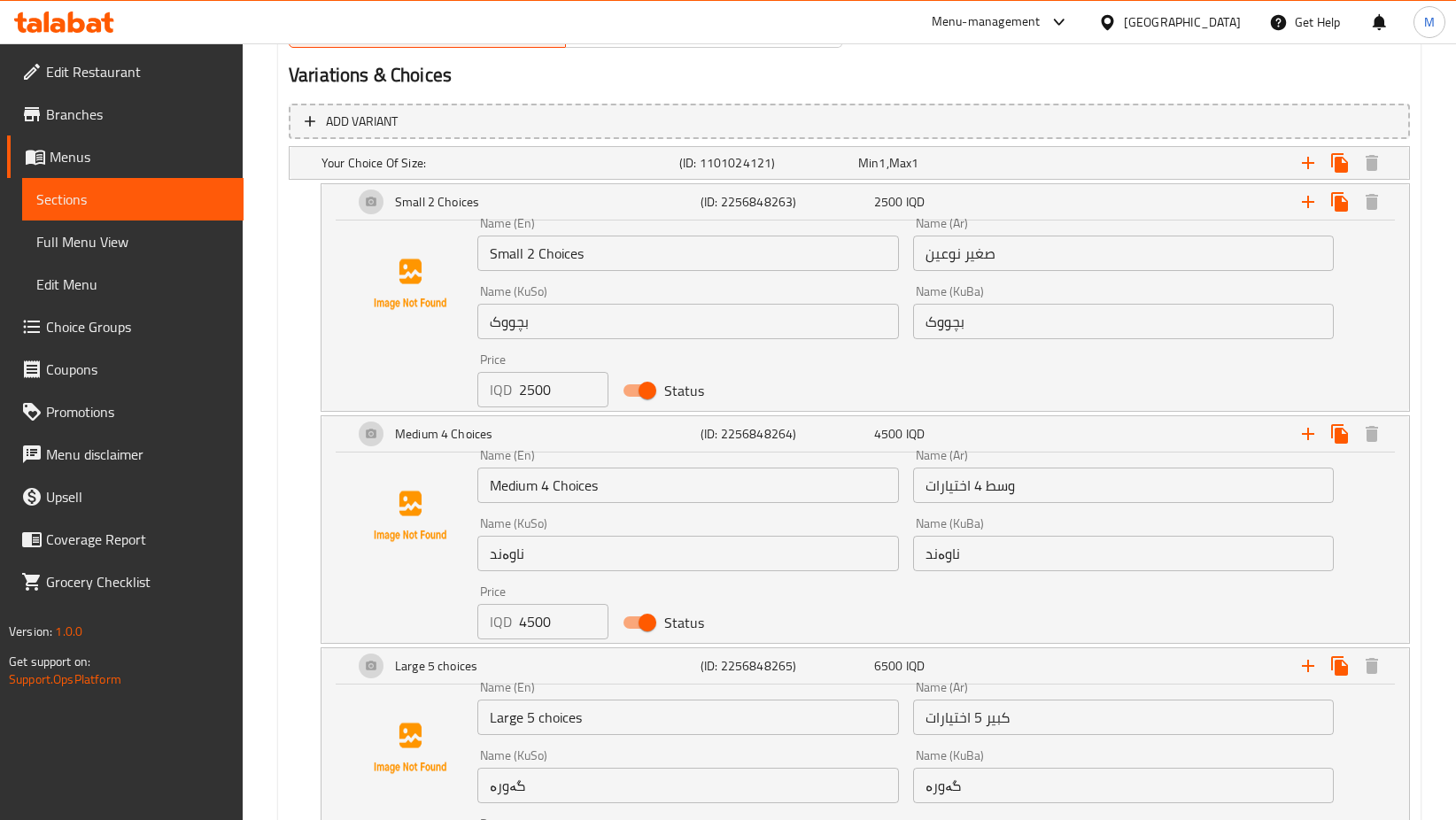
scroll to position [1336, 0]
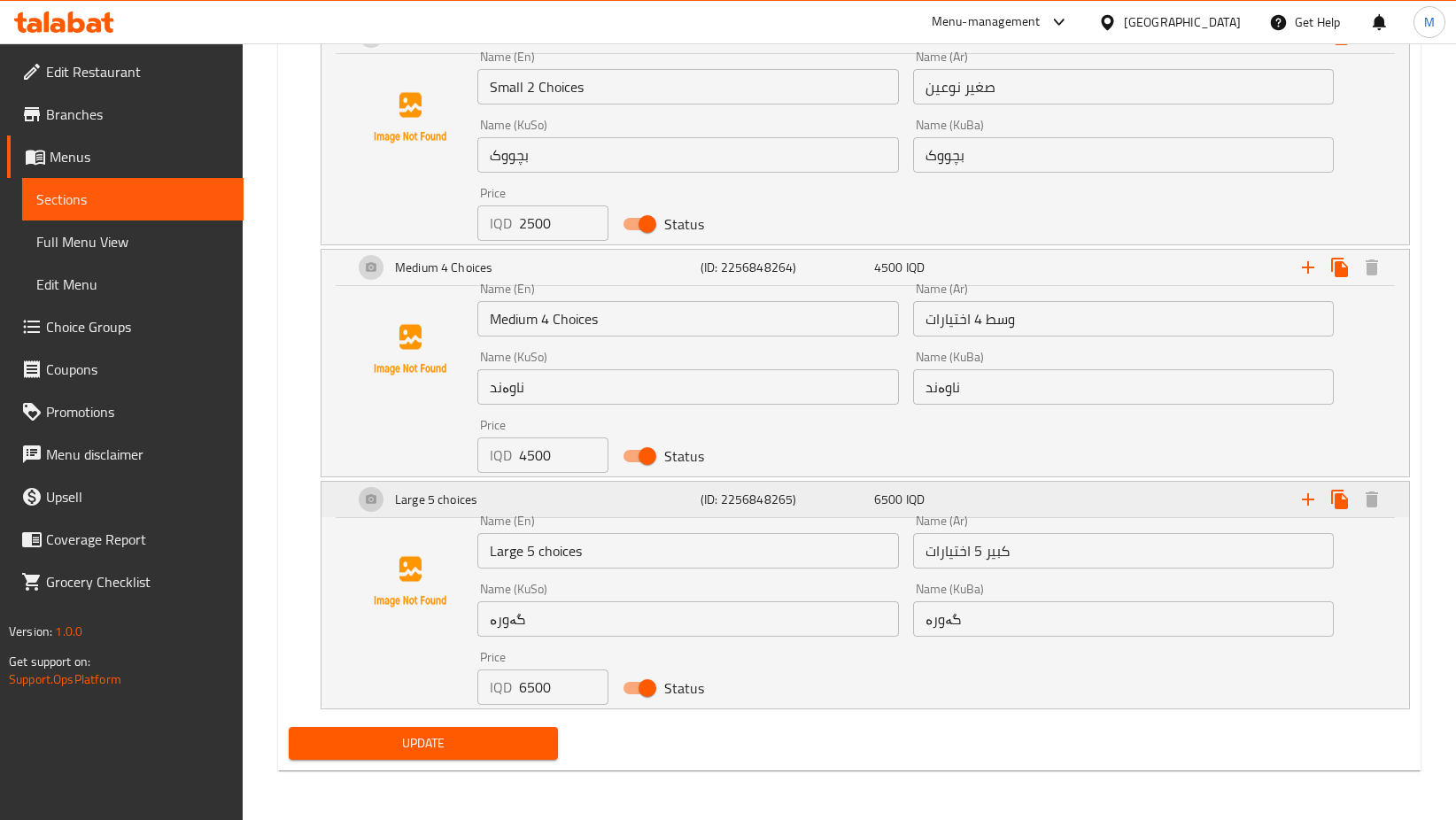
type textarea "Variety tashkela of appetizers your choice of size and type."
click at [370, 499] on div "Large 5 choices" at bounding box center [523, 499] width 347 height 43
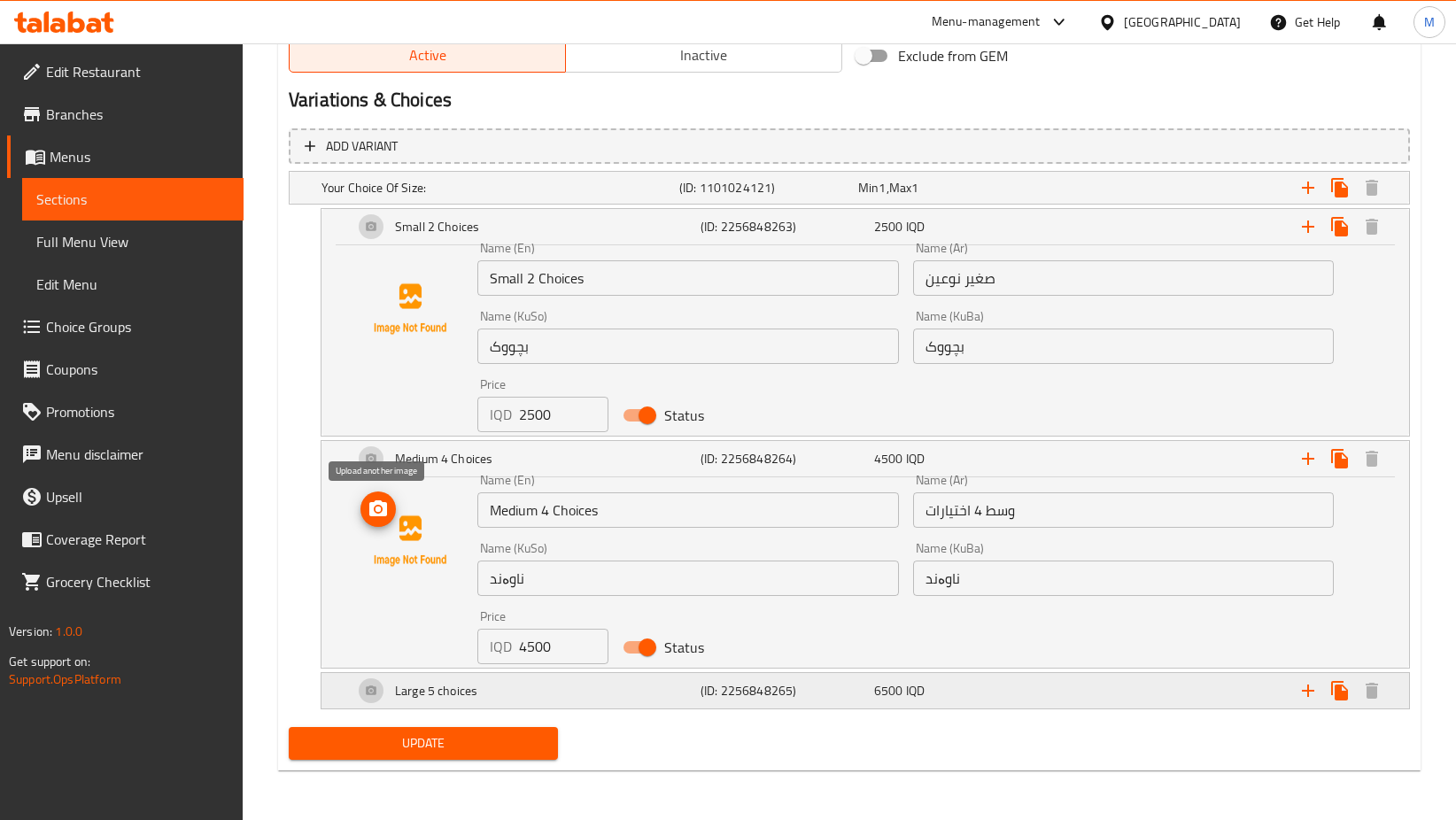
scroll to position [1145, 0]
click at [412, 694] on h5 "Large 5 choices" at bounding box center [435, 691] width 82 height 18
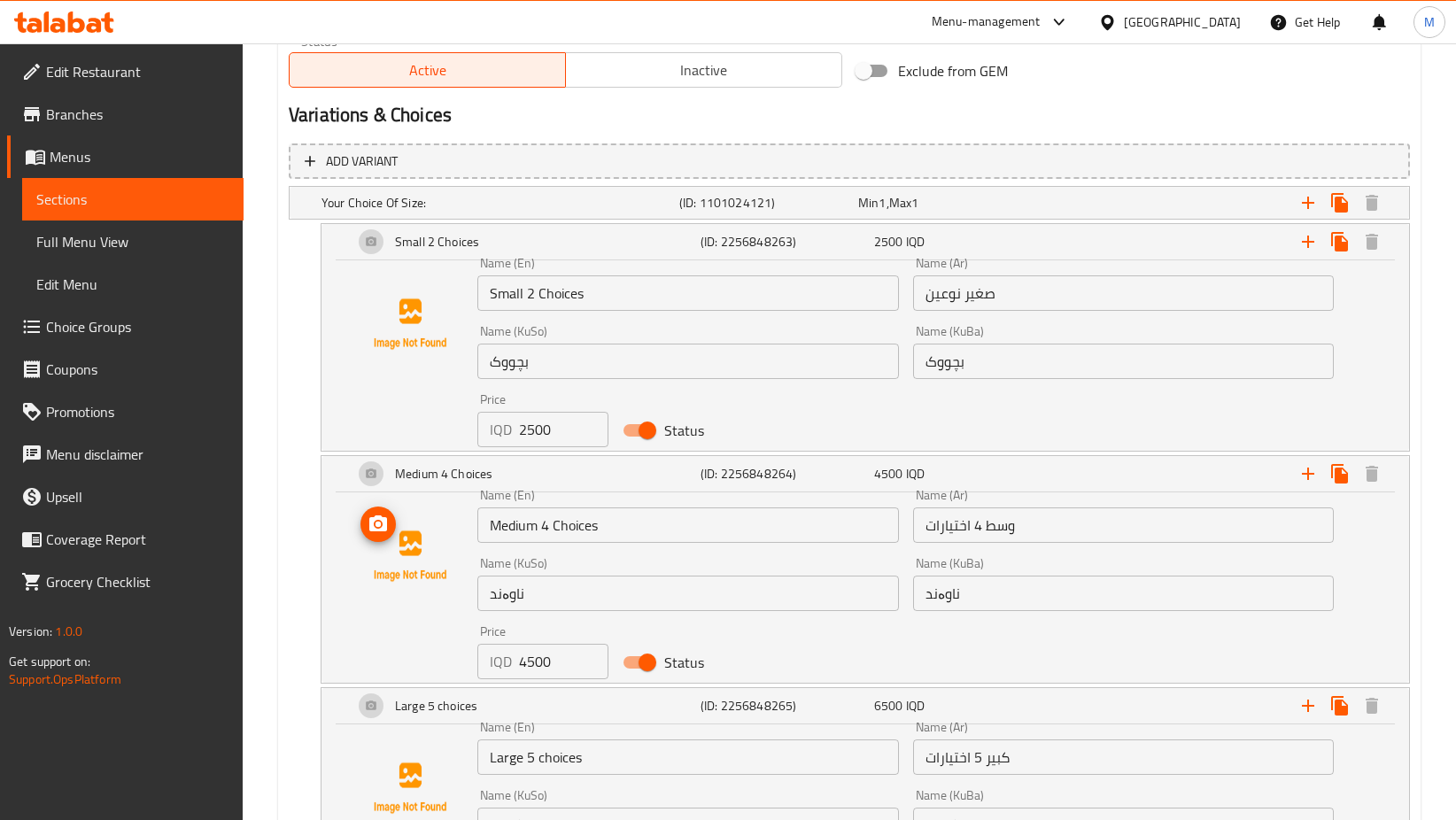
scroll to position [1336, 0]
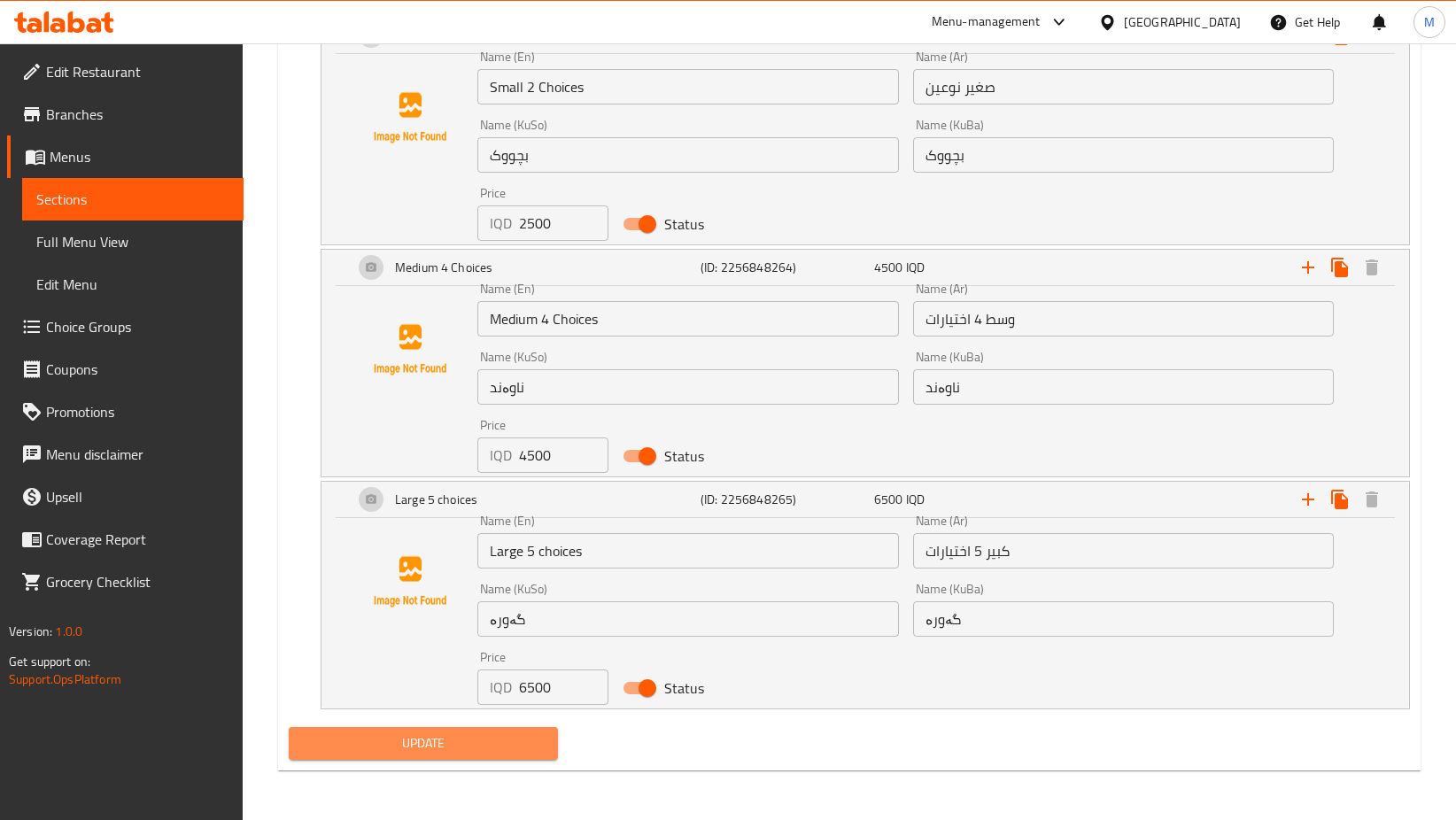
click at [458, 749] on span "Update" at bounding box center [423, 743] width 241 height 22
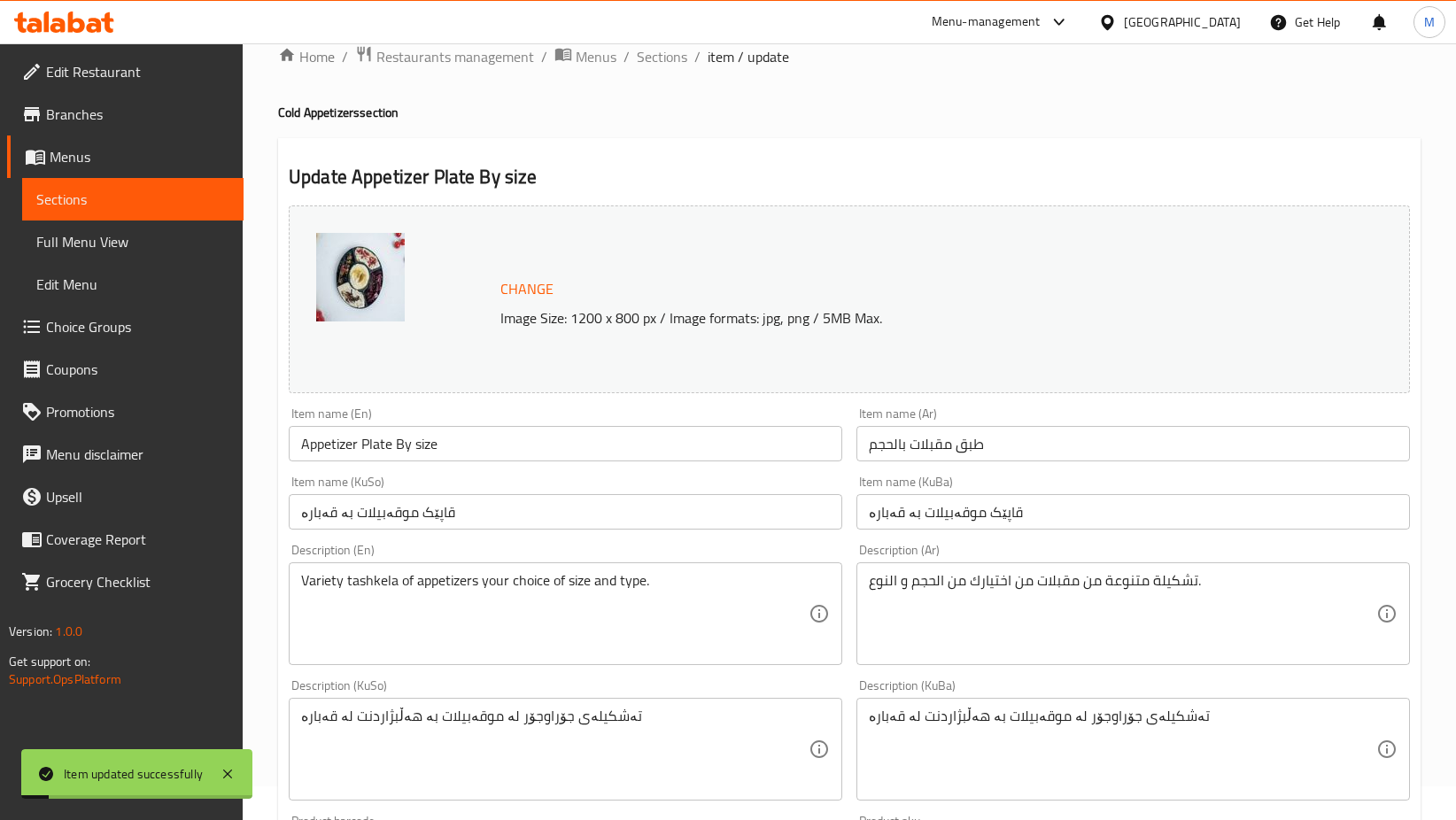
scroll to position [0, 0]
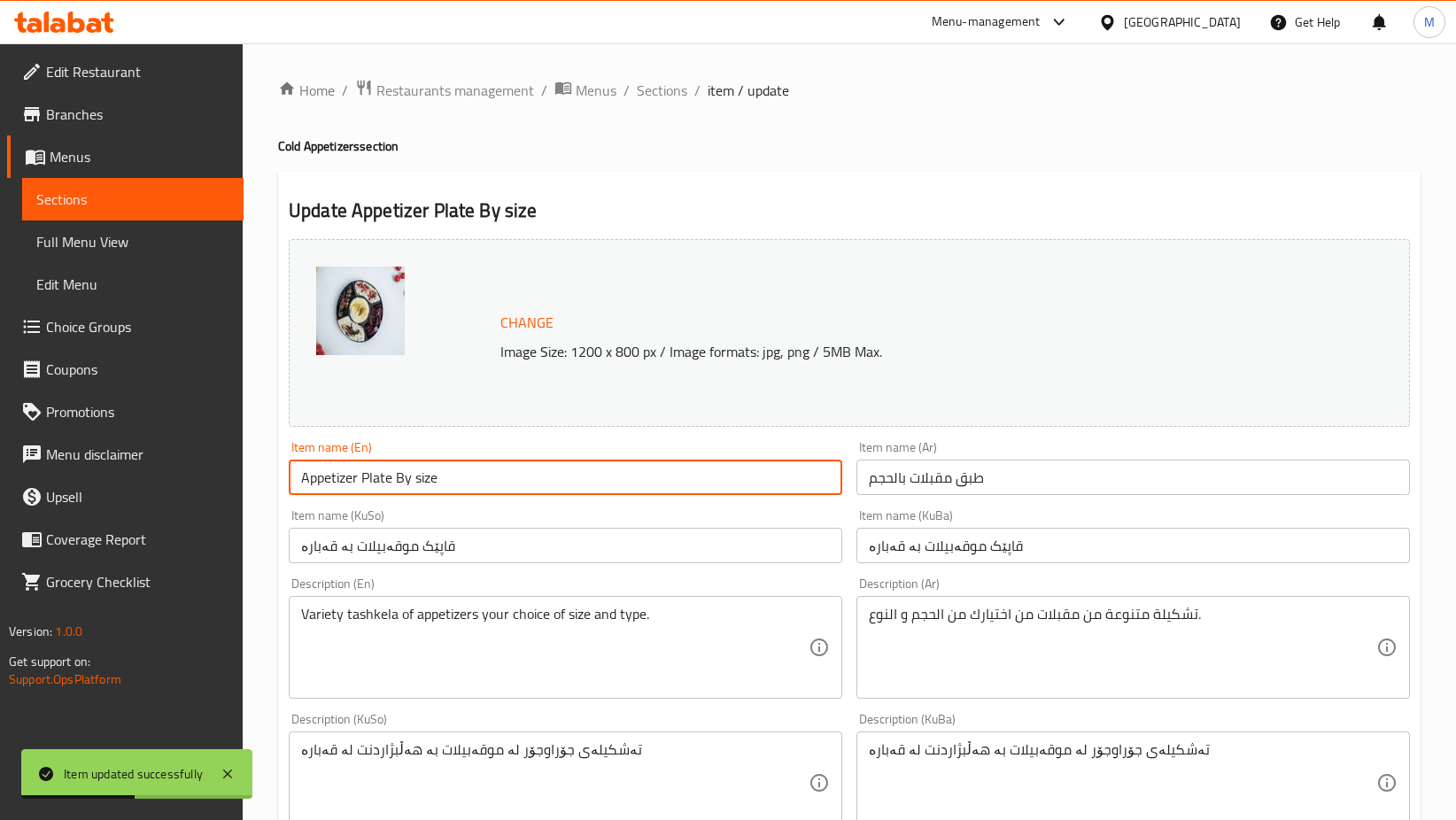
drag, startPoint x: 448, startPoint y: 483, endPoint x: 258, endPoint y: 479, distance: 190.0
click at [426, 463] on input "Appetizer Plate By size" at bounding box center [565, 477] width 554 height 36
click at [446, 472] on input "Appetizer Plate By size" at bounding box center [565, 477] width 554 height 36
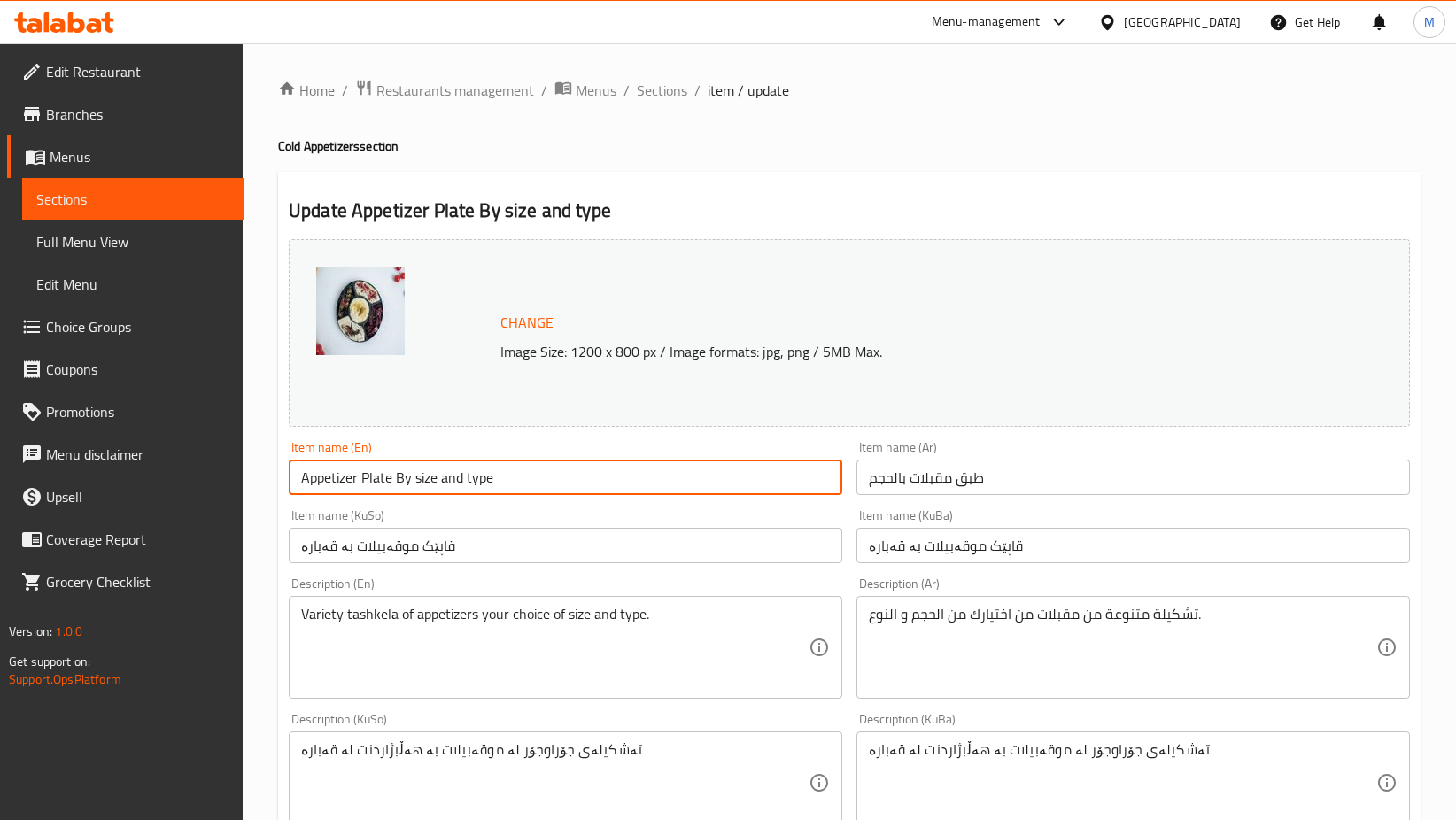
type input "Appetizer Plate By size and type"
click at [1051, 467] on input "طبق مقبلات بالحجم" at bounding box center [1133, 477] width 554 height 36
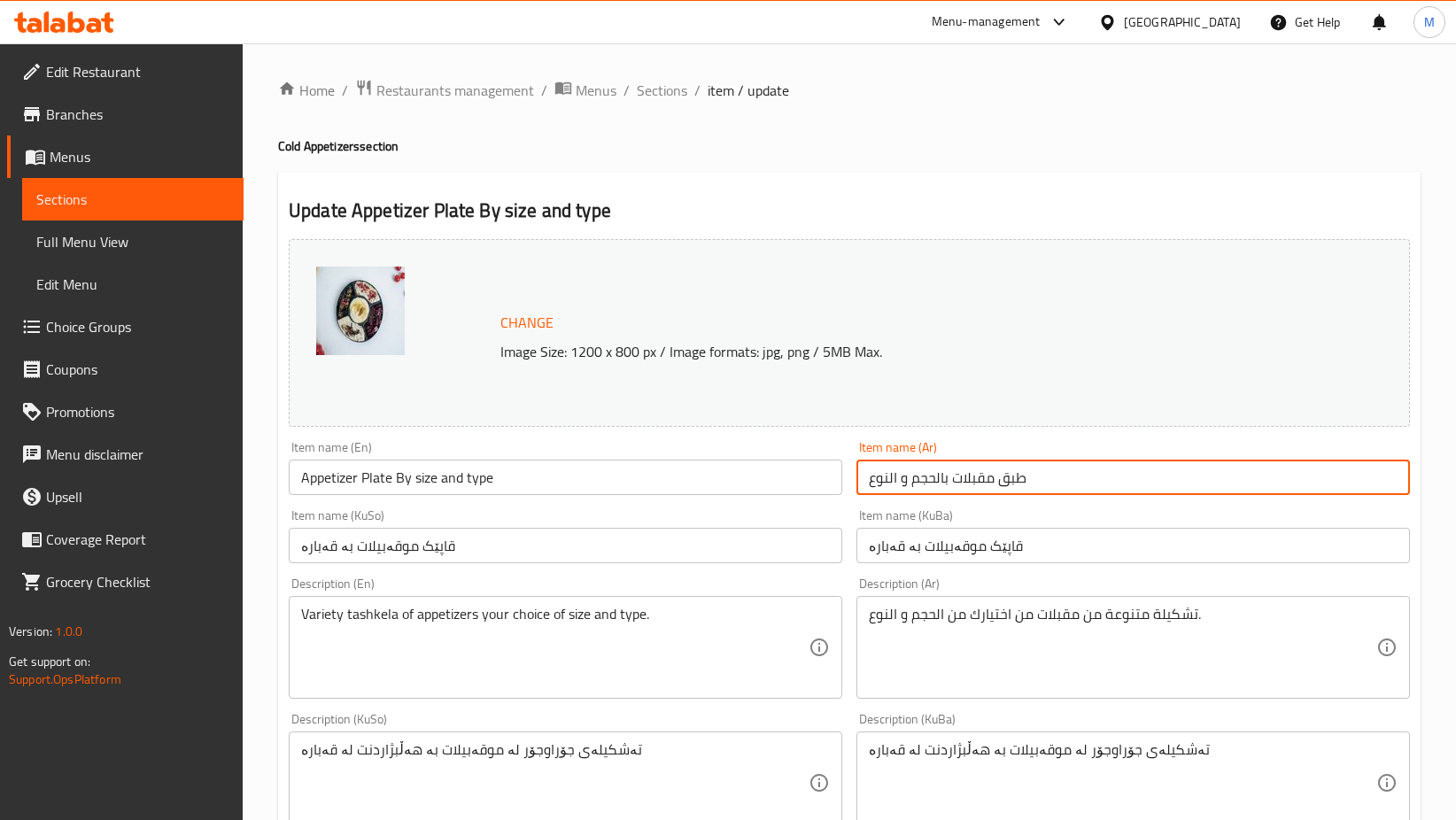
type input "طبق مقبلات بالحجم و النوع"
click at [603, 472] on input "Appetizer Plate By size and type" at bounding box center [565, 477] width 554 height 36
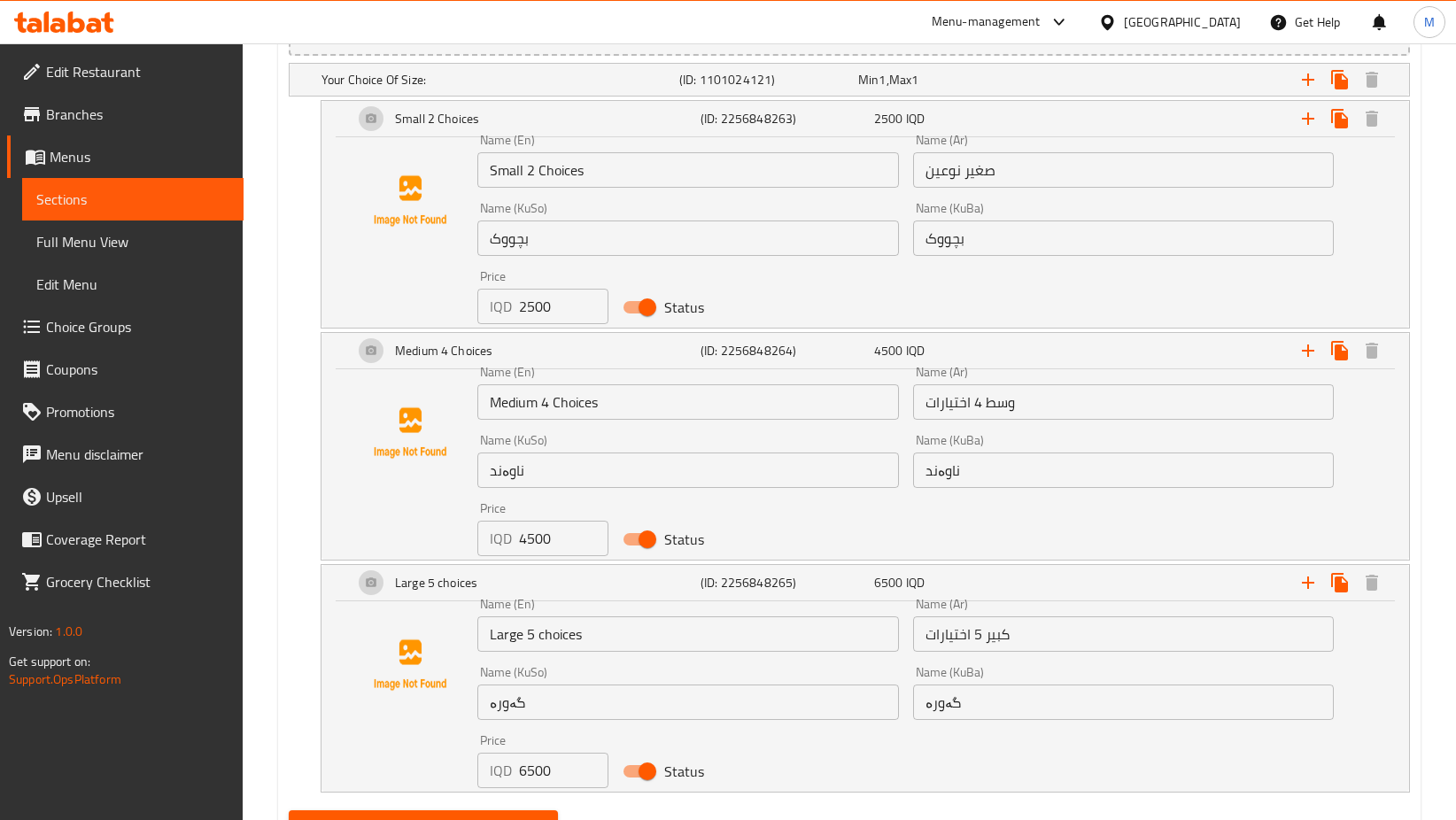
scroll to position [1336, 0]
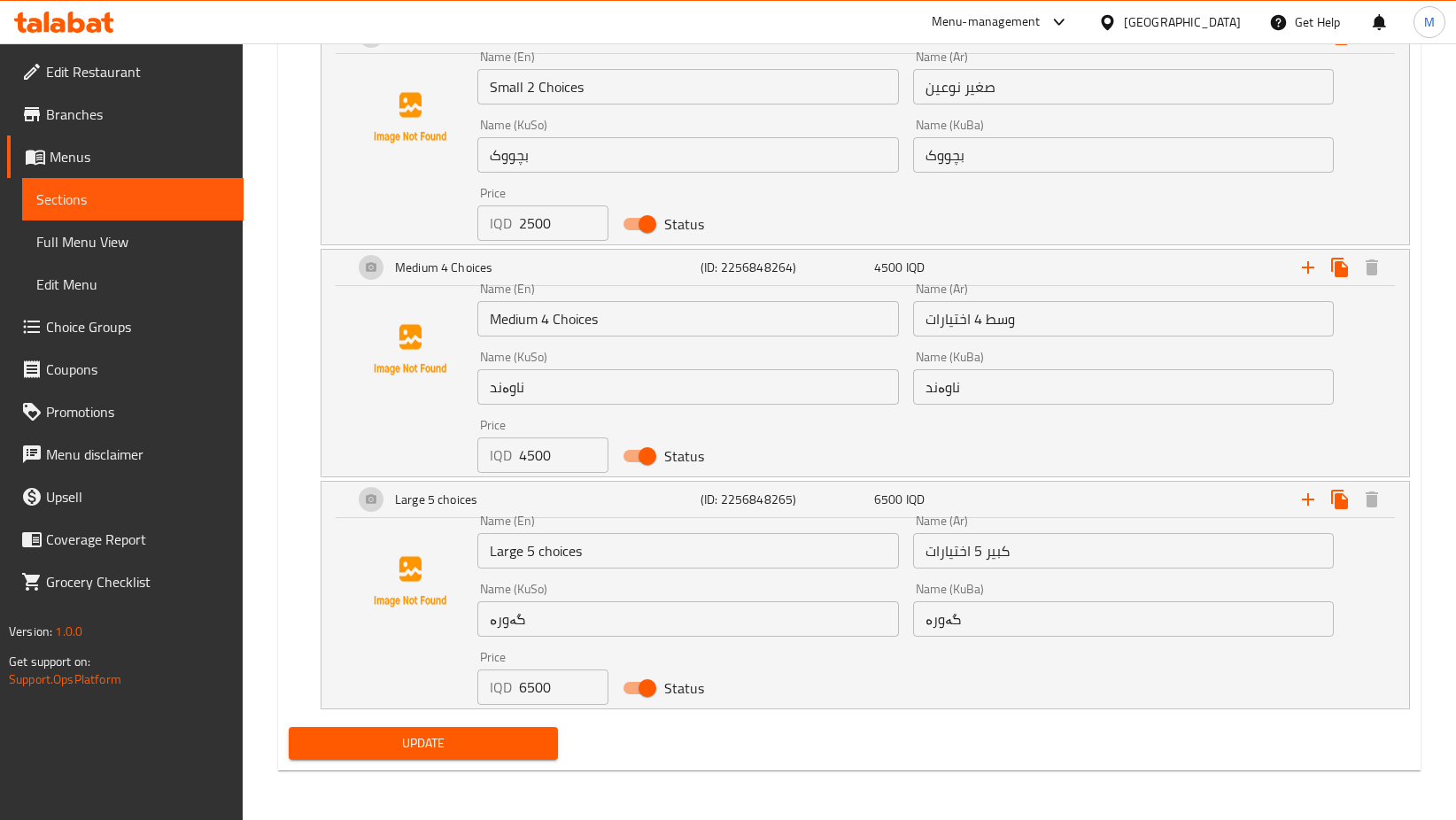
click at [463, 733] on span "Update" at bounding box center [423, 743] width 241 height 22
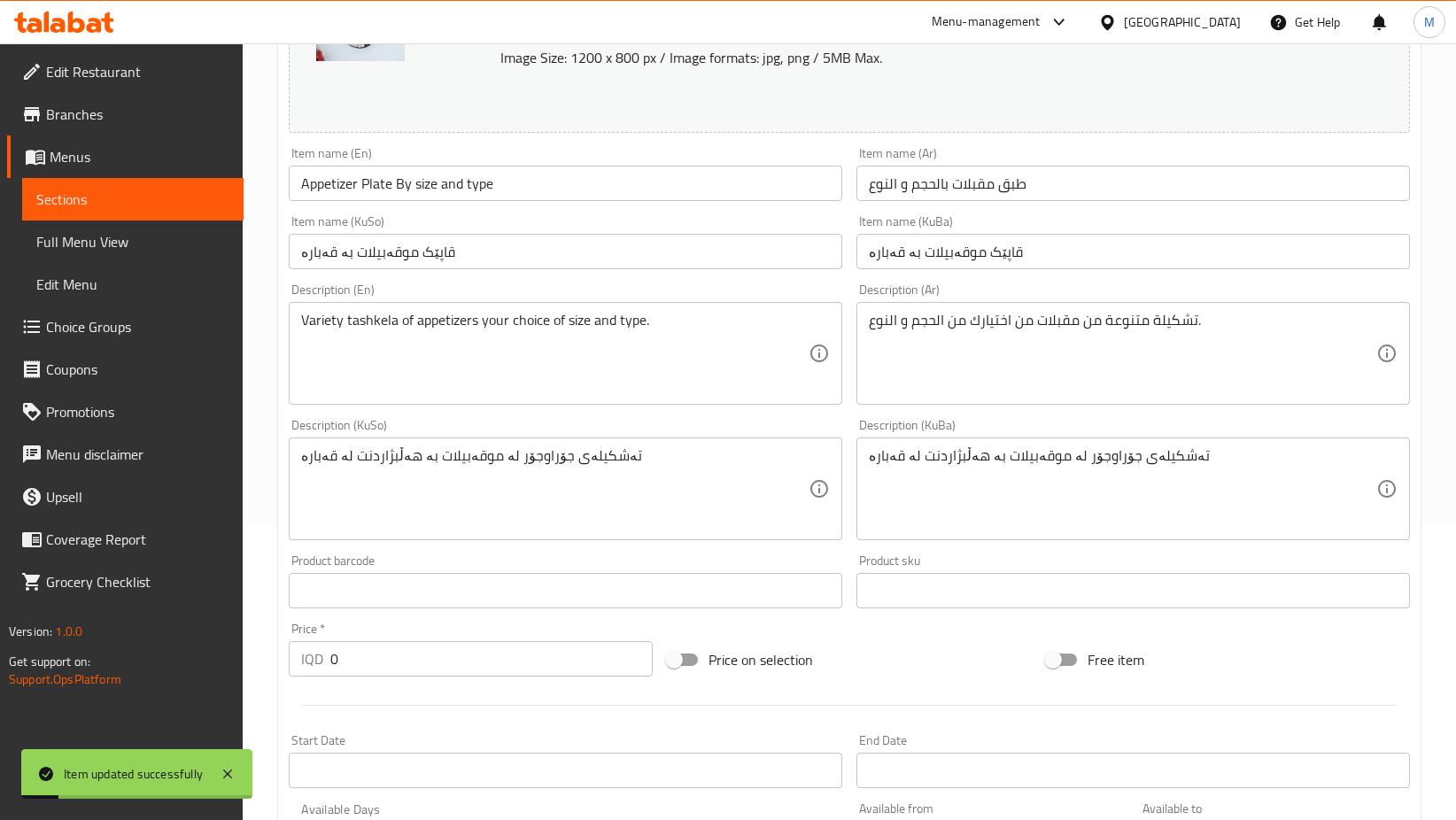
scroll to position [0, 0]
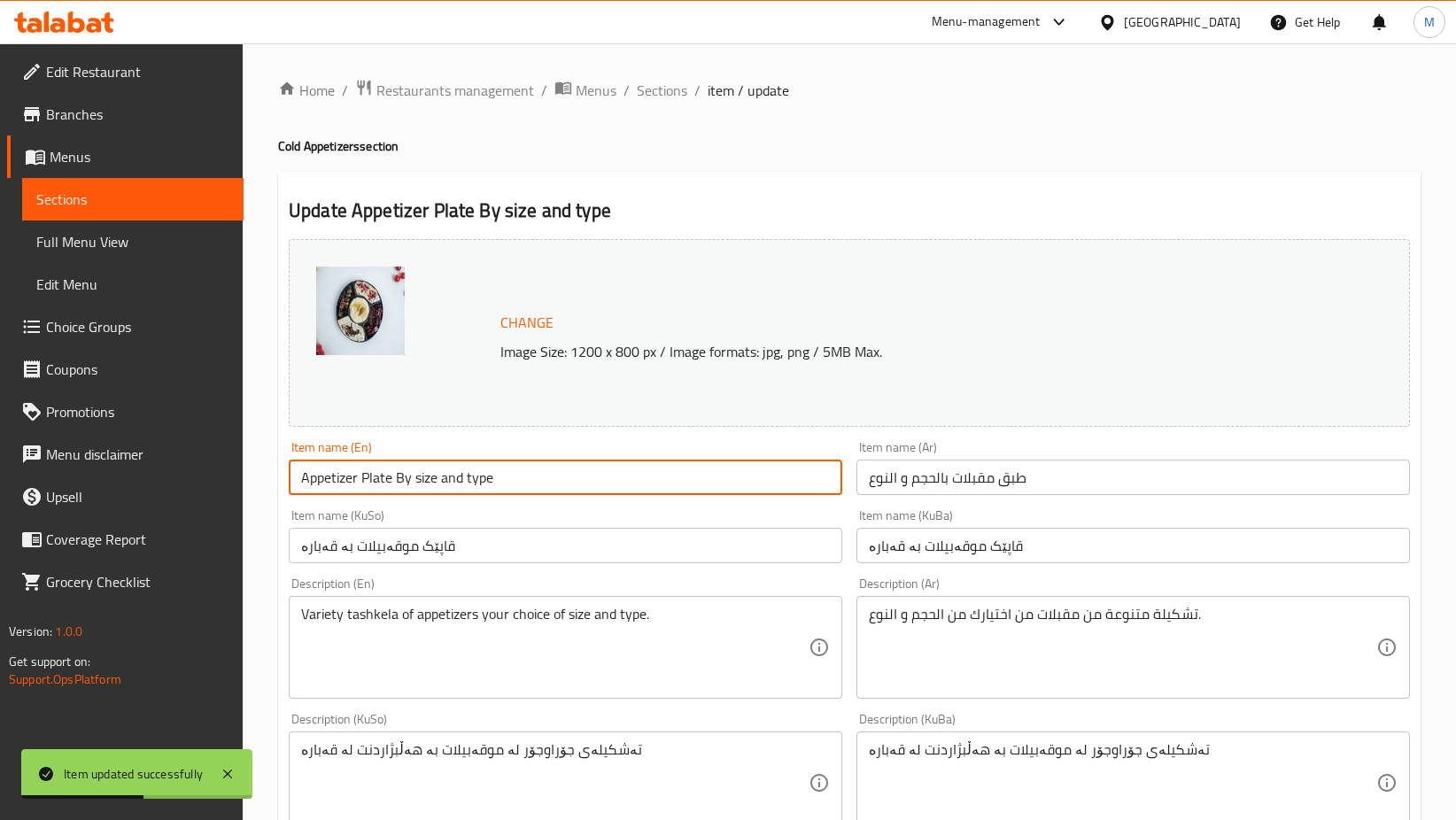
drag, startPoint x: 494, startPoint y: 474, endPoint x: 210, endPoint y: 475, distance: 284.0
